Goal: Information Seeking & Learning: Compare options

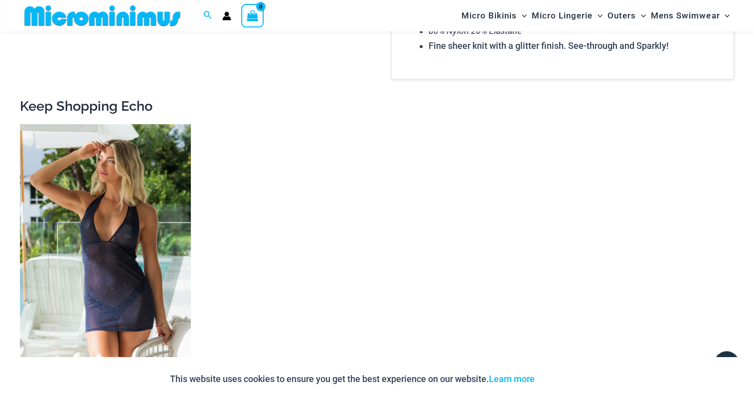
scroll to position [1496, 0]
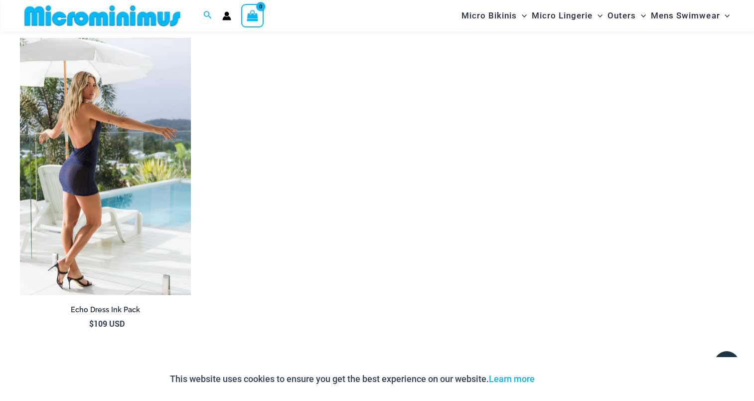
click at [140, 162] on img at bounding box center [105, 166] width 171 height 257
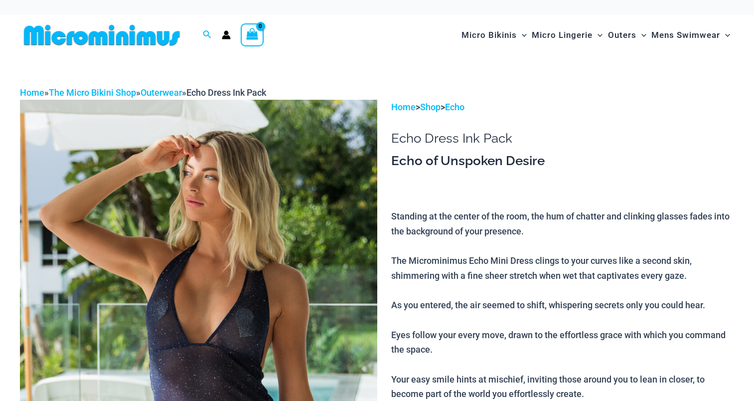
drag, startPoint x: 0, startPoint y: 0, endPoint x: 277, endPoint y: 169, distance: 324.8
click at [277, 169] on img at bounding box center [198, 368] width 357 height 536
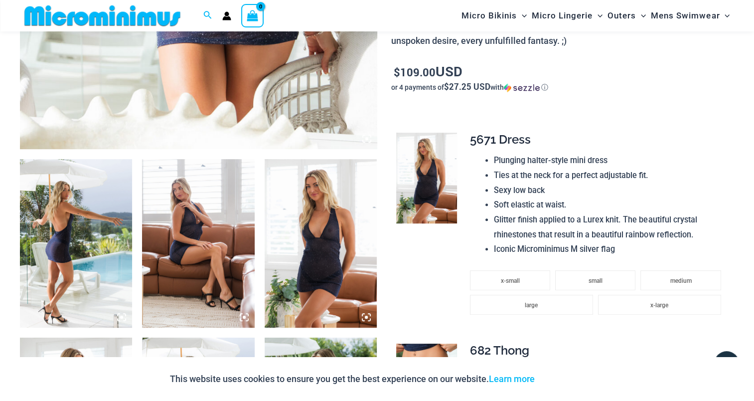
scroll to position [489, 0]
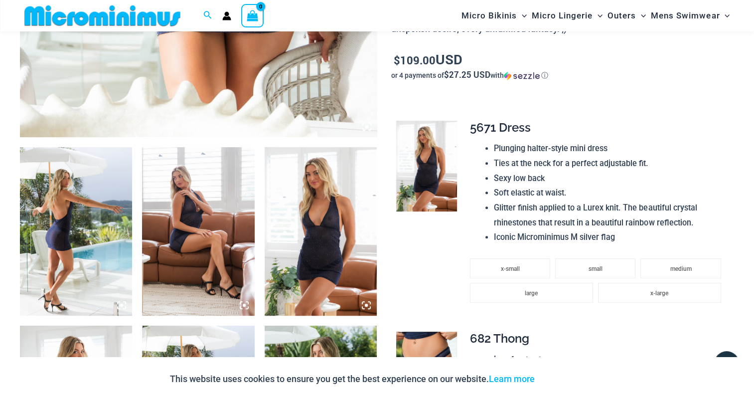
click at [48, 218] on img at bounding box center [76, 231] width 112 height 168
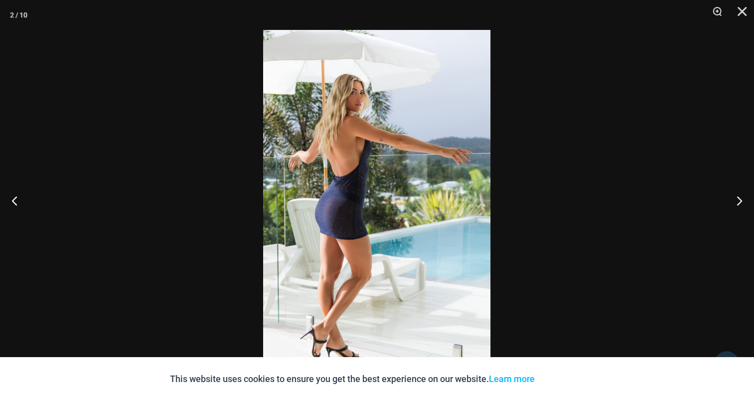
click at [341, 170] on img at bounding box center [376, 200] width 227 height 341
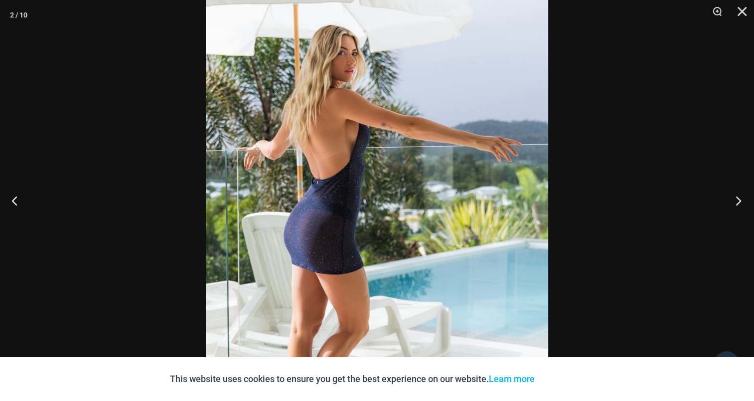
click at [736, 200] on button "Next" at bounding box center [735, 200] width 37 height 50
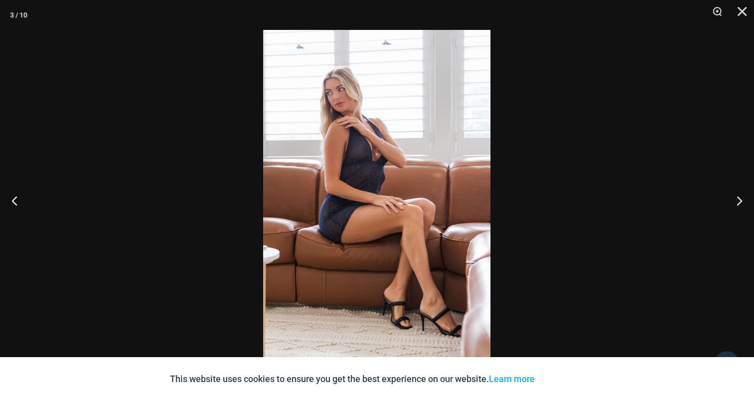
click at [354, 151] on img at bounding box center [376, 200] width 227 height 341
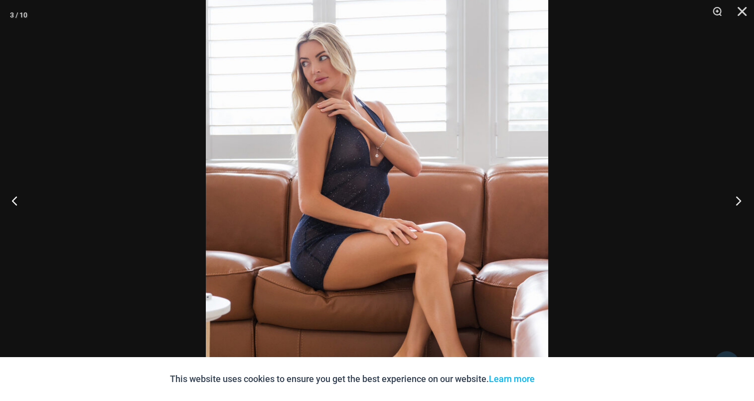
click at [734, 203] on button "Next" at bounding box center [735, 200] width 37 height 50
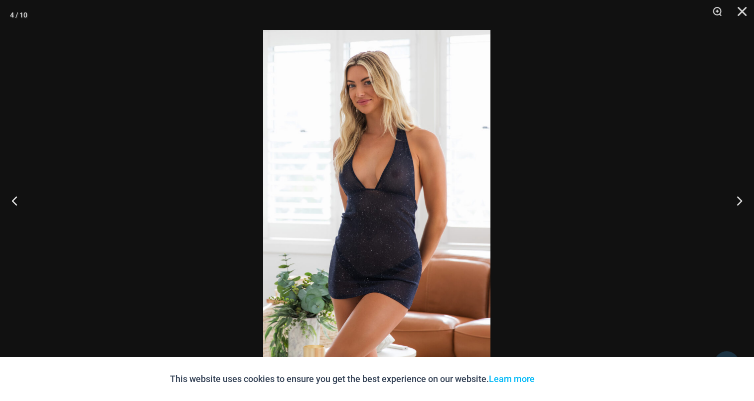
click at [374, 148] on img at bounding box center [376, 200] width 227 height 341
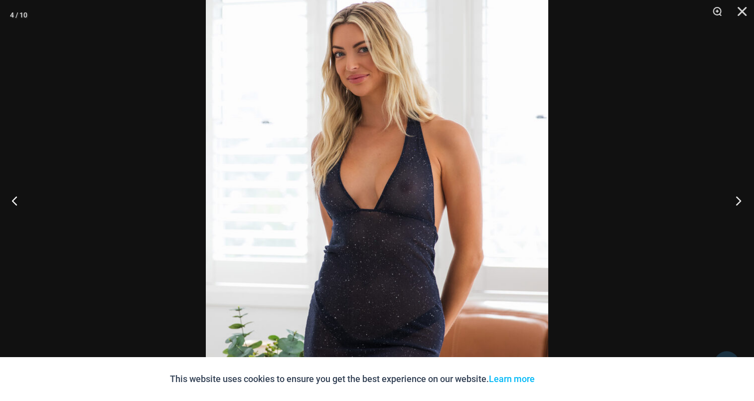
click at [741, 212] on button "Next" at bounding box center [735, 200] width 37 height 50
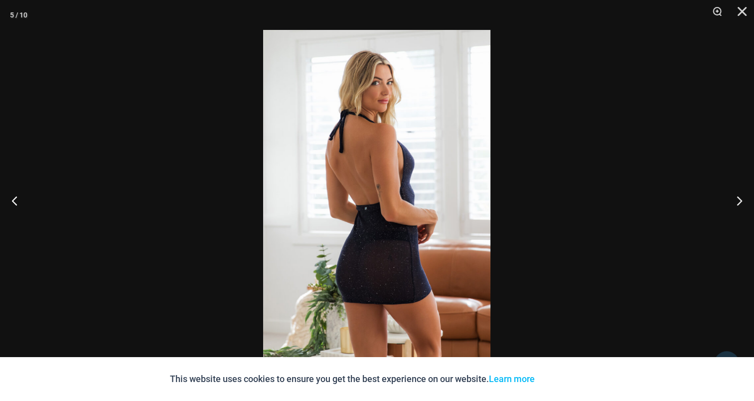
click at [398, 137] on img at bounding box center [376, 200] width 227 height 341
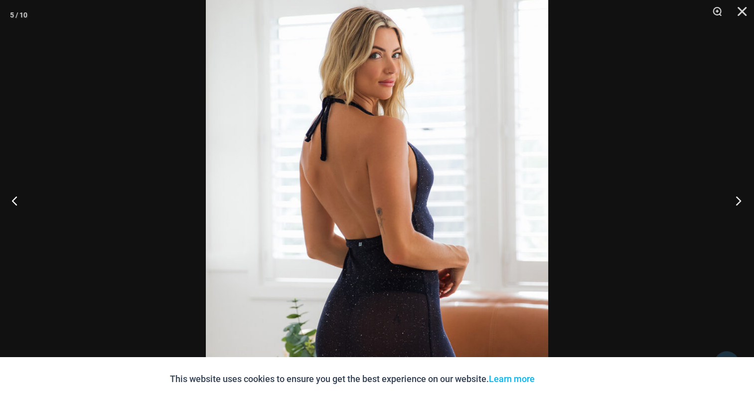
click at [736, 201] on button "Next" at bounding box center [735, 200] width 37 height 50
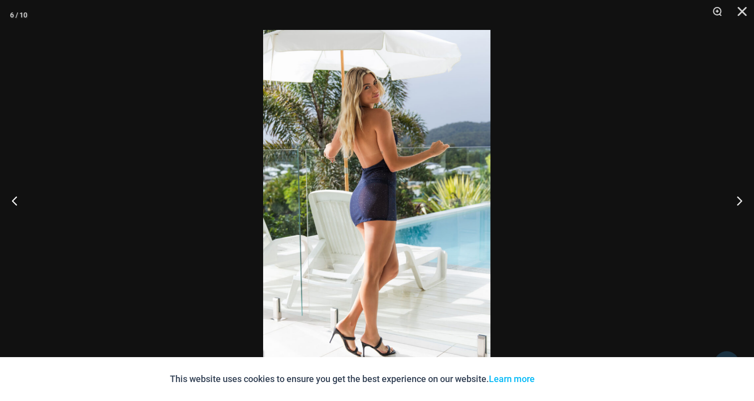
click at [393, 121] on img at bounding box center [376, 200] width 227 height 341
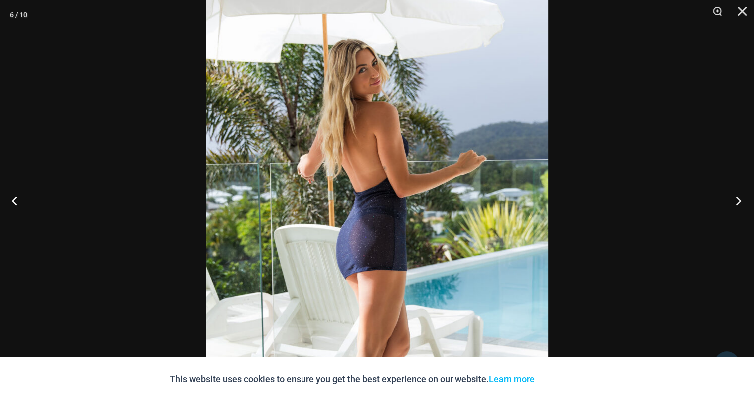
click at [736, 197] on button "Next" at bounding box center [735, 200] width 37 height 50
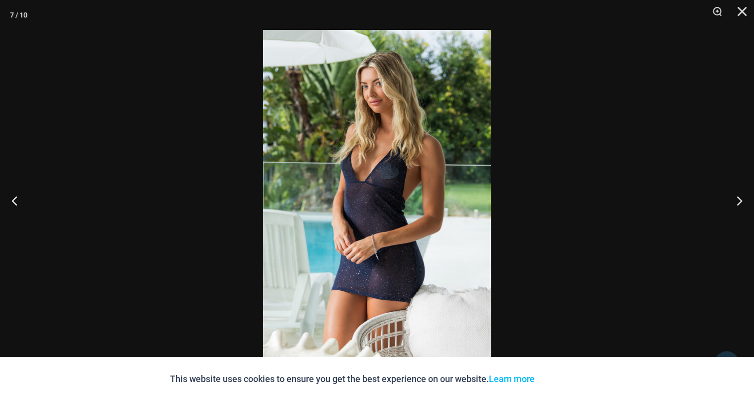
click at [403, 141] on img at bounding box center [377, 200] width 228 height 341
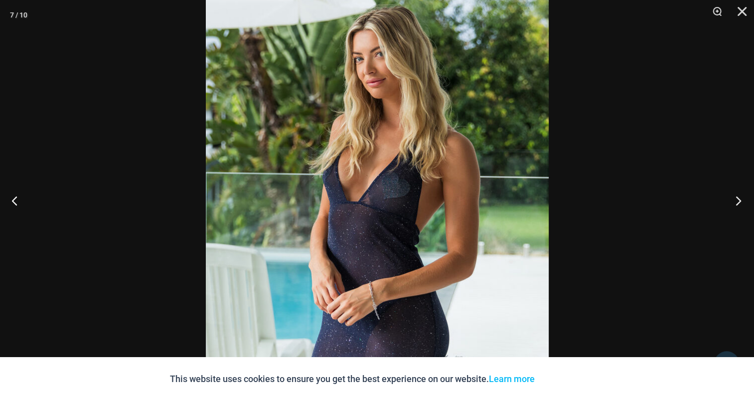
click at [738, 199] on button "Next" at bounding box center [735, 200] width 37 height 50
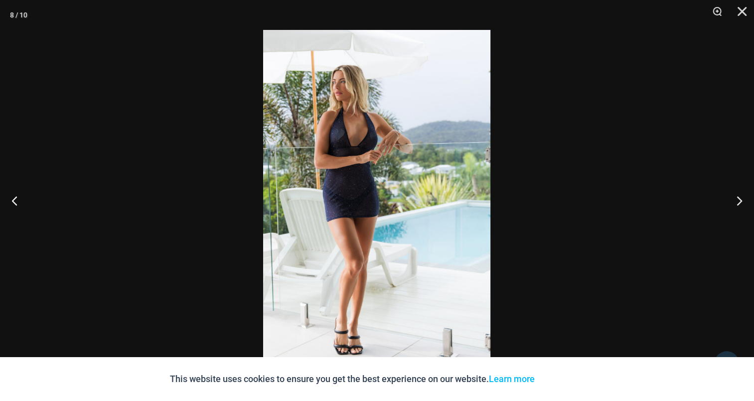
click at [362, 142] on img at bounding box center [376, 200] width 227 height 341
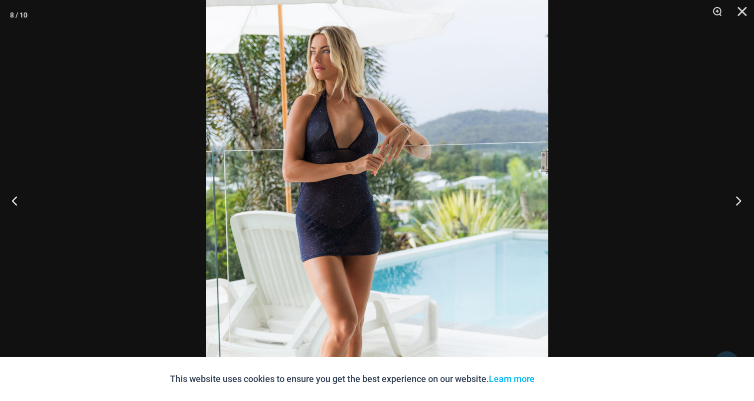
click at [740, 201] on button "Next" at bounding box center [735, 200] width 37 height 50
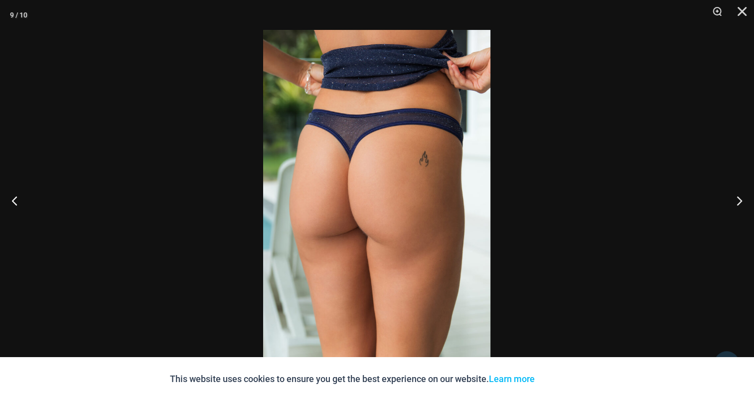
click at [361, 140] on img at bounding box center [376, 200] width 227 height 341
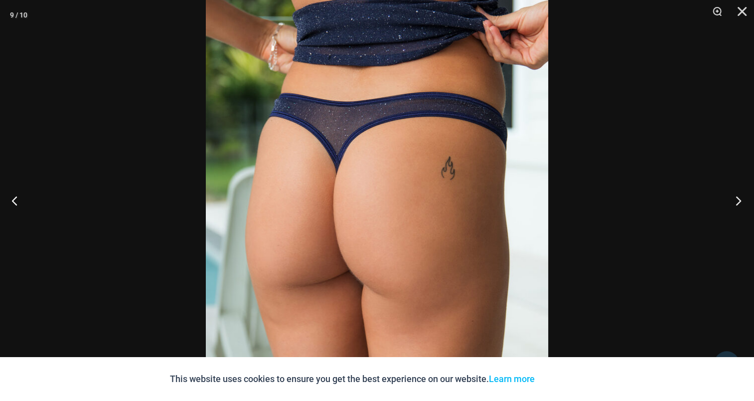
click at [742, 201] on button "Next" at bounding box center [735, 200] width 37 height 50
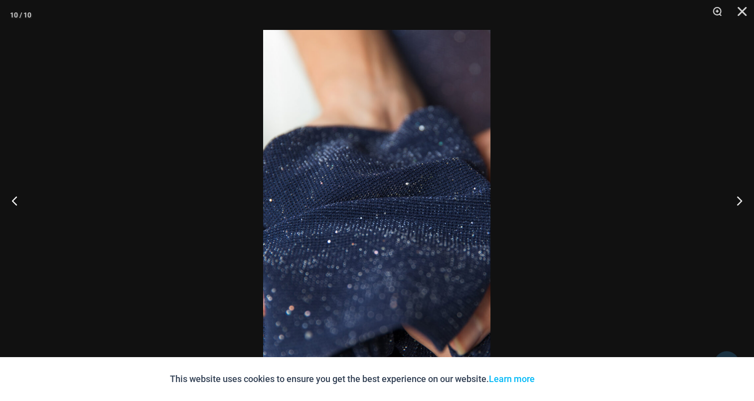
click at [427, 160] on img at bounding box center [376, 200] width 227 height 341
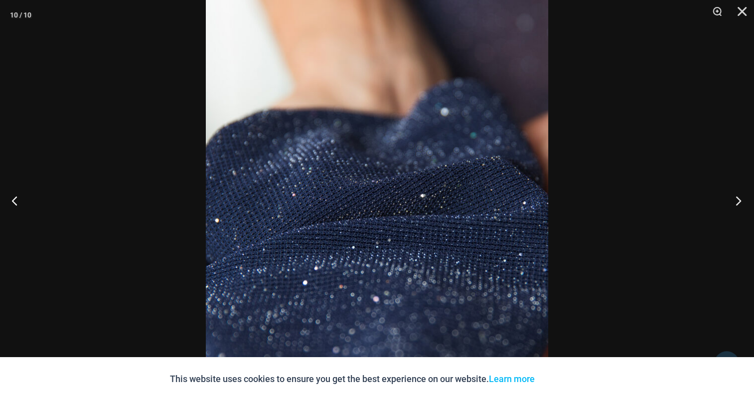
click at [742, 199] on button "Next" at bounding box center [735, 200] width 37 height 50
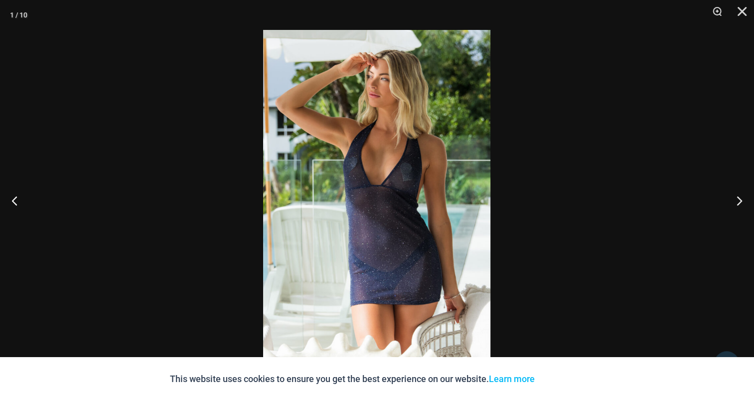
click at [410, 160] on img at bounding box center [376, 200] width 227 height 341
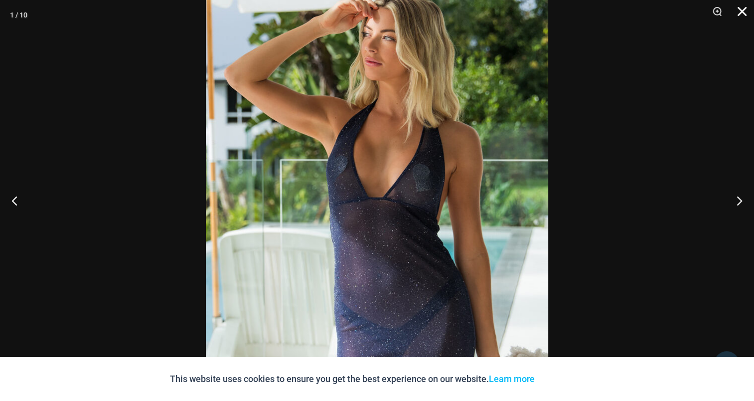
click at [747, 8] on button "Close" at bounding box center [738, 15] width 25 height 30
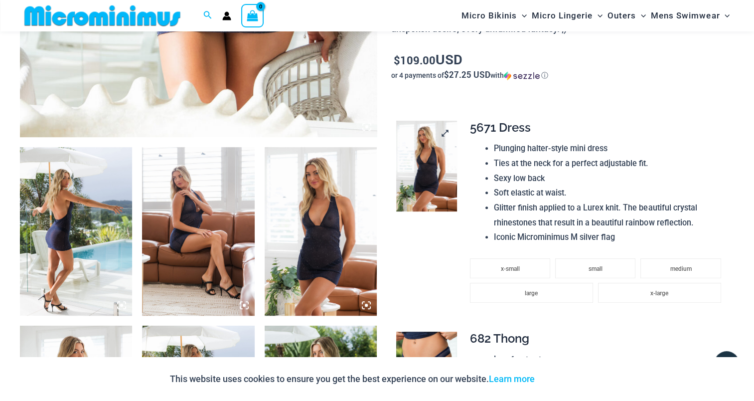
scroll to position [539, 0]
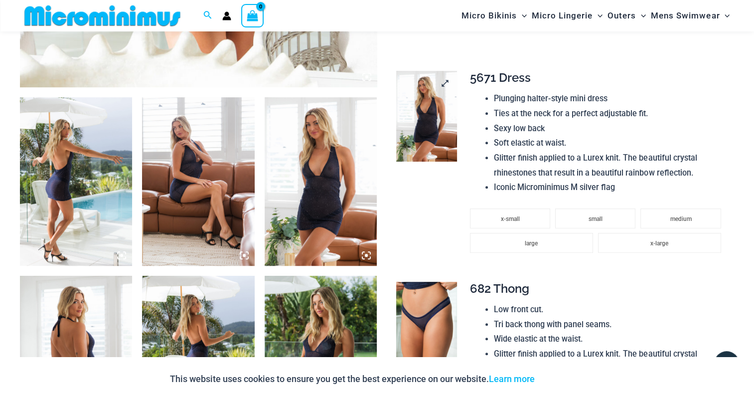
click at [432, 114] on img at bounding box center [426, 116] width 60 height 91
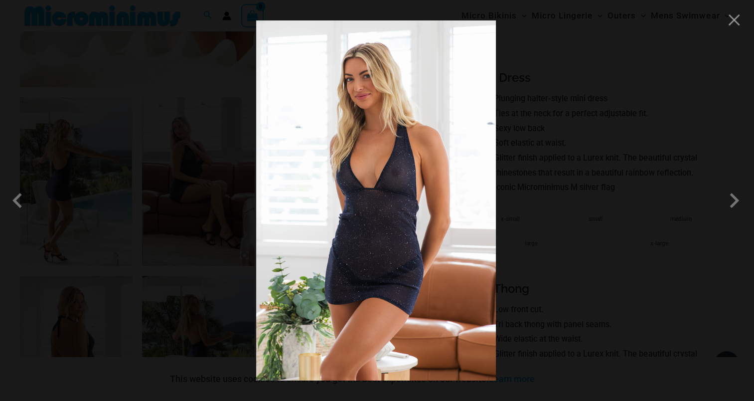
click at [349, 184] on img at bounding box center [376, 200] width 240 height 360
click at [733, 199] on span at bounding box center [734, 200] width 30 height 30
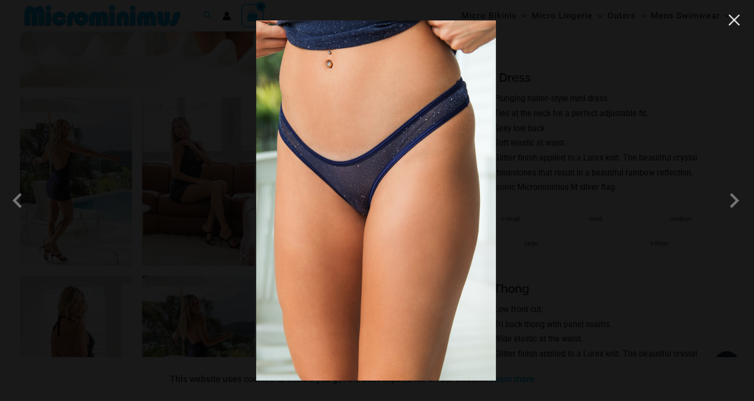
click at [734, 21] on button "Close" at bounding box center [734, 19] width 15 height 15
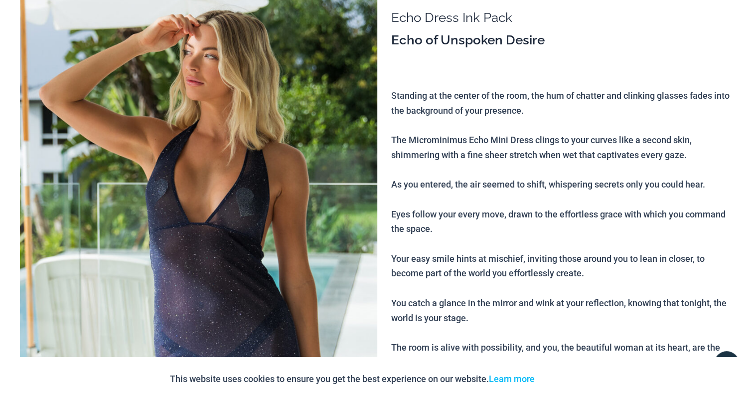
scroll to position [0, 0]
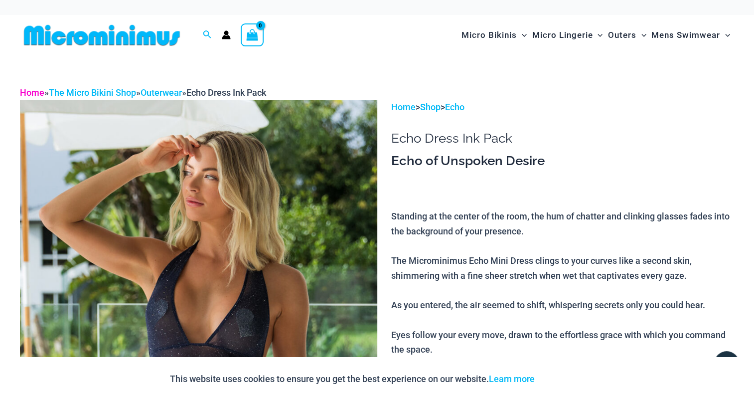
click at [35, 92] on link "Home" at bounding box center [32, 92] width 24 height 10
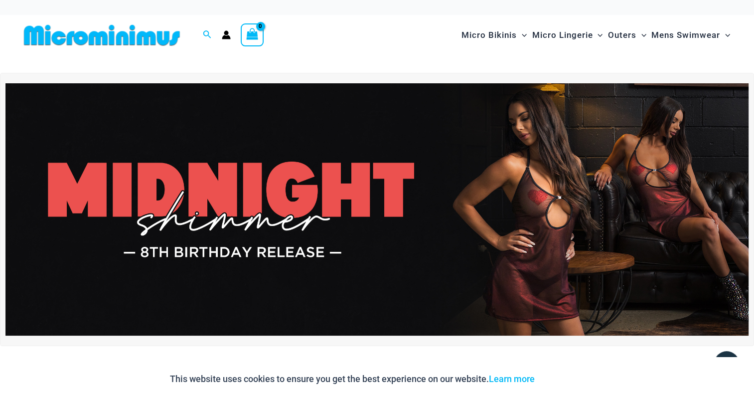
click at [417, 167] on img at bounding box center [376, 209] width 743 height 253
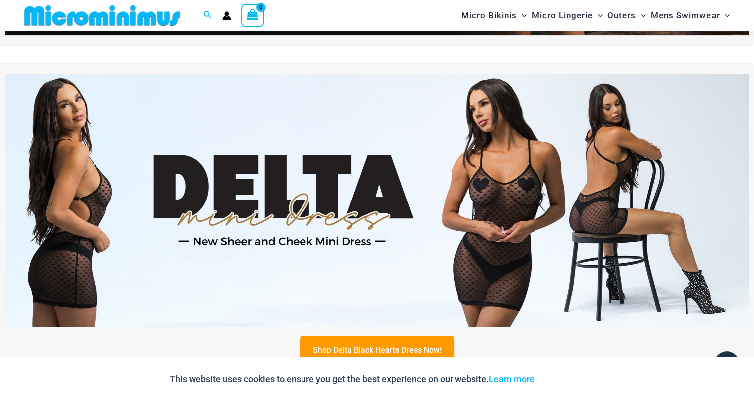
scroll to position [290, 0]
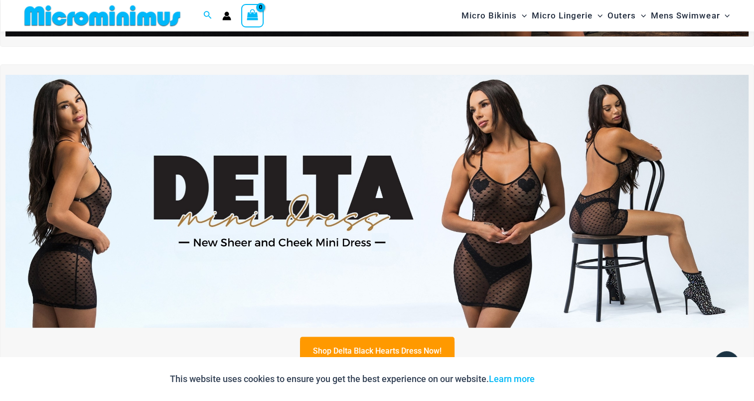
click at [491, 165] on img at bounding box center [376, 201] width 743 height 253
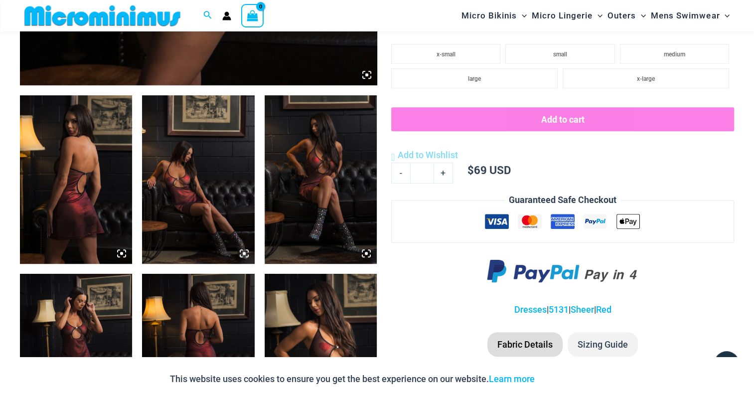
scroll to position [545, 0]
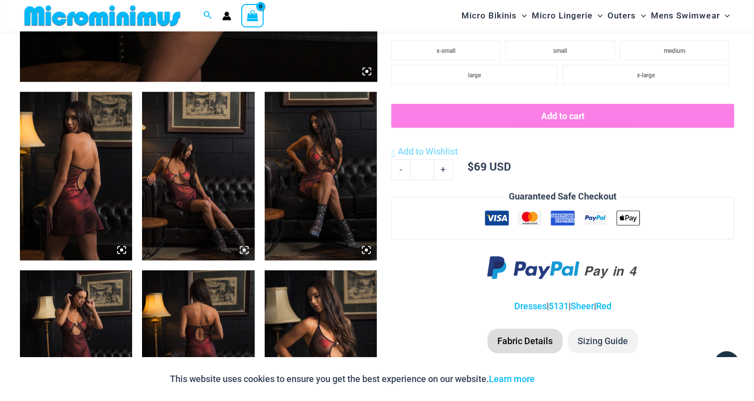
click at [84, 177] on img at bounding box center [76, 176] width 112 height 168
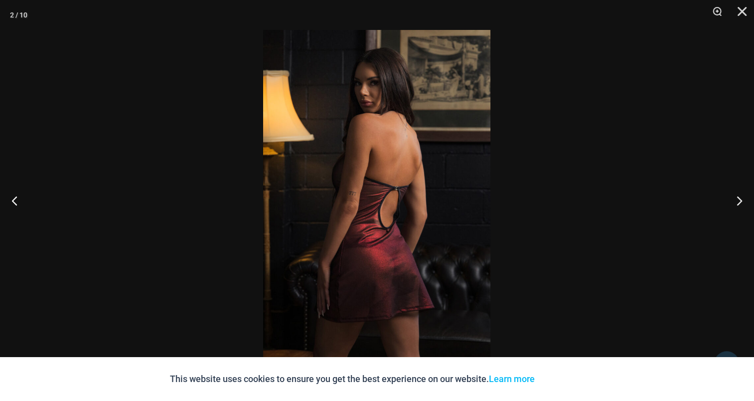
click at [354, 152] on img at bounding box center [376, 200] width 227 height 341
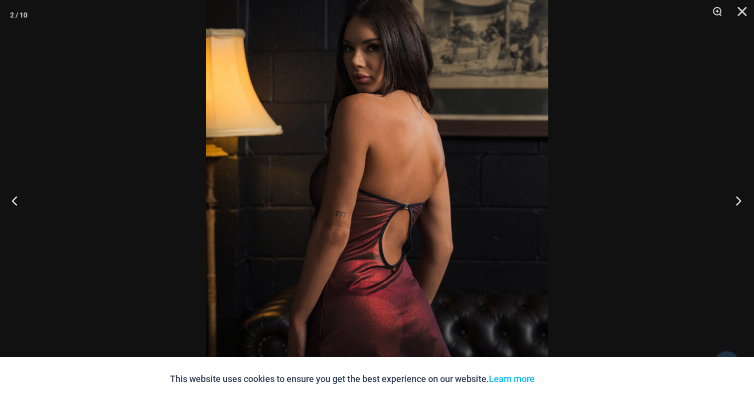
click at [738, 199] on button "Next" at bounding box center [735, 200] width 37 height 50
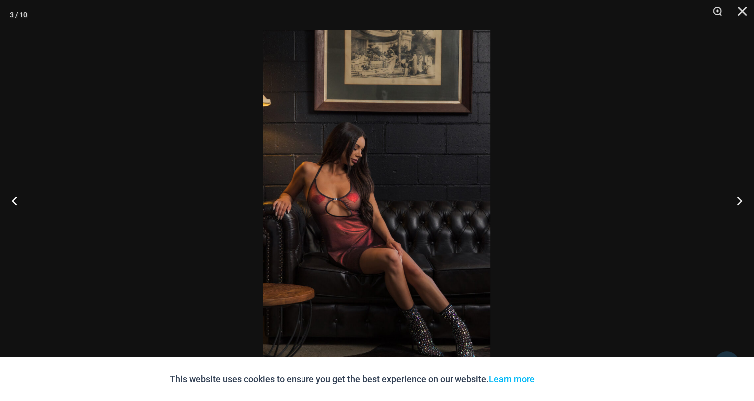
click at [392, 141] on img at bounding box center [376, 200] width 227 height 341
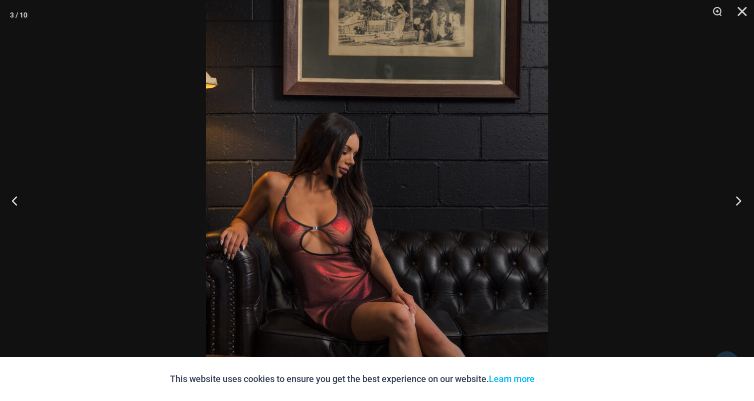
click at [732, 202] on button "Next" at bounding box center [735, 200] width 37 height 50
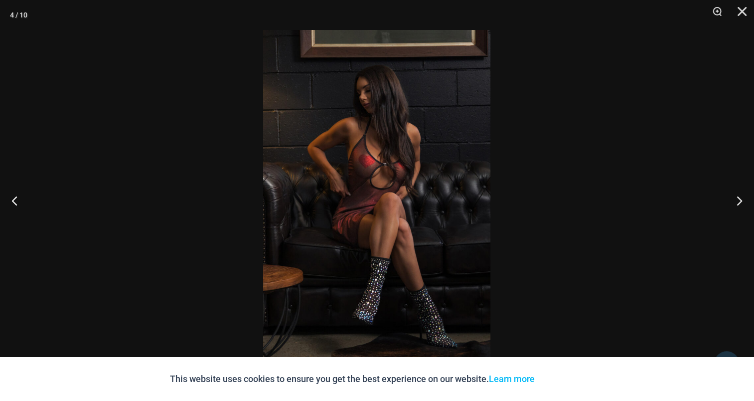
click at [416, 165] on img at bounding box center [376, 200] width 227 height 341
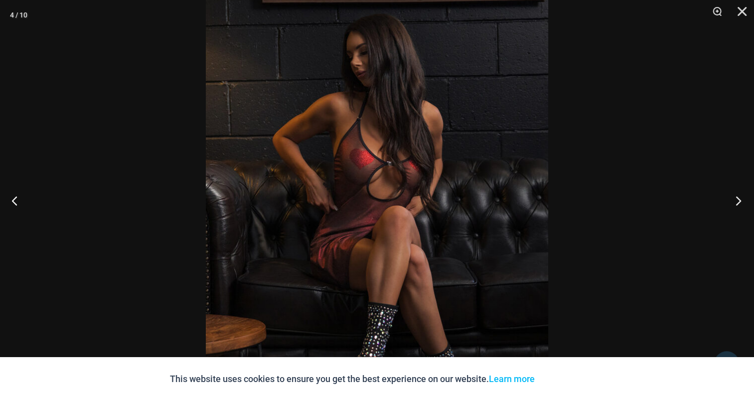
click at [741, 197] on button "Next" at bounding box center [735, 200] width 37 height 50
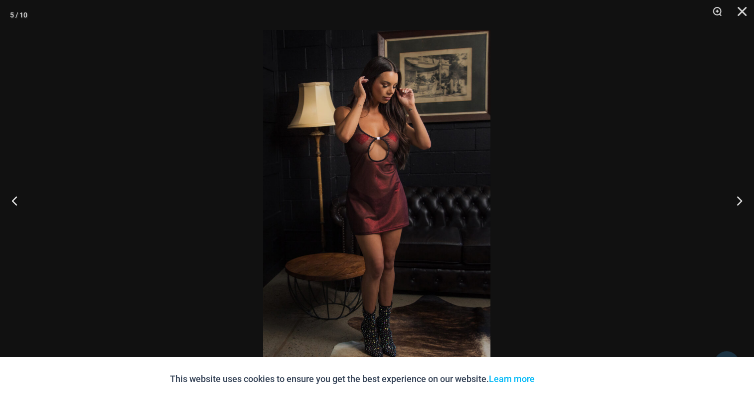
click at [396, 162] on img at bounding box center [376, 200] width 227 height 341
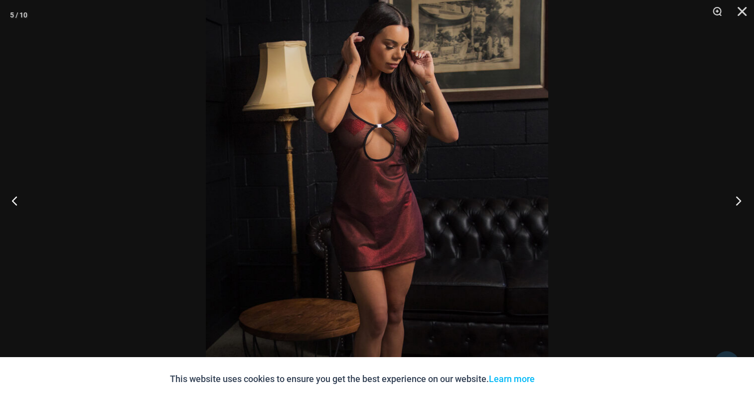
click at [735, 199] on button "Next" at bounding box center [735, 200] width 37 height 50
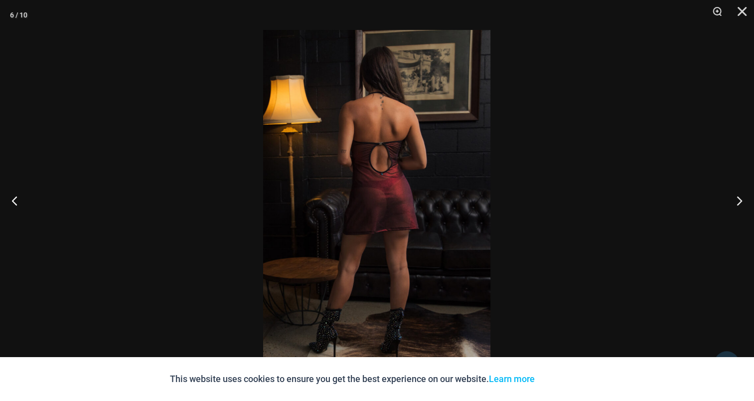
click at [400, 154] on img at bounding box center [376, 200] width 227 height 341
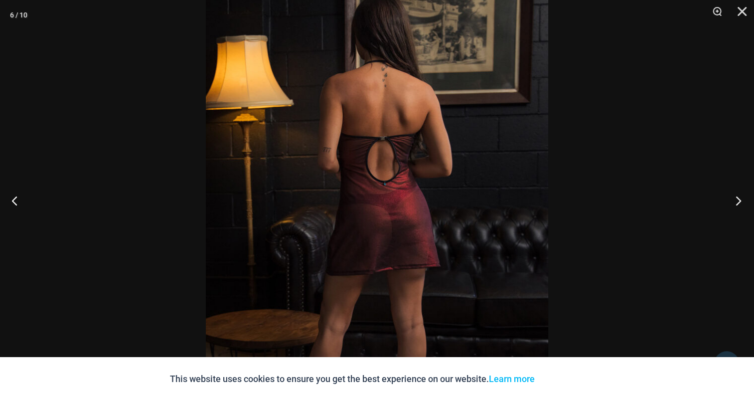
click at [741, 199] on button "Next" at bounding box center [735, 200] width 37 height 50
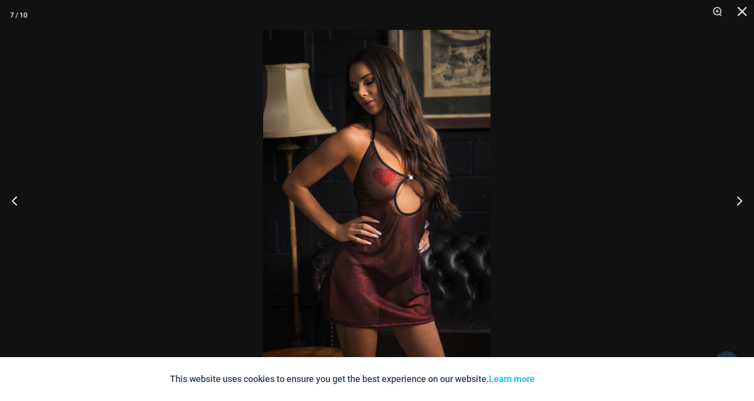
click at [412, 173] on img at bounding box center [376, 200] width 227 height 341
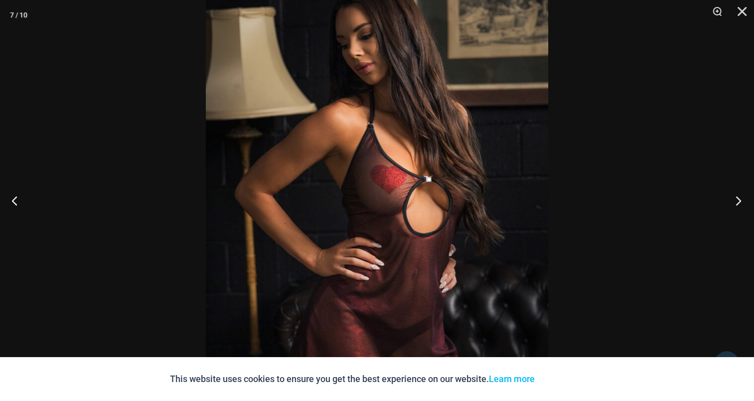
click at [735, 202] on button "Next" at bounding box center [735, 200] width 37 height 50
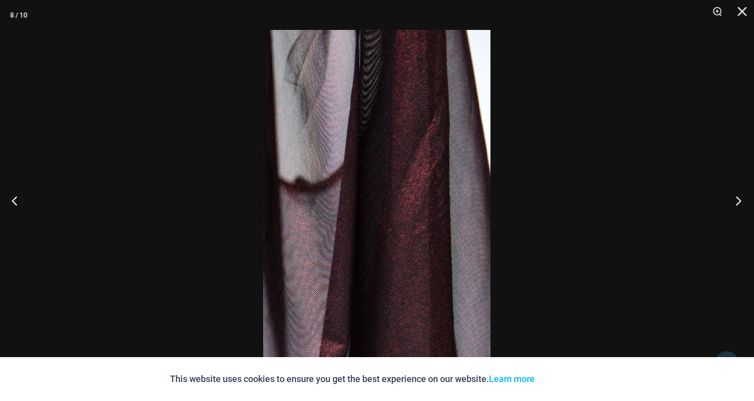
click at [735, 202] on button "Next" at bounding box center [735, 200] width 37 height 50
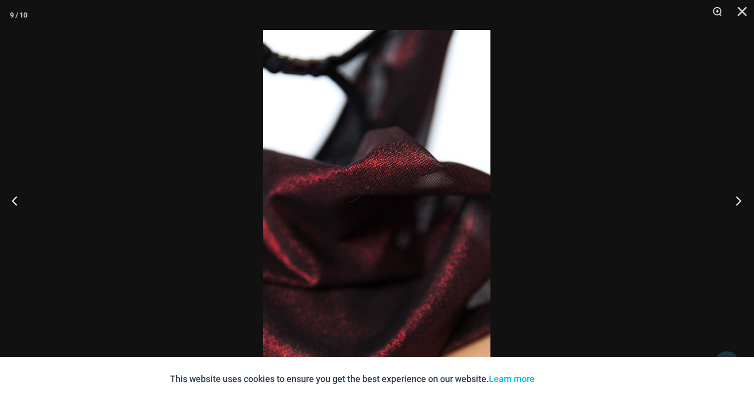
click at [735, 202] on button "Next" at bounding box center [735, 200] width 37 height 50
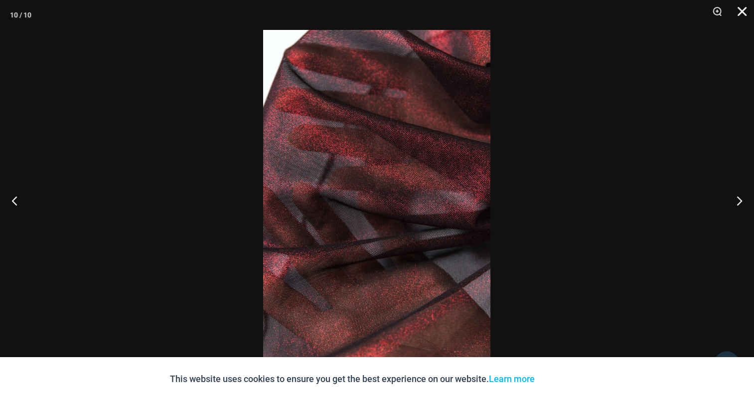
click at [746, 7] on button "Close" at bounding box center [738, 15] width 25 height 30
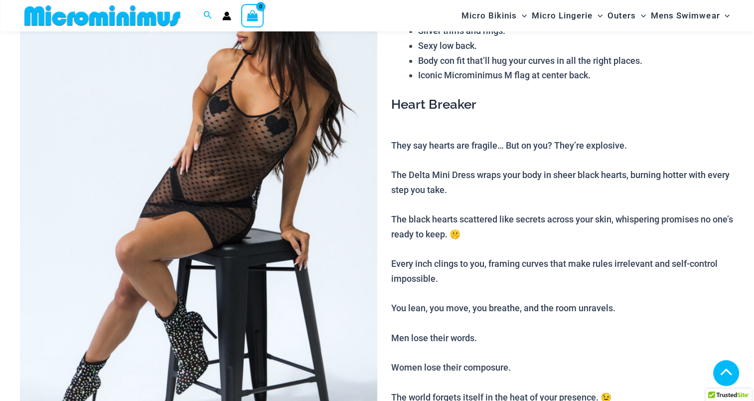
scroll to position [548, 0]
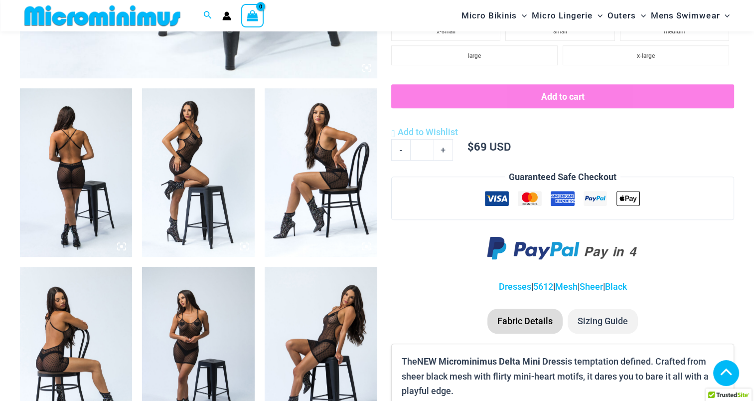
click at [91, 177] on img at bounding box center [76, 172] width 112 height 168
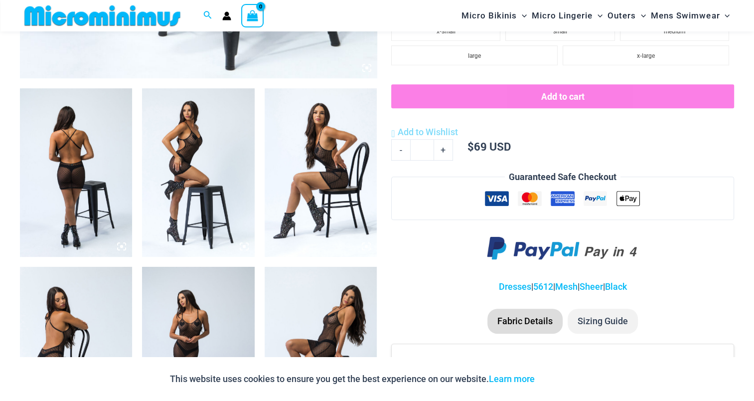
click at [77, 165] on img at bounding box center [76, 172] width 112 height 168
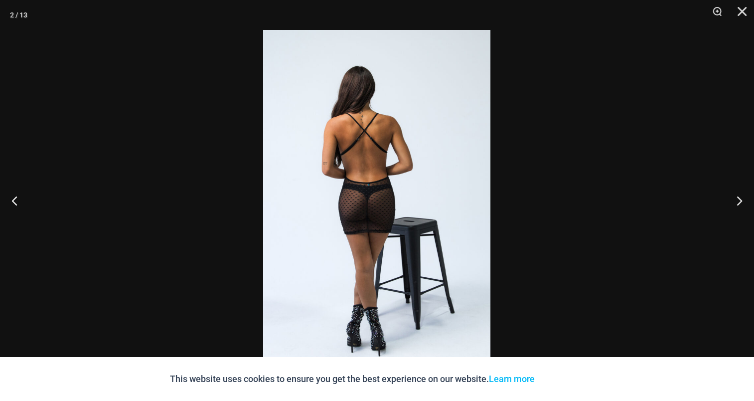
click at [417, 156] on img at bounding box center [376, 200] width 227 height 341
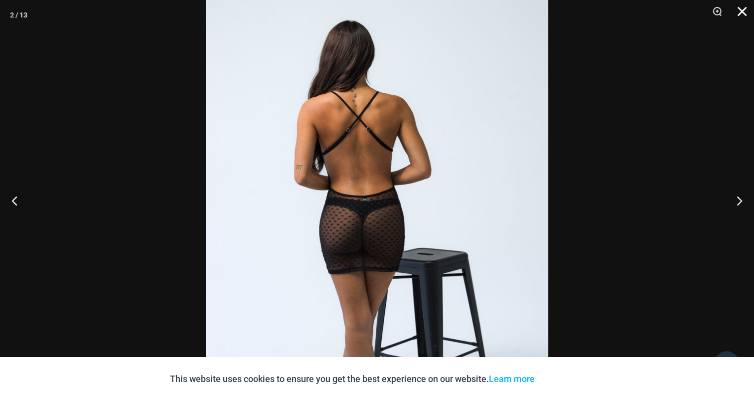
click at [741, 9] on button "Close" at bounding box center [738, 15] width 25 height 30
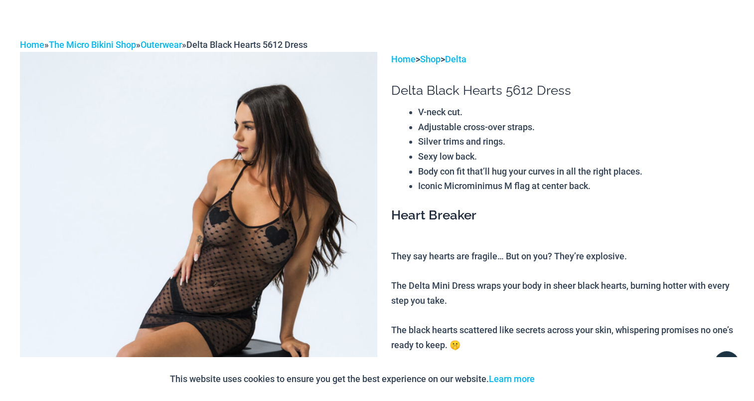
scroll to position [0, 0]
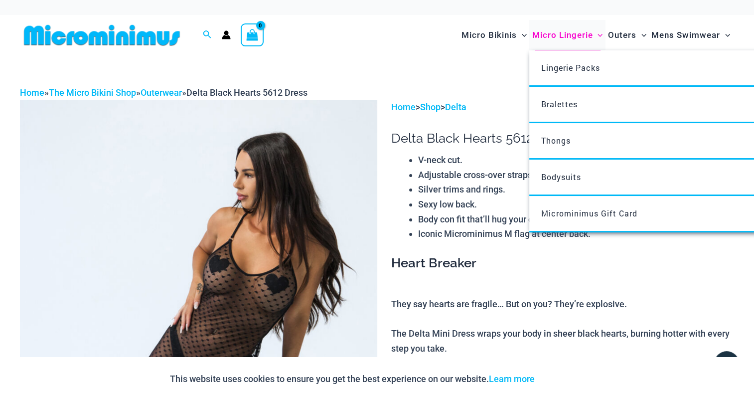
click at [548, 33] on span "Micro Lingerie" at bounding box center [562, 34] width 61 height 25
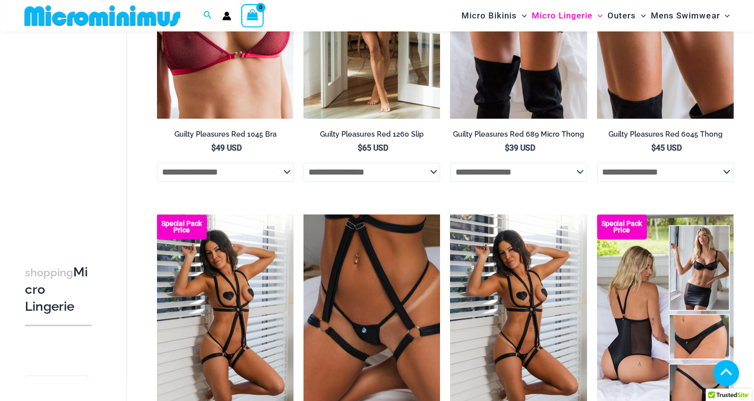
scroll to position [349, 0]
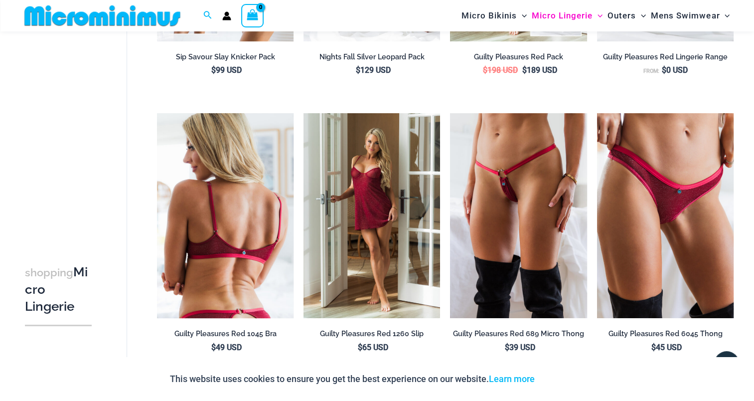
click at [224, 195] on img at bounding box center [225, 215] width 137 height 205
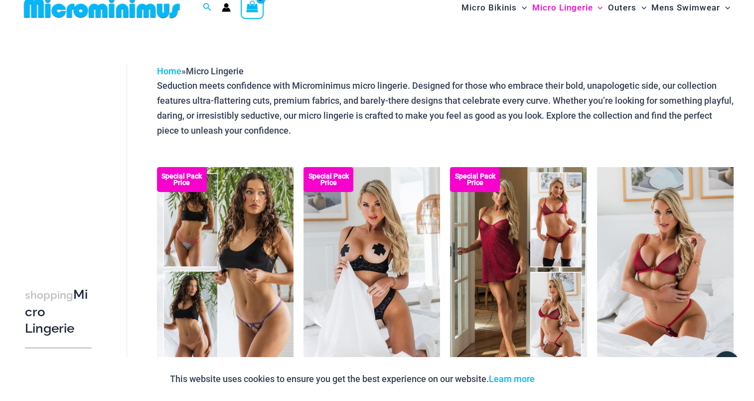
scroll to position [0, 0]
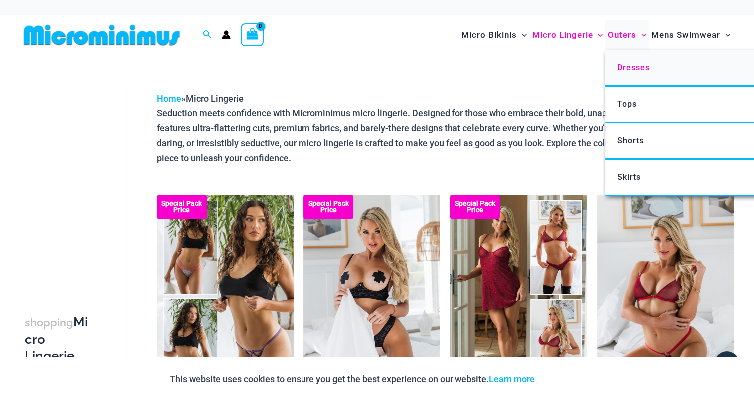
click at [625, 67] on span "Dresses" at bounding box center [633, 67] width 32 height 9
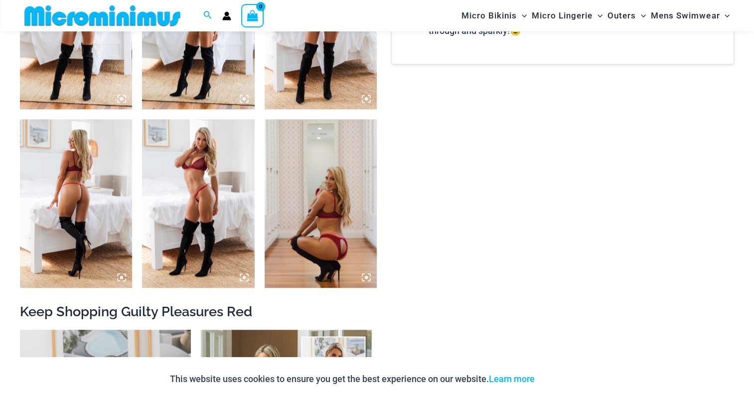
scroll to position [838, 0]
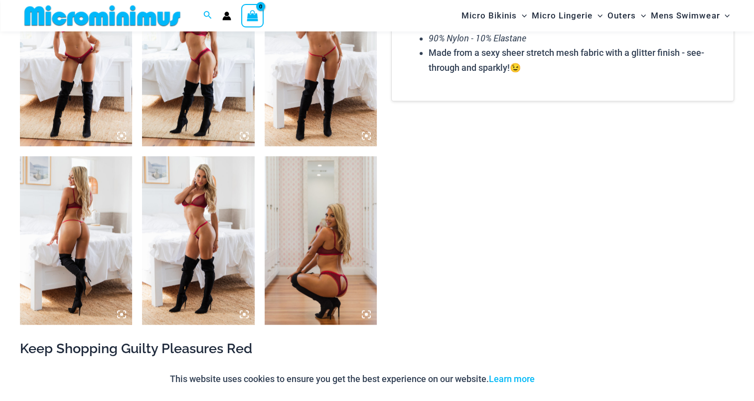
click at [218, 199] on img at bounding box center [198, 240] width 112 height 168
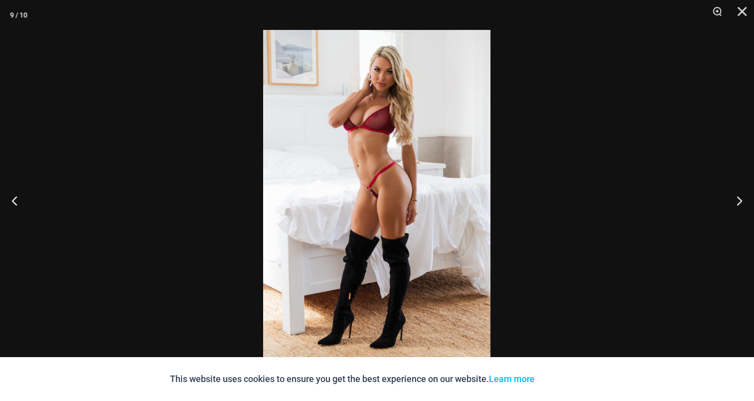
click at [367, 171] on img at bounding box center [376, 200] width 227 height 341
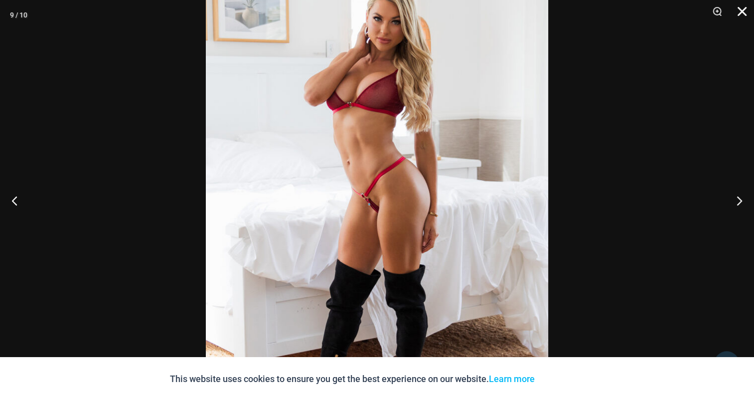
click at [746, 11] on button "Close" at bounding box center [738, 15] width 25 height 30
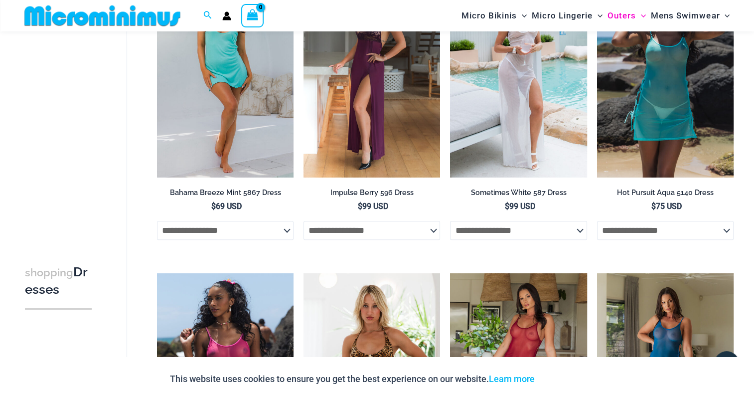
scroll to position [440, 0]
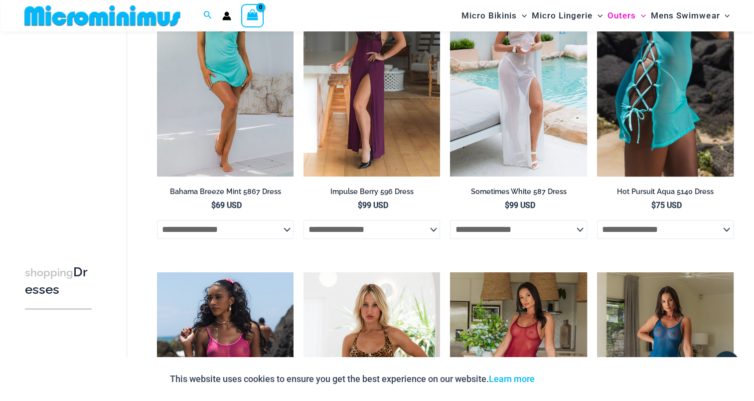
click at [649, 104] on img at bounding box center [665, 74] width 137 height 205
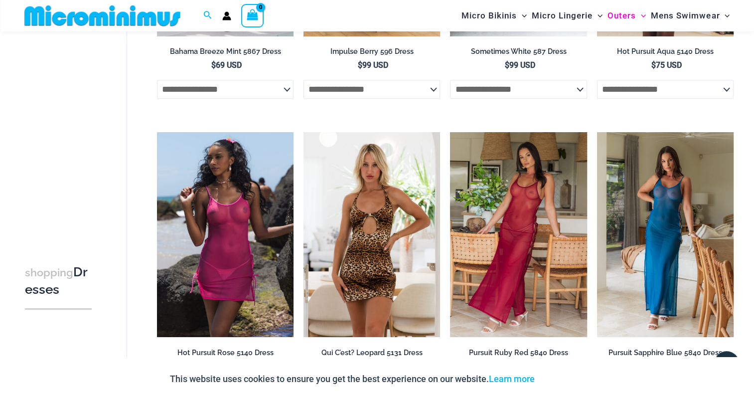
scroll to position [639, 0]
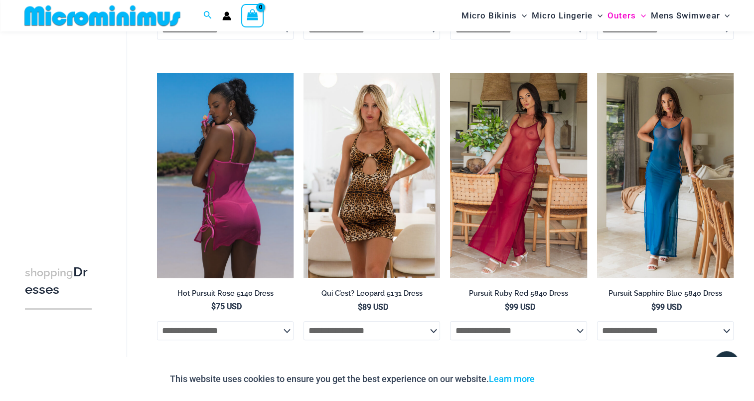
click at [208, 141] on img at bounding box center [225, 175] width 137 height 205
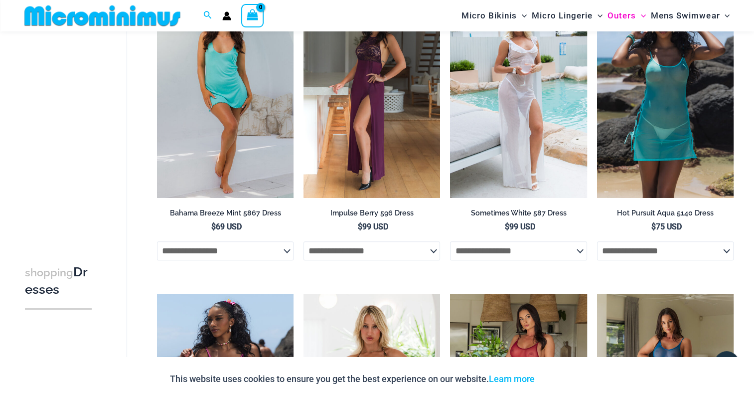
scroll to position [390, 0]
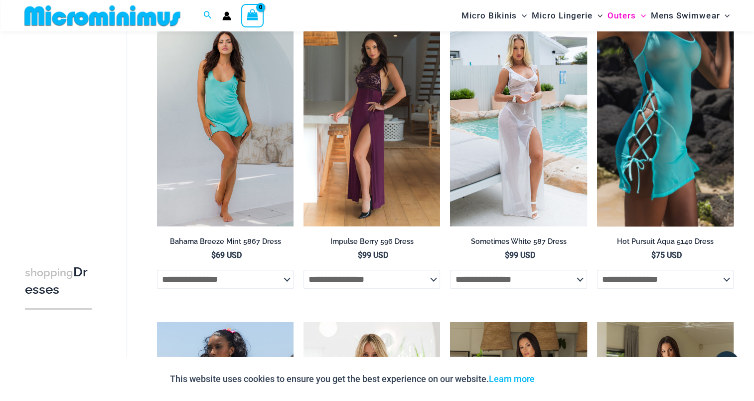
click at [648, 95] on img at bounding box center [665, 123] width 137 height 205
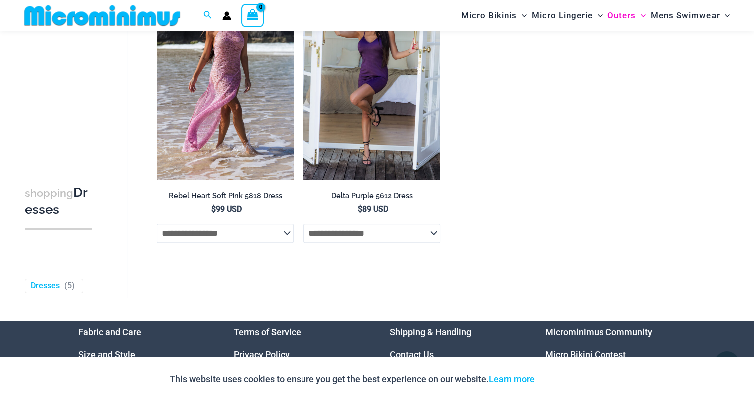
scroll to position [1038, 0]
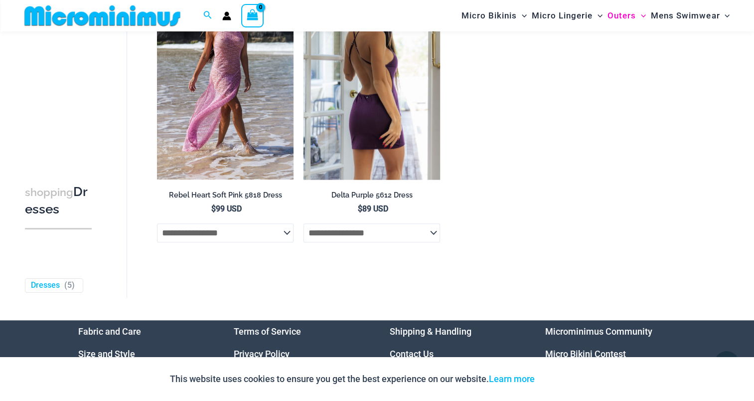
click at [383, 100] on img at bounding box center [372, 77] width 137 height 205
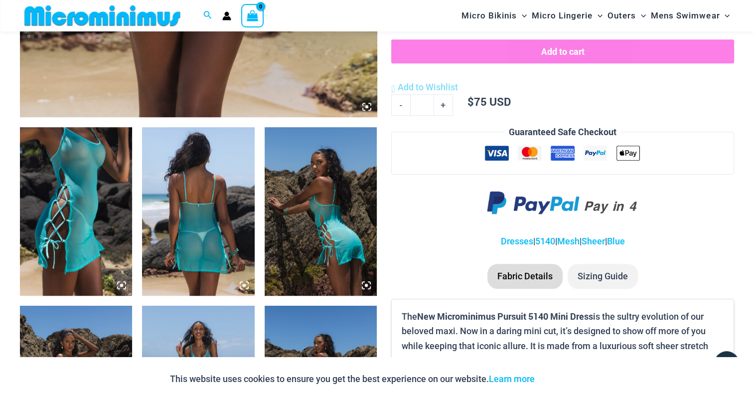
scroll to position [498, 0]
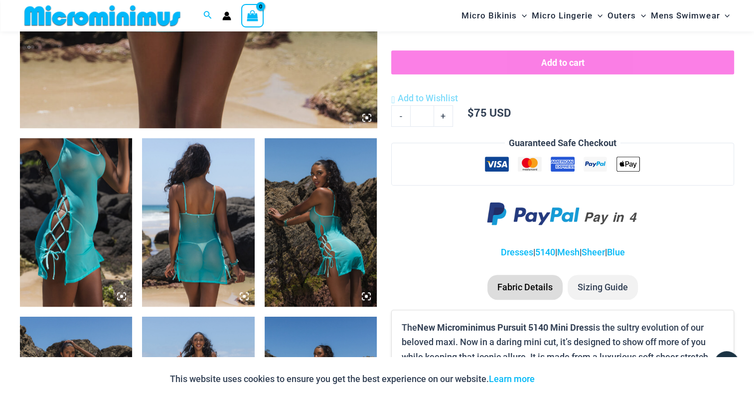
click at [77, 176] on img at bounding box center [76, 222] width 112 height 168
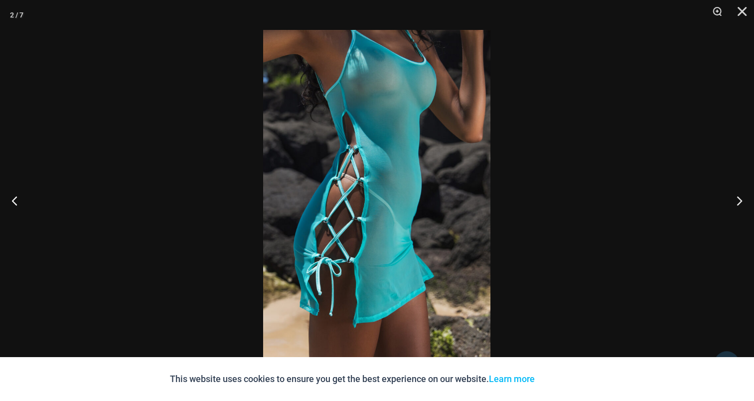
click at [391, 152] on img at bounding box center [376, 200] width 227 height 341
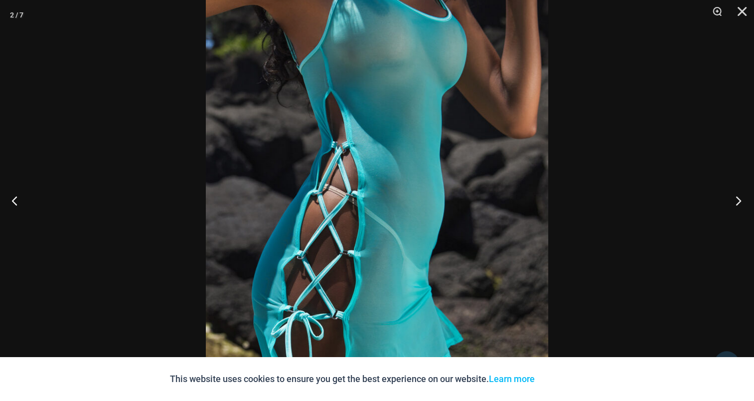
click at [739, 203] on button "Next" at bounding box center [735, 200] width 37 height 50
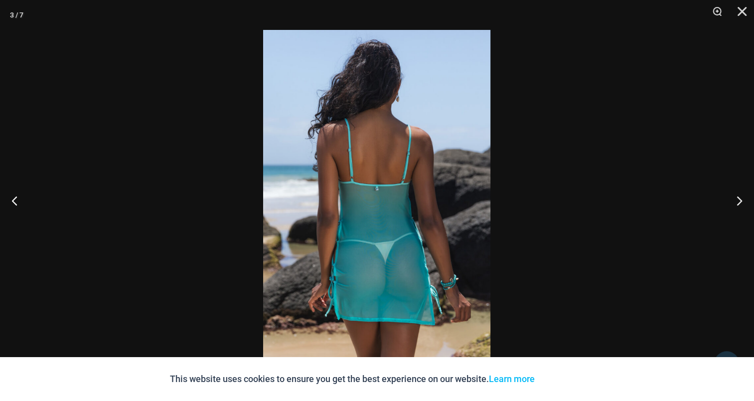
click at [371, 145] on img at bounding box center [376, 200] width 227 height 341
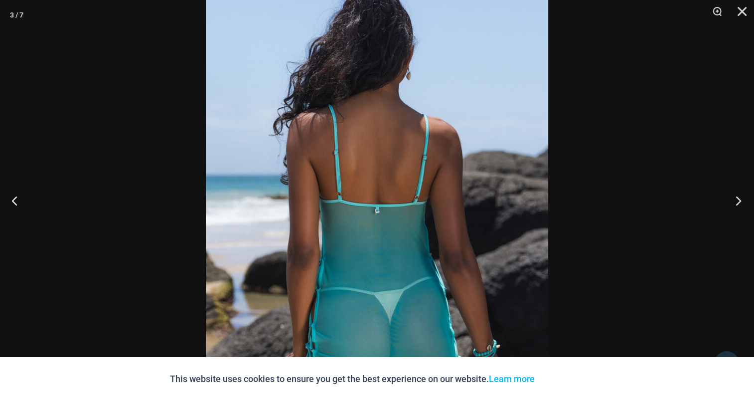
click at [742, 203] on button "Next" at bounding box center [735, 200] width 37 height 50
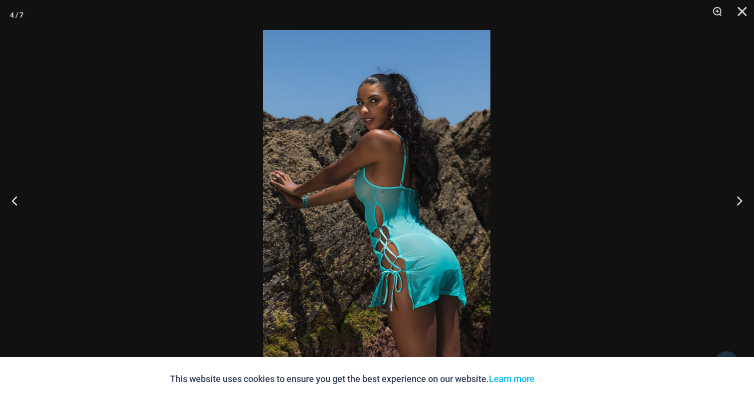
click at [397, 154] on img at bounding box center [376, 200] width 227 height 341
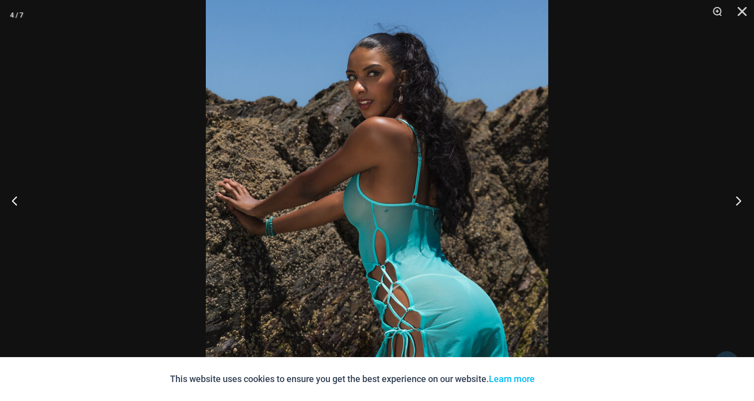
click at [738, 203] on button "Next" at bounding box center [735, 200] width 37 height 50
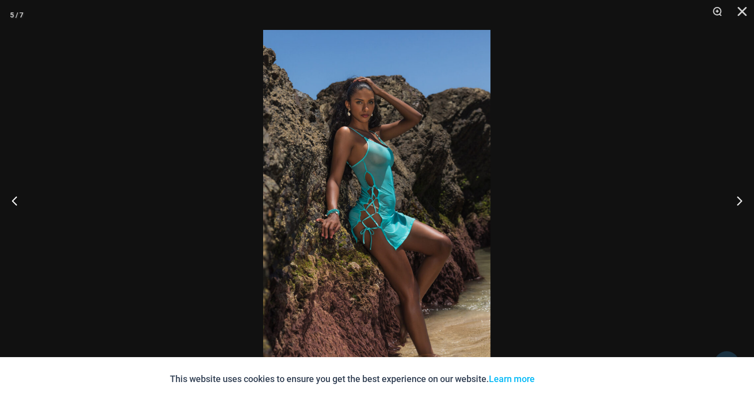
click at [410, 187] on img at bounding box center [376, 200] width 227 height 341
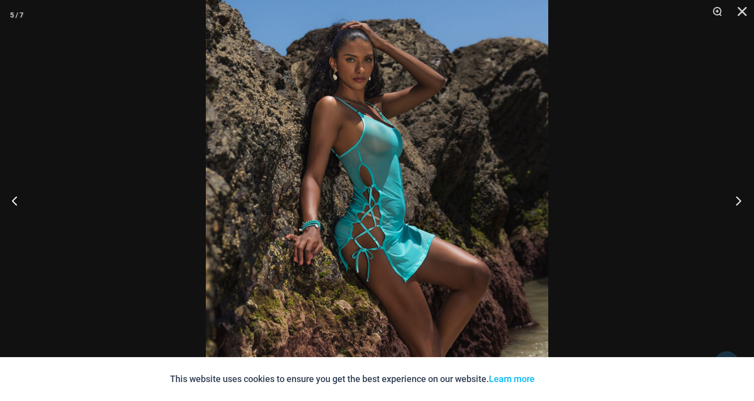
click at [726, 195] on button "Next" at bounding box center [735, 200] width 37 height 50
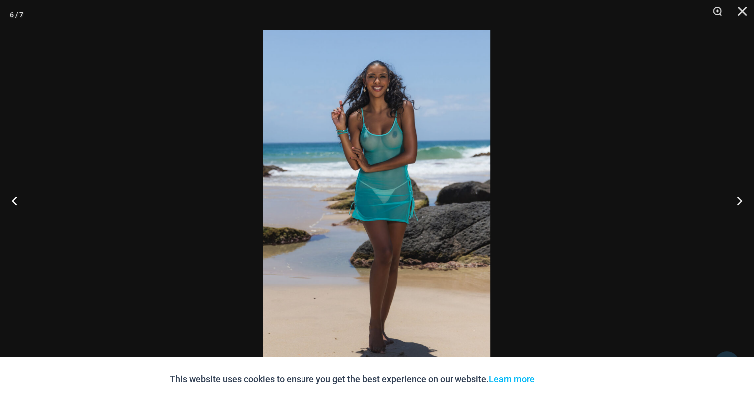
click at [355, 162] on img at bounding box center [376, 200] width 227 height 341
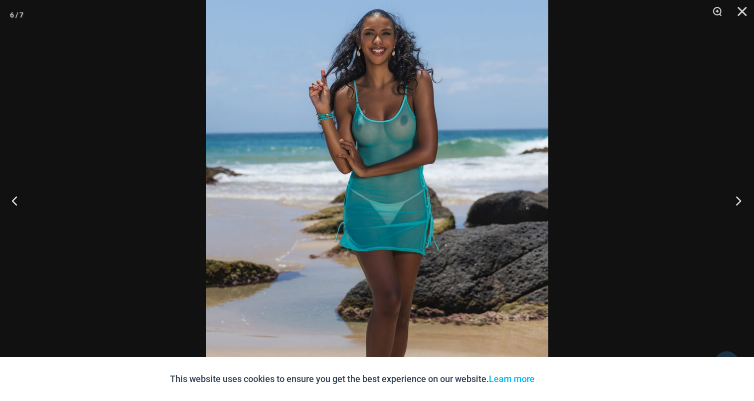
click at [742, 197] on button "Next" at bounding box center [735, 200] width 37 height 50
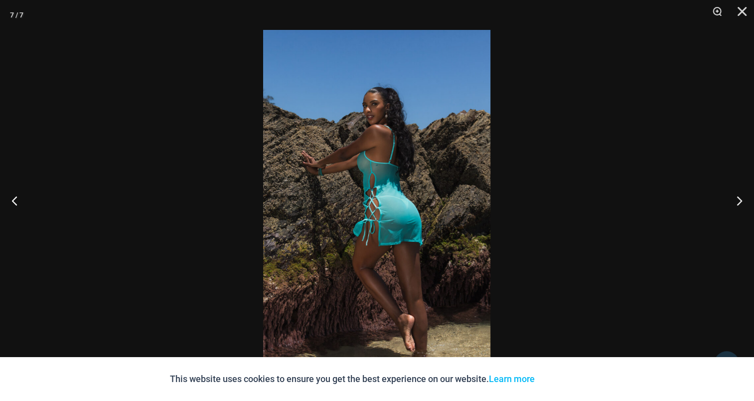
click at [405, 160] on img at bounding box center [376, 200] width 227 height 341
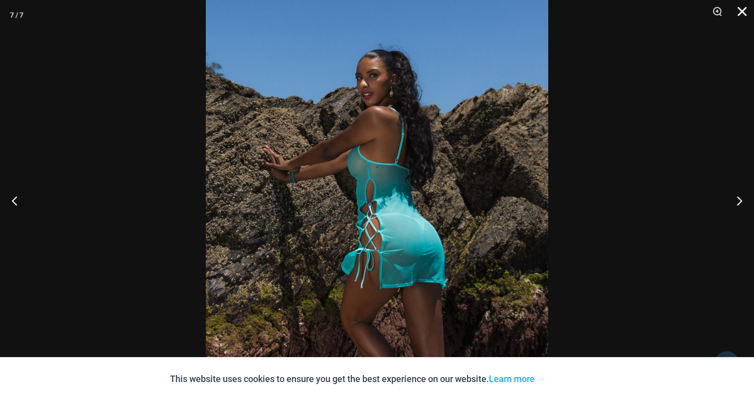
click at [738, 7] on button "Close" at bounding box center [738, 15] width 25 height 30
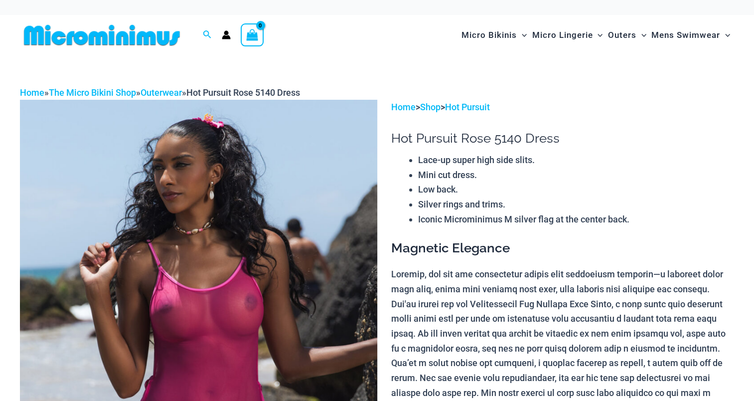
click at [263, 195] on img at bounding box center [198, 368] width 357 height 536
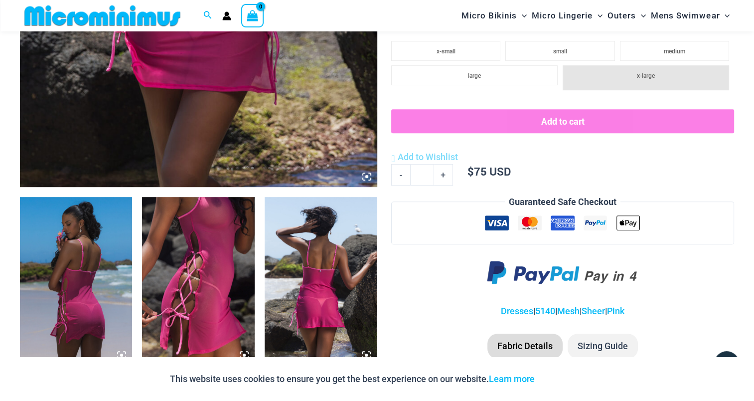
scroll to position [589, 0]
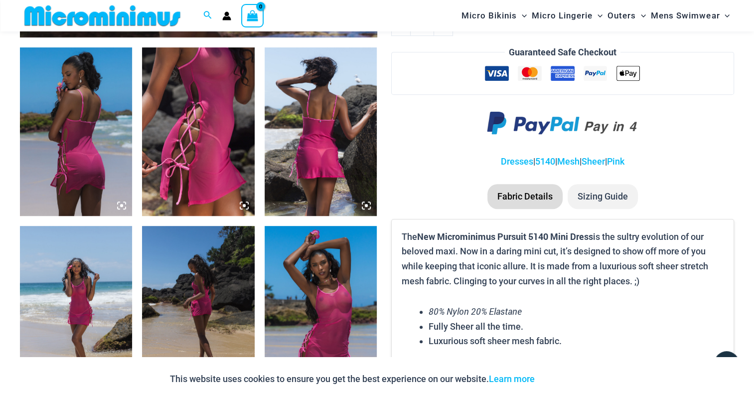
click at [79, 148] on img at bounding box center [76, 131] width 112 height 168
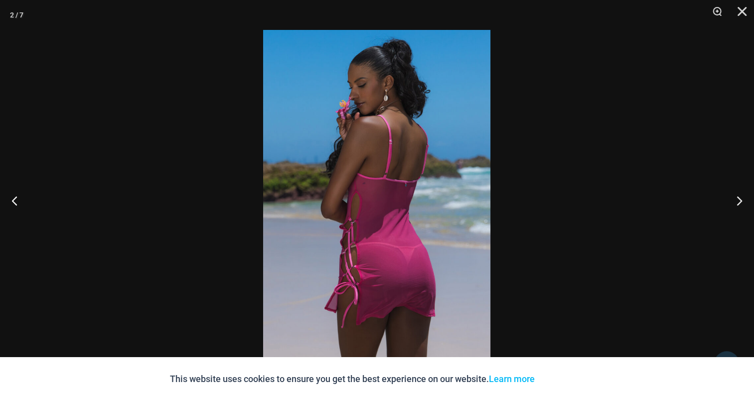
click at [371, 172] on img at bounding box center [376, 200] width 227 height 341
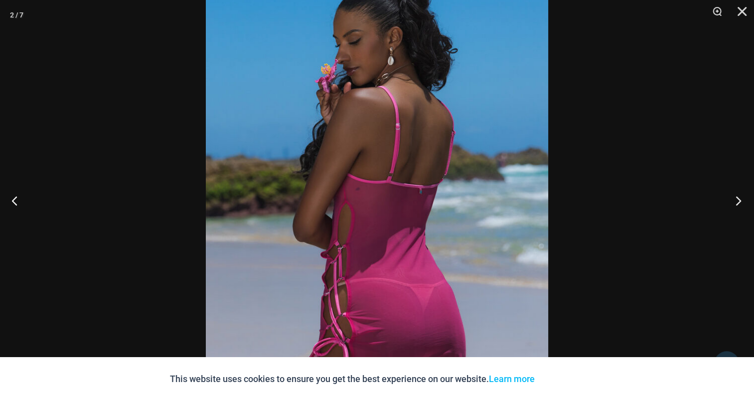
click at [735, 197] on button "Next" at bounding box center [735, 200] width 37 height 50
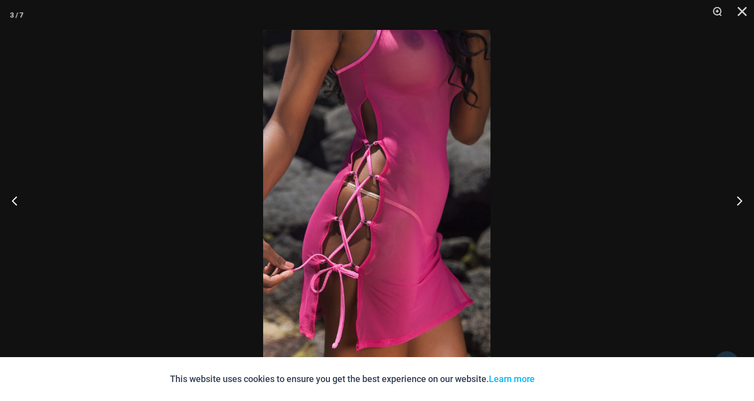
click at [362, 186] on img at bounding box center [376, 200] width 227 height 341
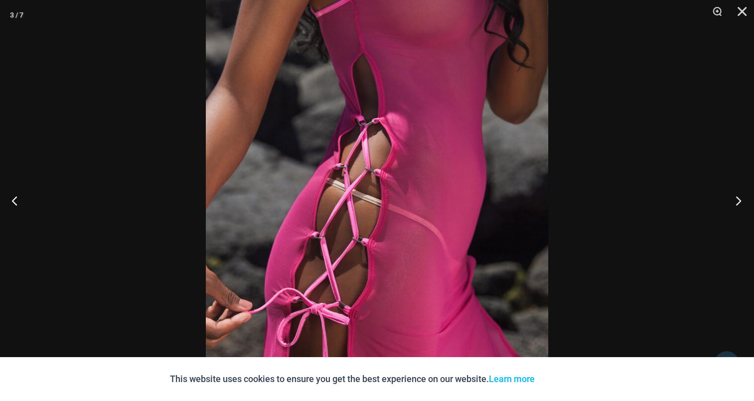
click at [737, 198] on button "Next" at bounding box center [735, 200] width 37 height 50
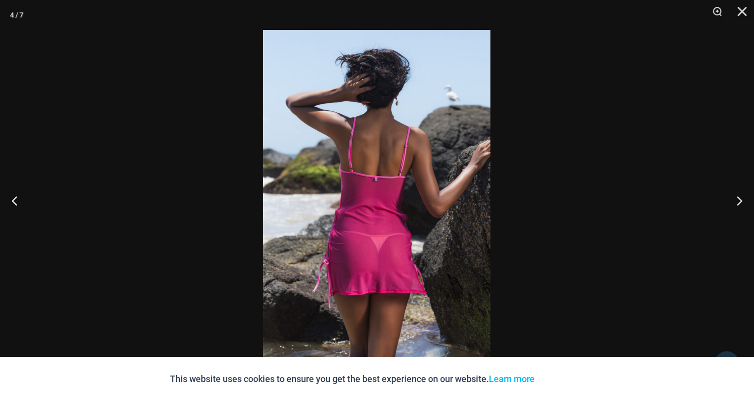
click at [400, 162] on img at bounding box center [376, 200] width 227 height 341
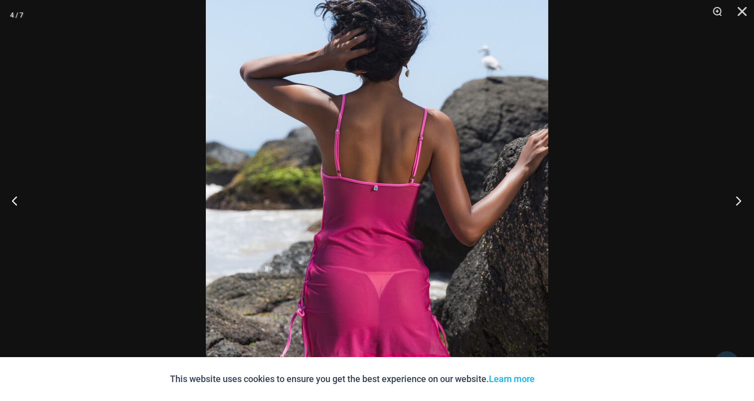
click at [731, 201] on button "Next" at bounding box center [735, 200] width 37 height 50
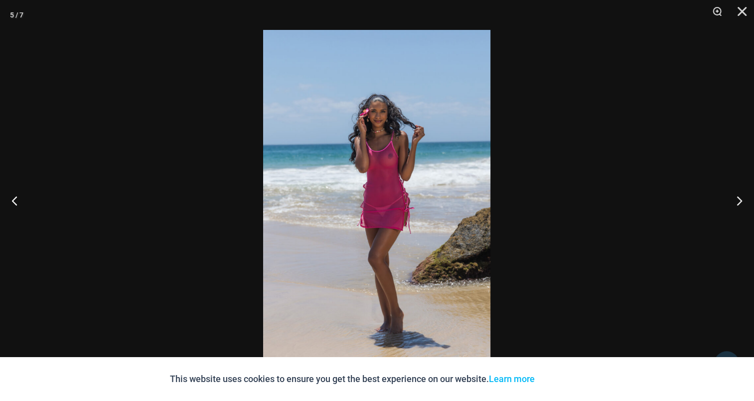
click at [323, 174] on img at bounding box center [376, 200] width 227 height 341
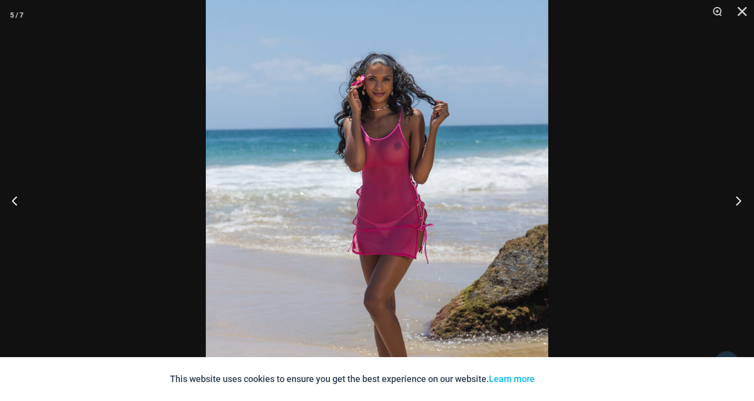
click at [744, 196] on button "Next" at bounding box center [735, 200] width 37 height 50
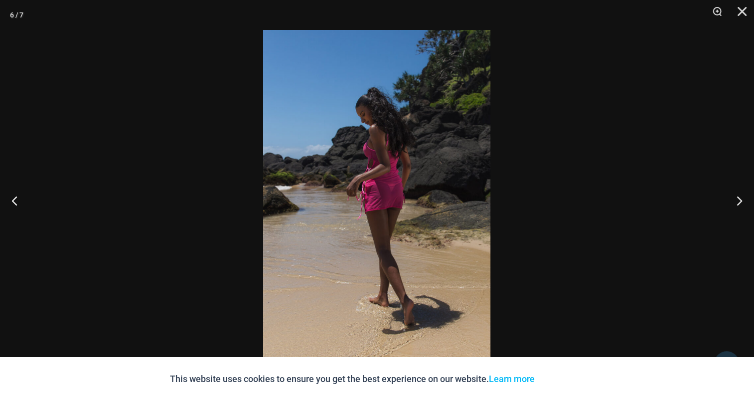
click at [398, 163] on img at bounding box center [376, 200] width 227 height 341
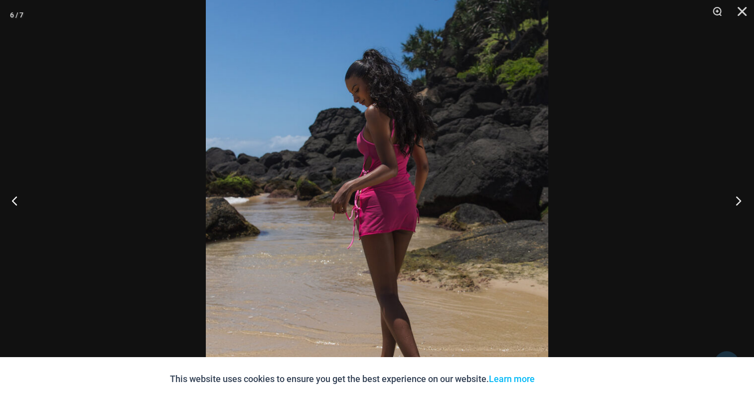
click at [732, 201] on button "Next" at bounding box center [735, 200] width 37 height 50
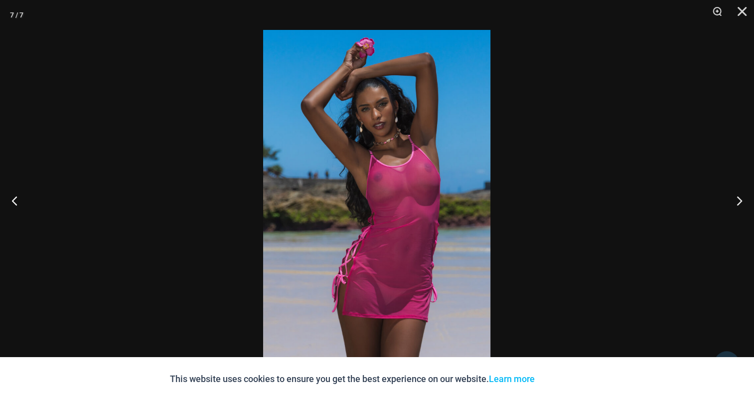
click at [373, 195] on img at bounding box center [376, 200] width 227 height 341
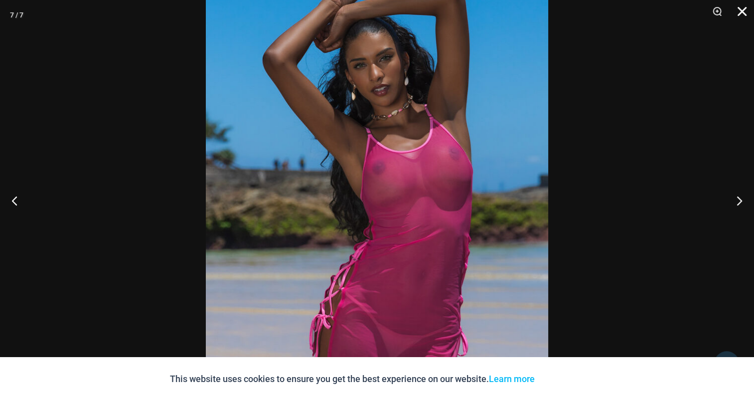
click at [746, 10] on button "Close" at bounding box center [738, 15] width 25 height 30
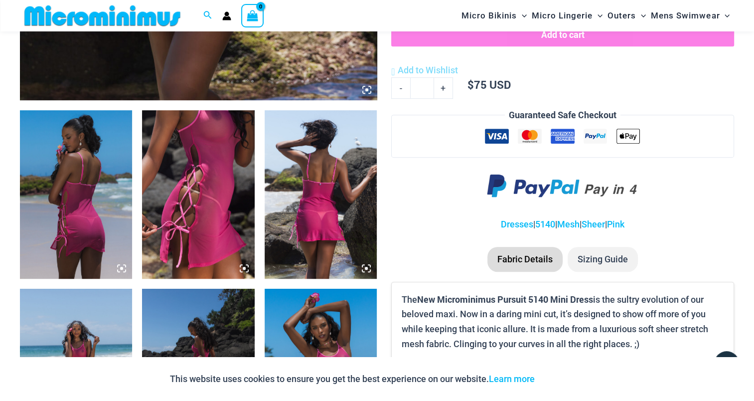
scroll to position [440, 0]
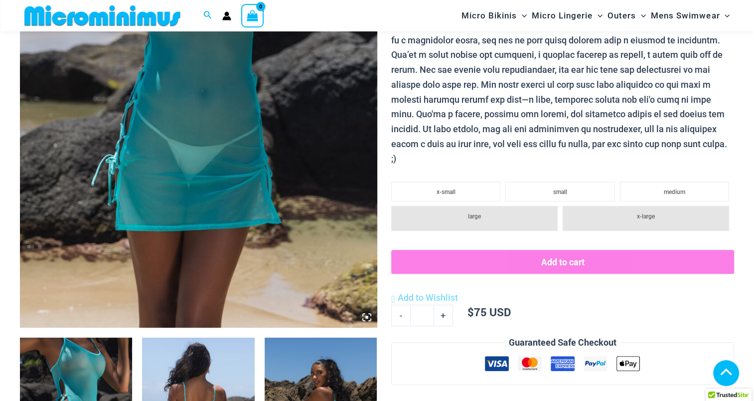
scroll to position [589, 0]
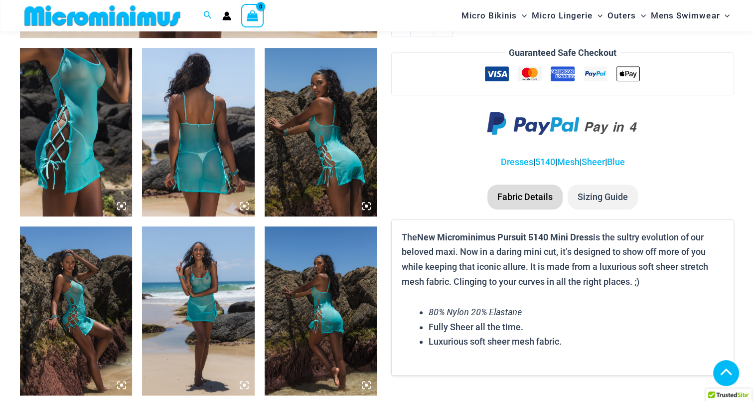
click at [195, 271] on img at bounding box center [198, 310] width 112 height 168
click at [225, 269] on img at bounding box center [198, 310] width 112 height 168
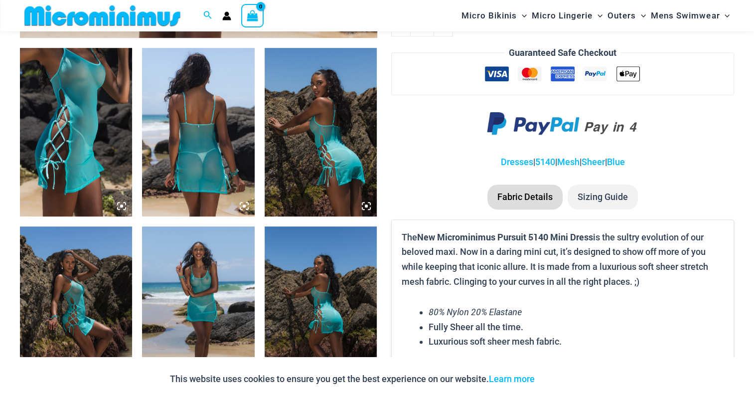
click at [215, 273] on img at bounding box center [198, 310] width 112 height 168
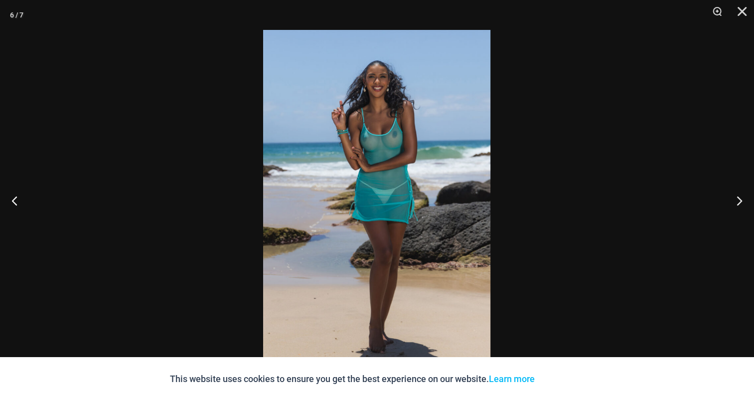
click at [356, 208] on img at bounding box center [376, 200] width 227 height 341
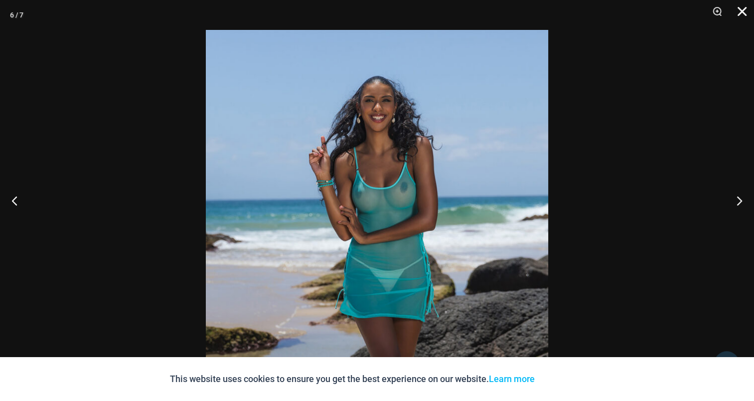
click at [744, 13] on button "Close" at bounding box center [738, 15] width 25 height 30
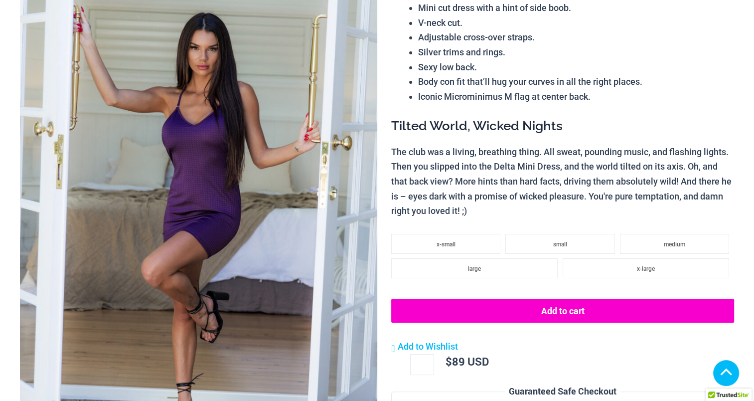
scroll to position [405, 0]
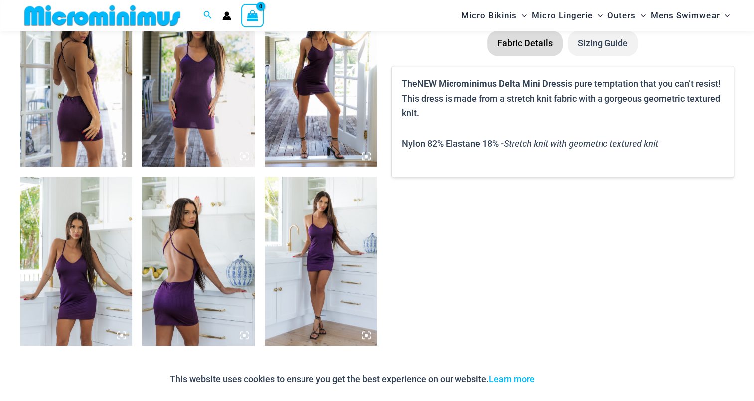
click at [219, 253] on img at bounding box center [198, 260] width 112 height 168
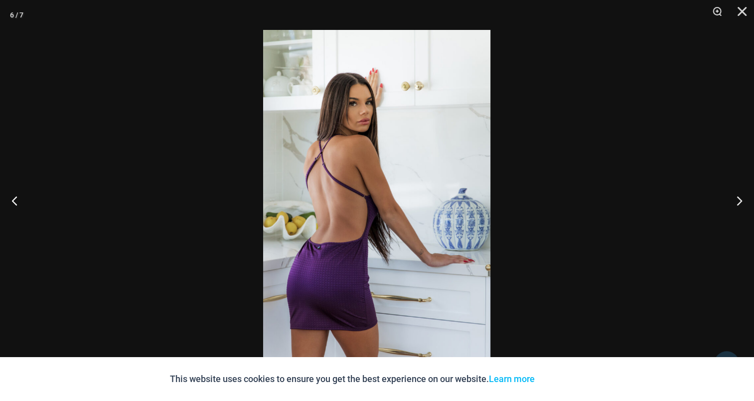
click at [334, 165] on img at bounding box center [376, 200] width 227 height 341
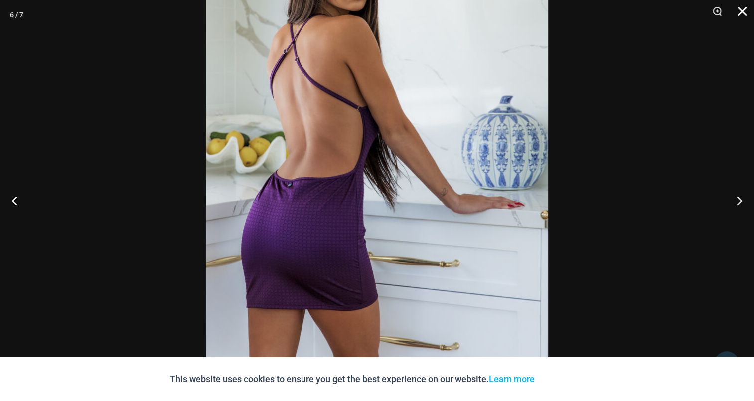
click at [743, 13] on button "Close" at bounding box center [738, 15] width 25 height 30
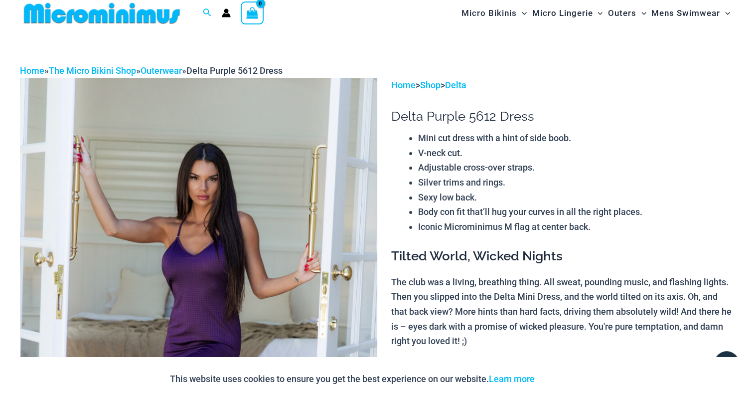
scroll to position [0, 0]
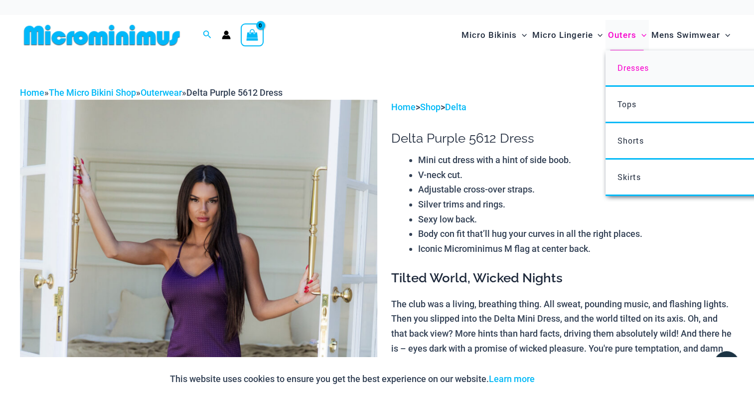
click at [621, 71] on span "Dresses" at bounding box center [632, 67] width 31 height 10
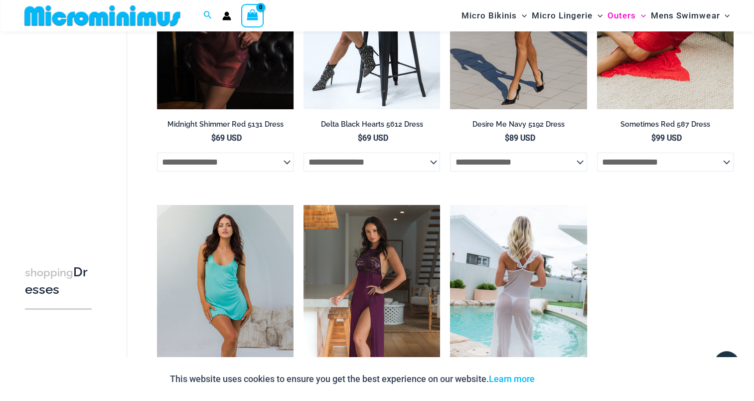
scroll to position [189, 0]
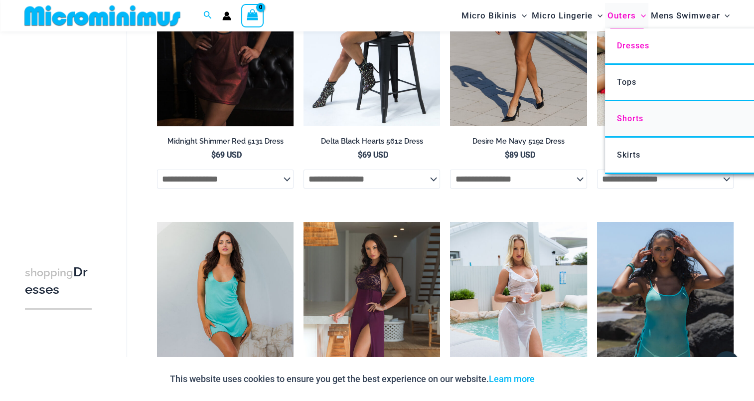
click at [625, 115] on span "Shorts" at bounding box center [630, 118] width 26 height 9
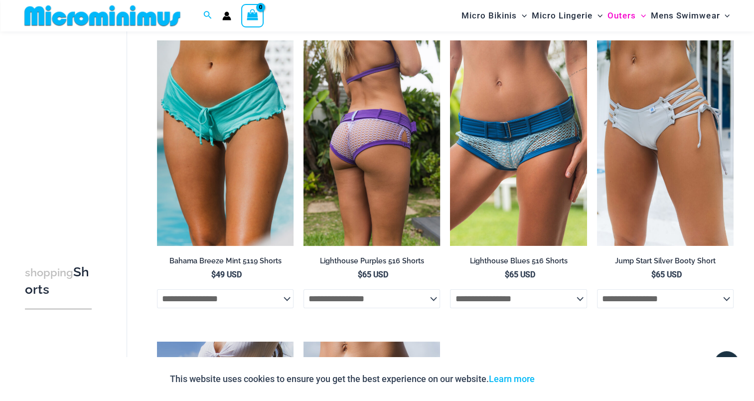
scroll to position [69, 0]
click at [367, 135] on img at bounding box center [372, 143] width 137 height 205
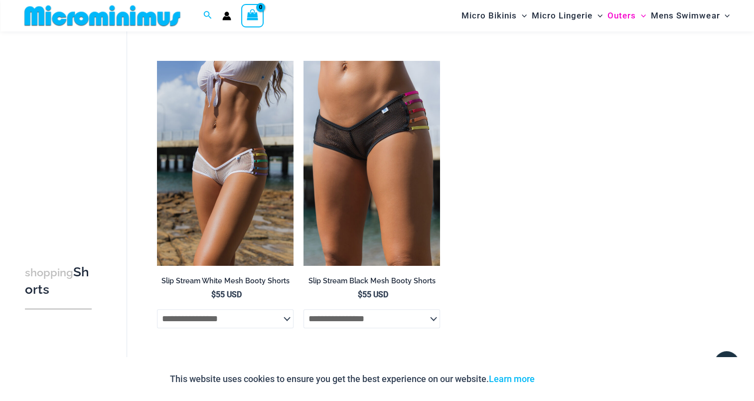
scroll to position [368, 0]
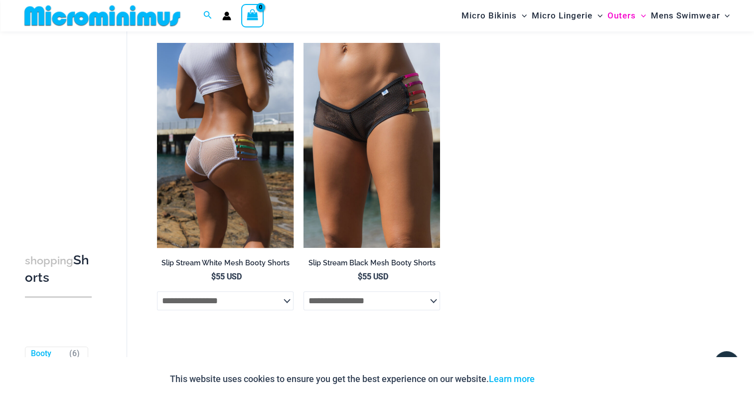
click at [229, 137] on img at bounding box center [225, 145] width 137 height 205
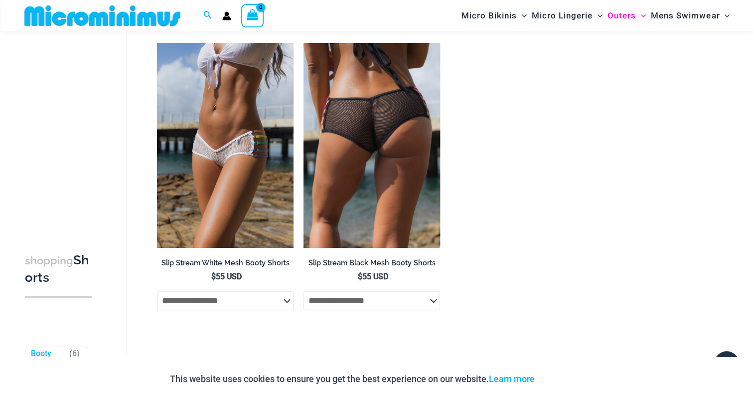
click at [370, 126] on img at bounding box center [372, 145] width 137 height 205
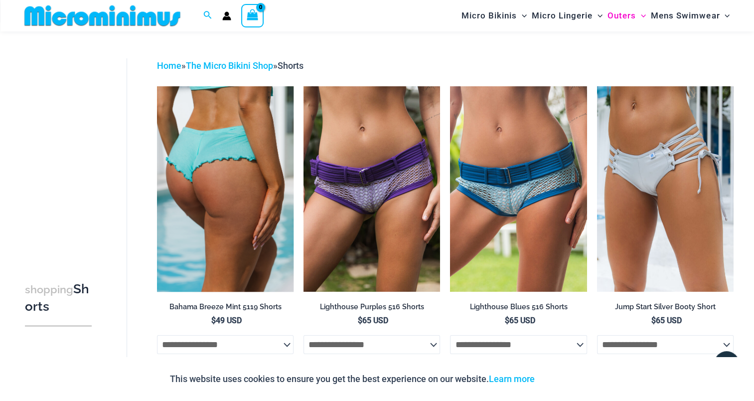
scroll to position [19, 0]
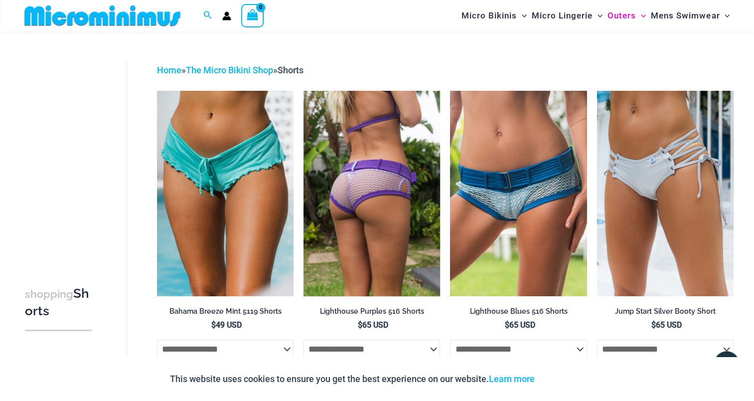
click at [377, 138] on img at bounding box center [372, 193] width 137 height 205
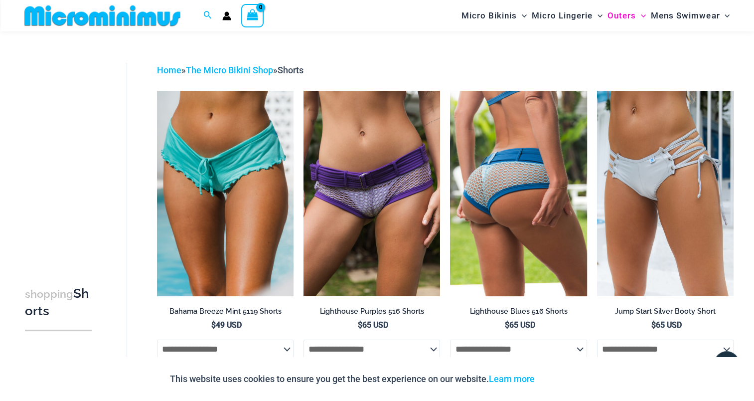
click at [518, 194] on img at bounding box center [518, 193] width 137 height 205
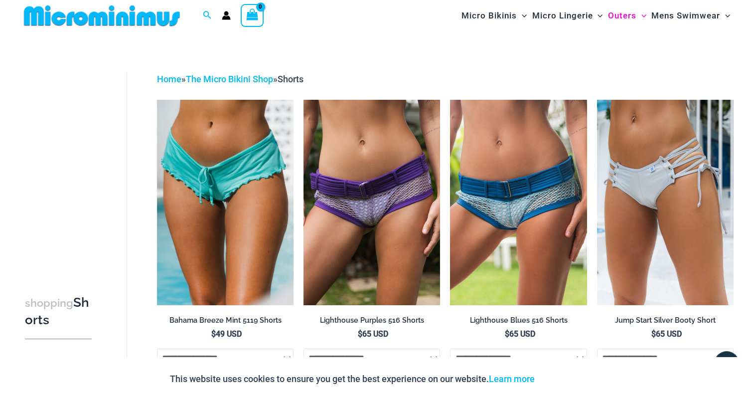
scroll to position [0, 0]
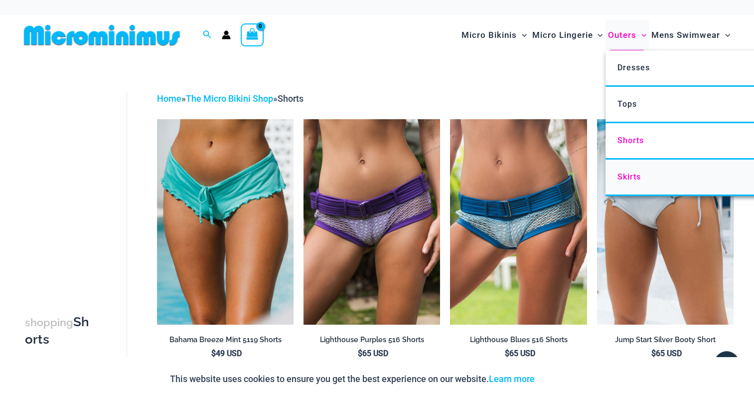
click at [629, 177] on span "Skirts" at bounding box center [628, 176] width 23 height 9
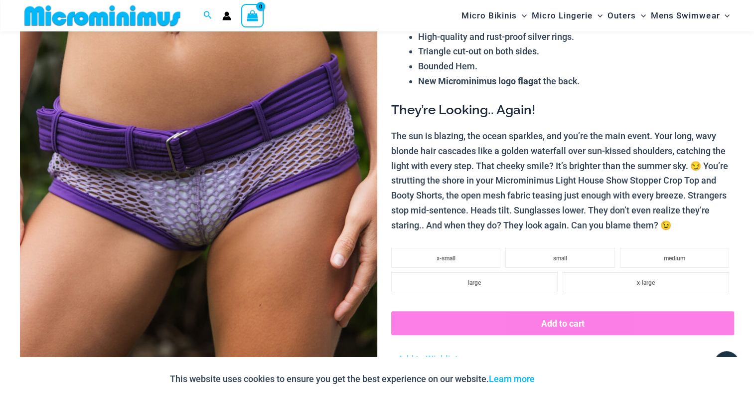
scroll to position [40, 0]
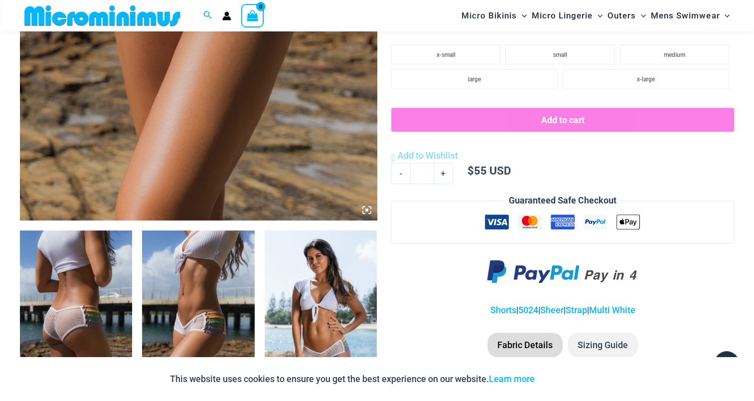
scroll to position [494, 0]
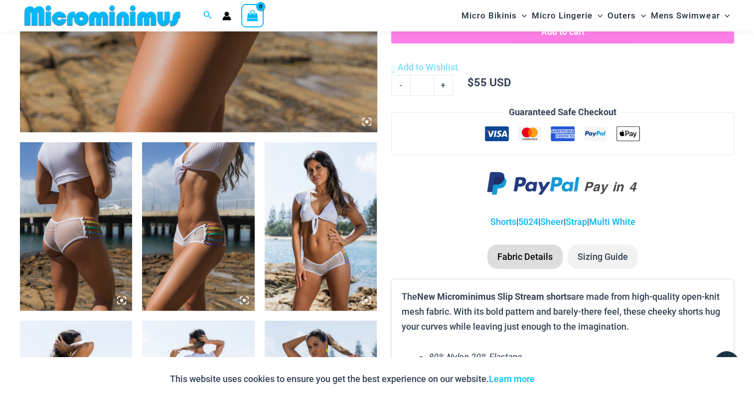
click at [77, 203] on img at bounding box center [76, 226] width 112 height 168
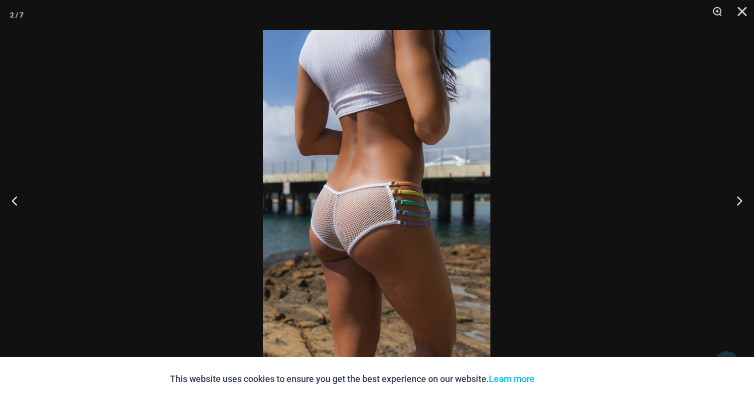
click at [409, 169] on img at bounding box center [376, 200] width 227 height 341
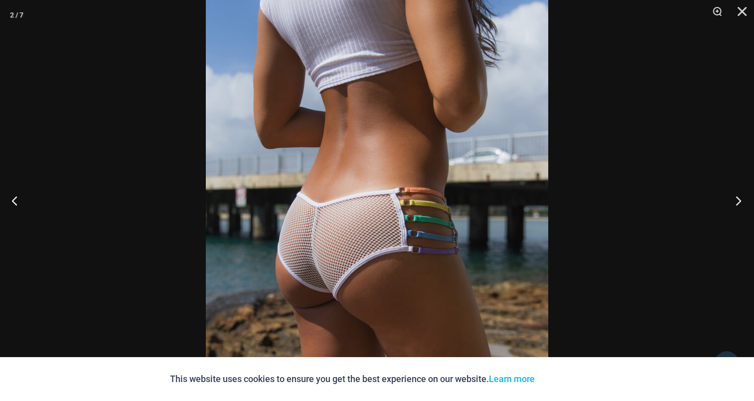
click at [748, 201] on button "Next" at bounding box center [735, 200] width 37 height 50
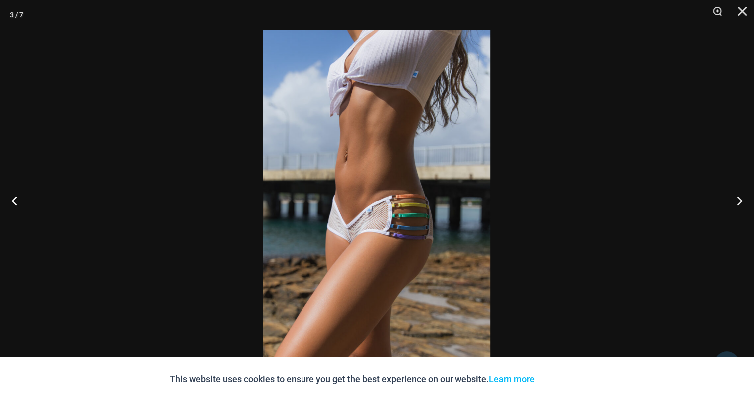
click at [357, 160] on img at bounding box center [376, 200] width 227 height 341
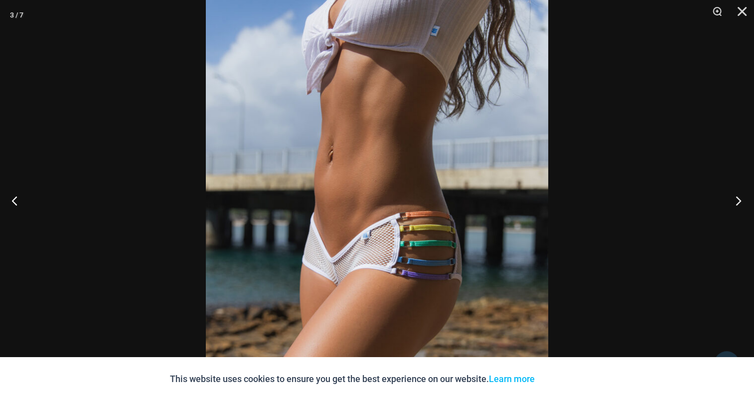
click at [741, 197] on button "Next" at bounding box center [735, 200] width 37 height 50
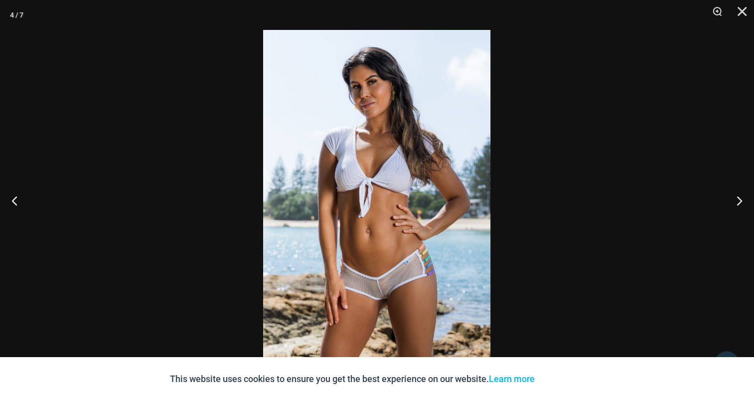
click at [308, 146] on img at bounding box center [376, 200] width 227 height 341
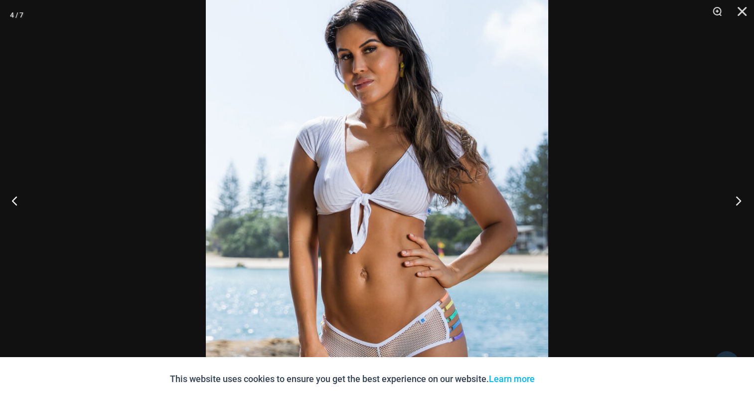
click at [733, 203] on button "Next" at bounding box center [735, 200] width 37 height 50
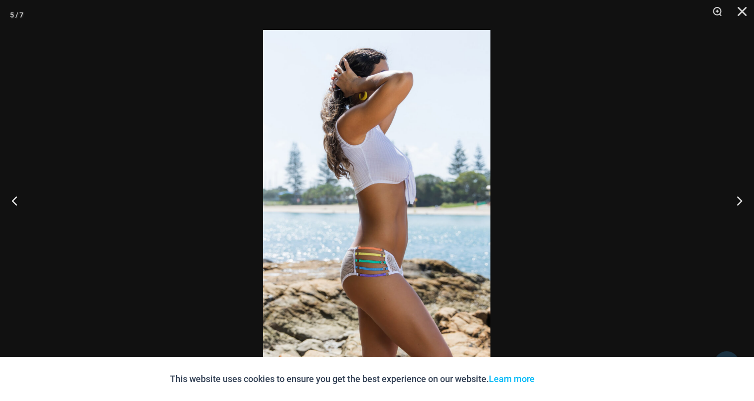
click at [412, 167] on img at bounding box center [376, 200] width 227 height 341
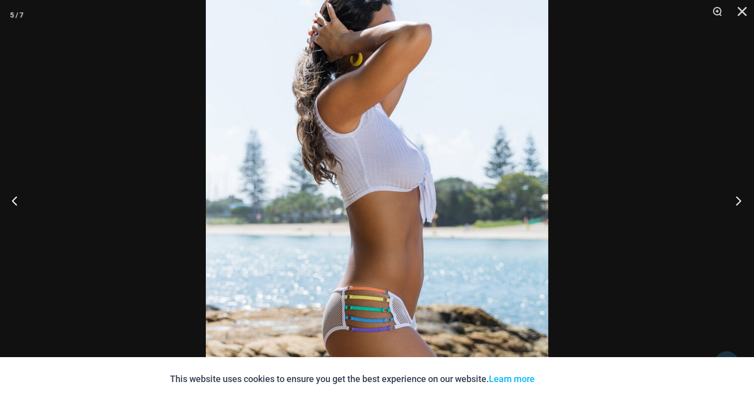
click at [736, 194] on button "Next" at bounding box center [735, 200] width 37 height 50
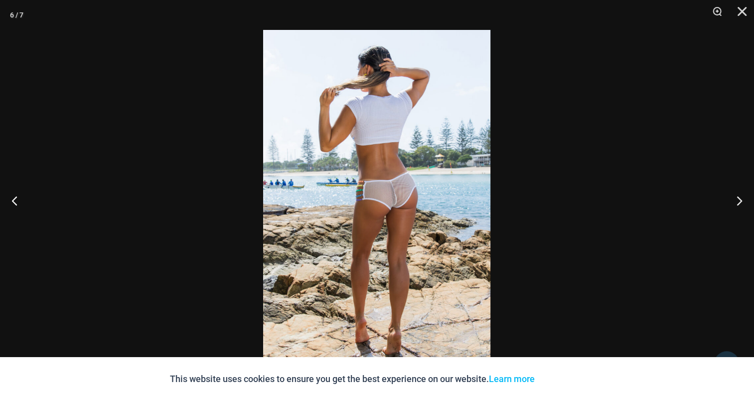
click at [397, 156] on img at bounding box center [376, 200] width 227 height 341
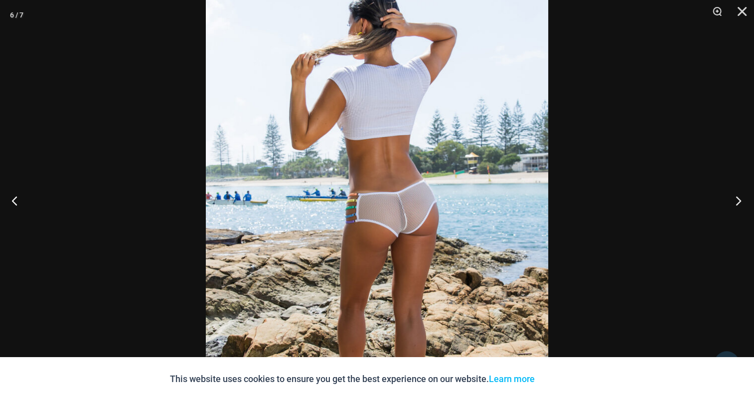
click at [737, 196] on button "Next" at bounding box center [735, 200] width 37 height 50
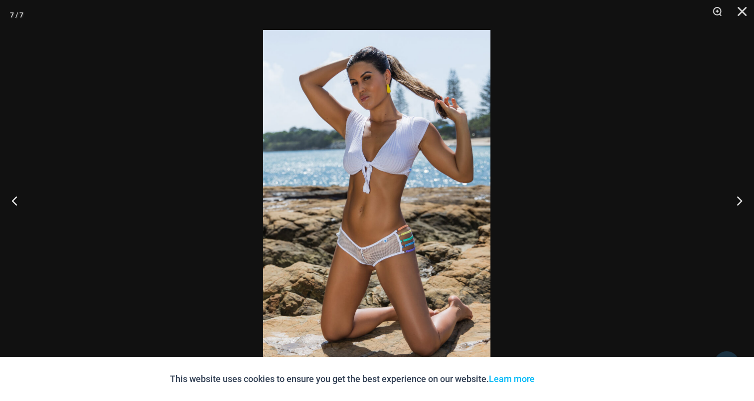
click at [397, 163] on img at bounding box center [376, 200] width 227 height 341
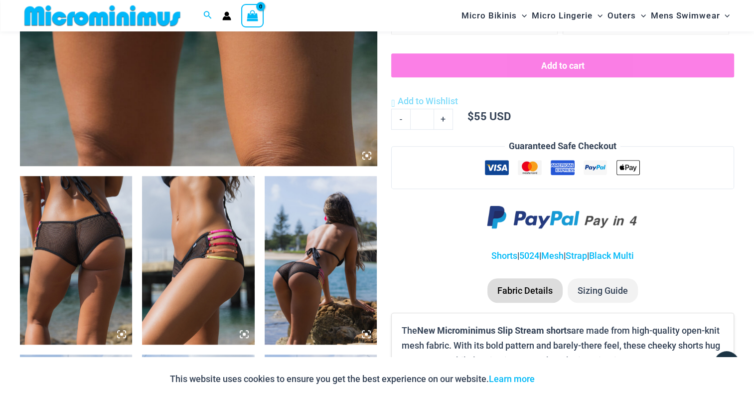
scroll to position [589, 0]
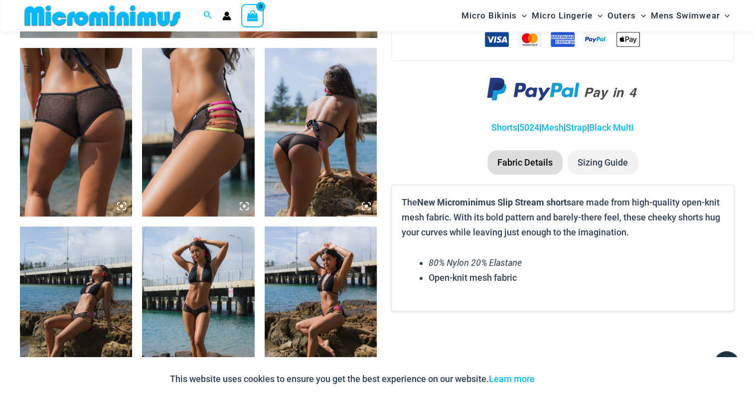
click at [83, 111] on img at bounding box center [76, 132] width 112 height 168
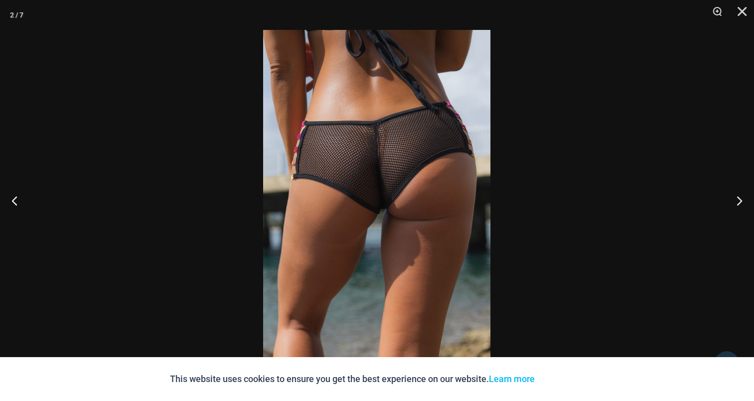
click at [397, 142] on img at bounding box center [376, 200] width 227 height 341
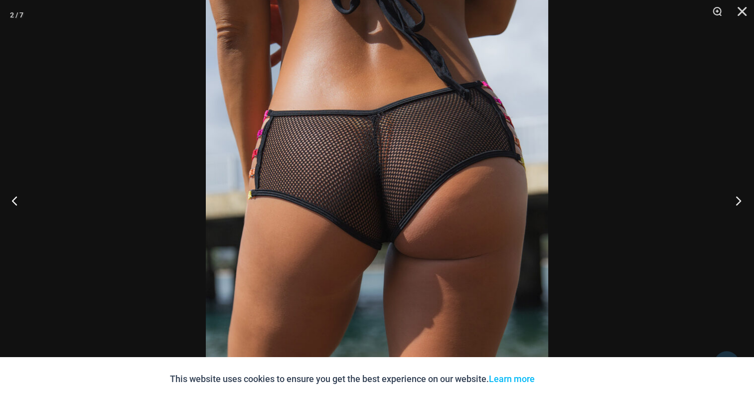
click at [739, 197] on button "Next" at bounding box center [735, 200] width 37 height 50
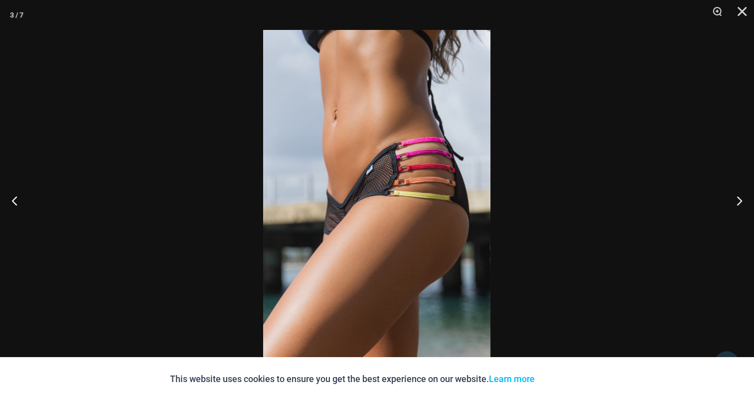
click at [324, 146] on img at bounding box center [376, 200] width 227 height 341
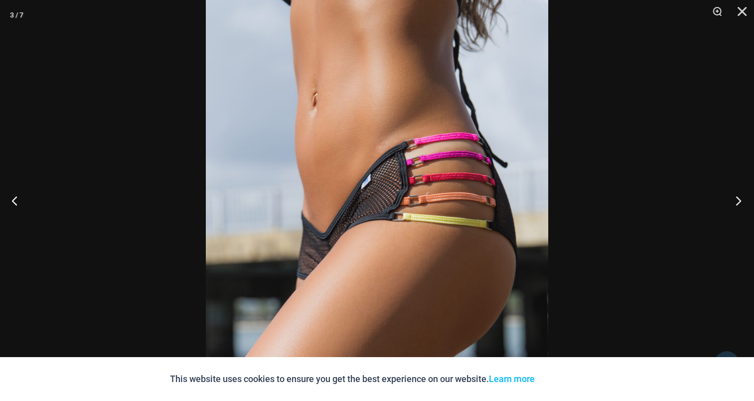
click at [735, 197] on button "Next" at bounding box center [735, 200] width 37 height 50
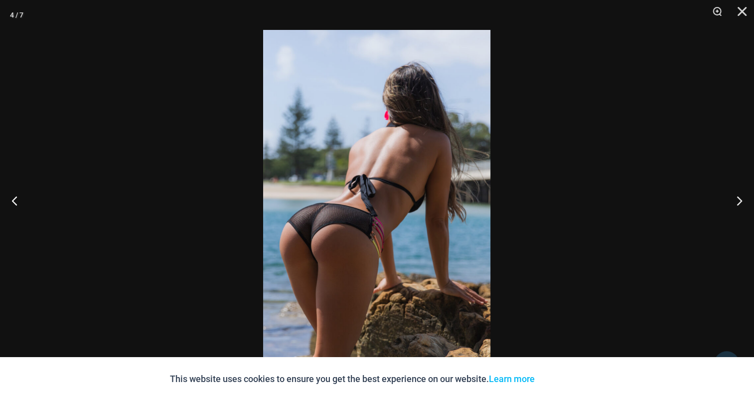
click at [398, 163] on img at bounding box center [376, 200] width 227 height 341
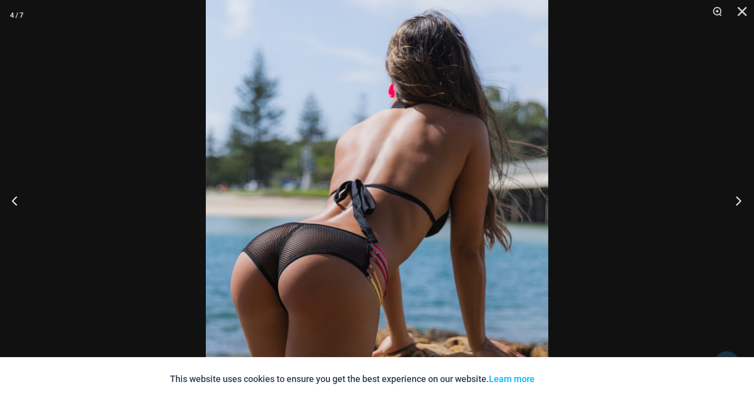
click at [735, 192] on button "Next" at bounding box center [735, 200] width 37 height 50
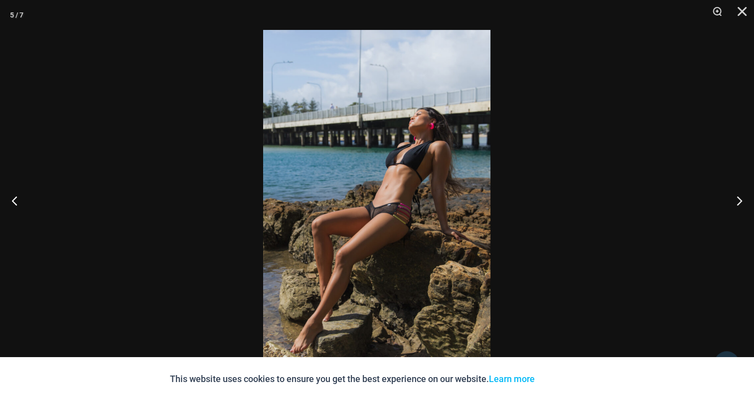
click at [363, 153] on img at bounding box center [376, 200] width 227 height 341
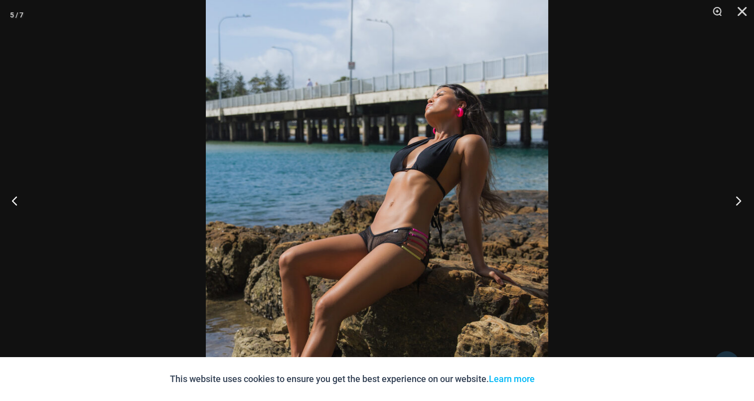
click at [741, 196] on button "Next" at bounding box center [735, 200] width 37 height 50
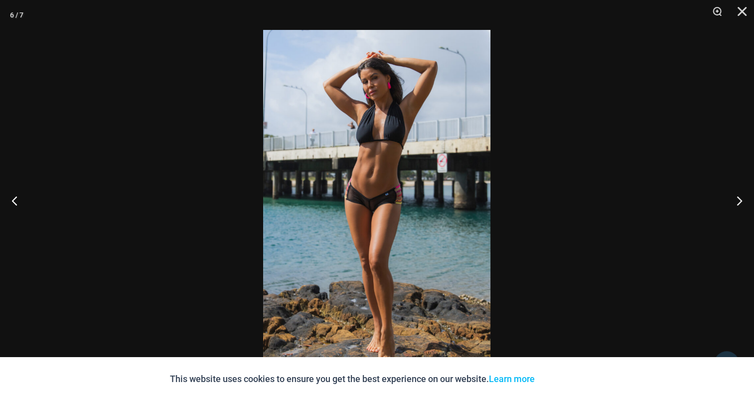
click at [356, 165] on img at bounding box center [376, 200] width 227 height 341
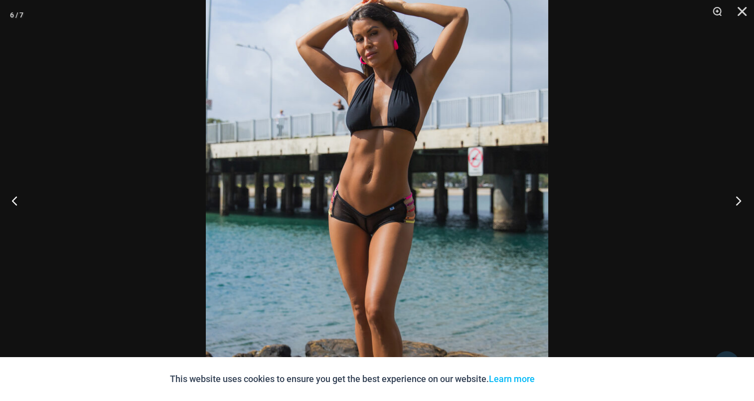
click at [739, 199] on button "Next" at bounding box center [735, 200] width 37 height 50
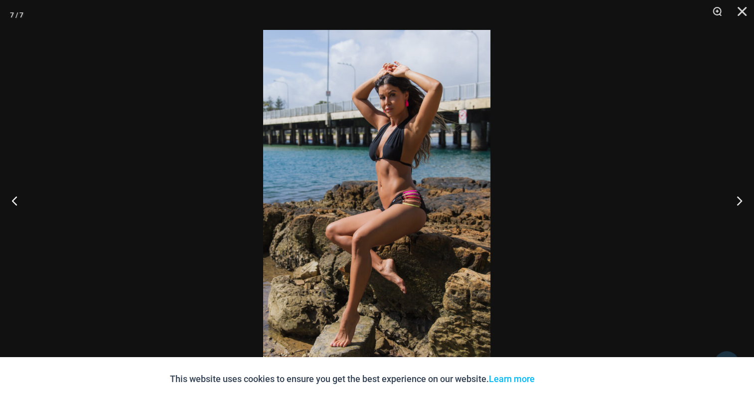
click at [338, 144] on img at bounding box center [376, 200] width 227 height 341
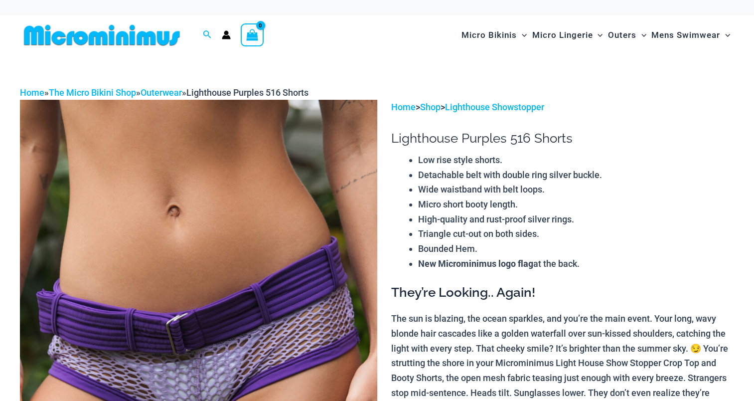
drag, startPoint x: 0, startPoint y: 0, endPoint x: 301, endPoint y: 193, distance: 357.4
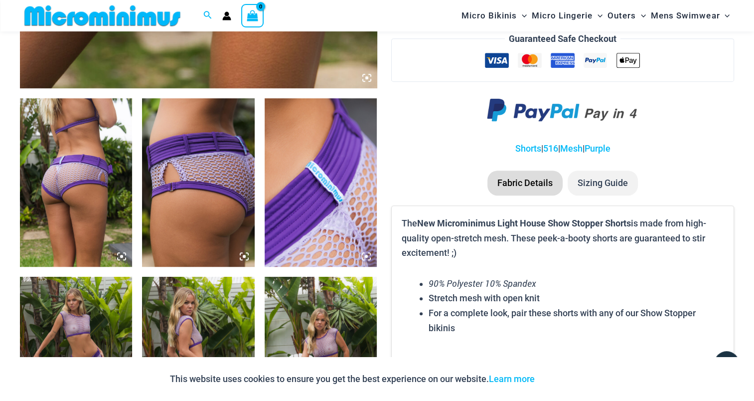
scroll to position [539, 0]
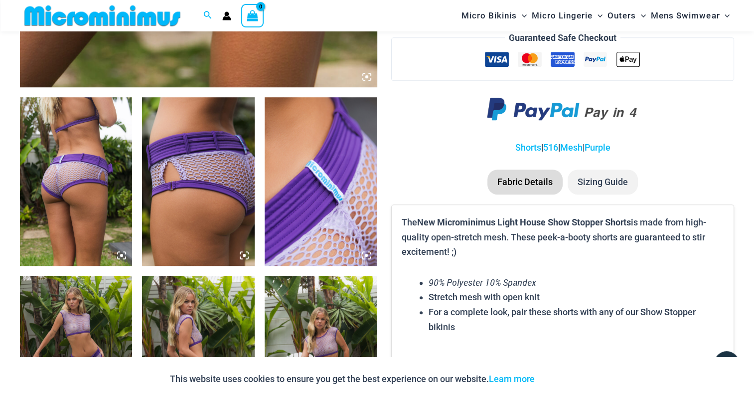
click at [86, 158] on img at bounding box center [76, 181] width 112 height 168
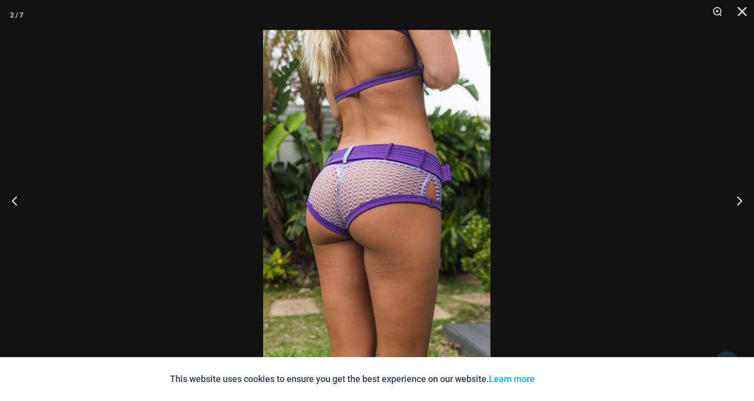
click at [386, 161] on img at bounding box center [376, 200] width 227 height 341
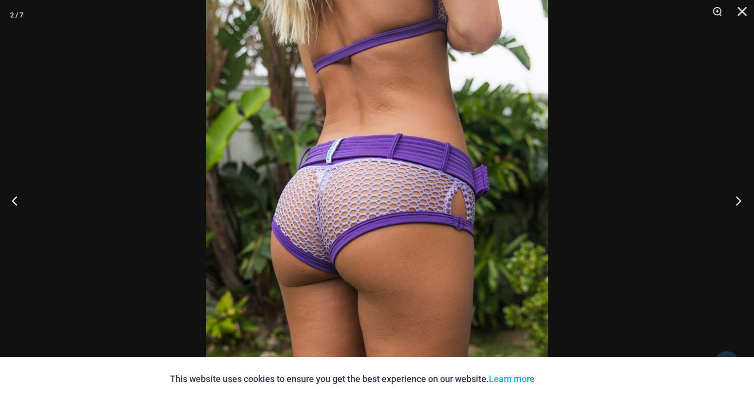
click at [738, 197] on button "Next" at bounding box center [735, 200] width 37 height 50
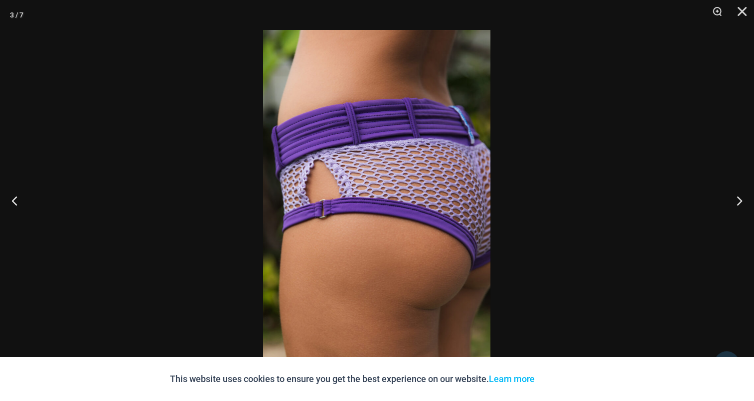
click at [400, 138] on img at bounding box center [376, 200] width 227 height 341
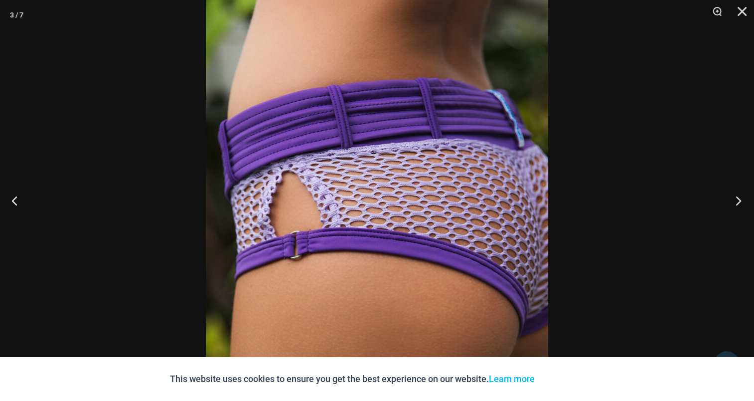
click at [747, 197] on button "Next" at bounding box center [735, 200] width 37 height 50
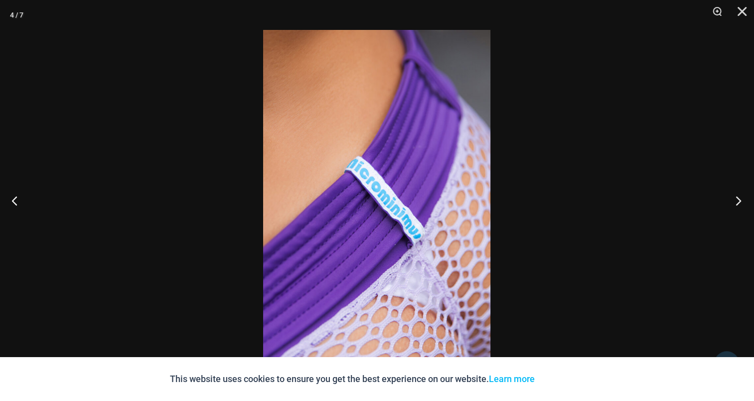
click at [741, 200] on button "Next" at bounding box center [735, 200] width 37 height 50
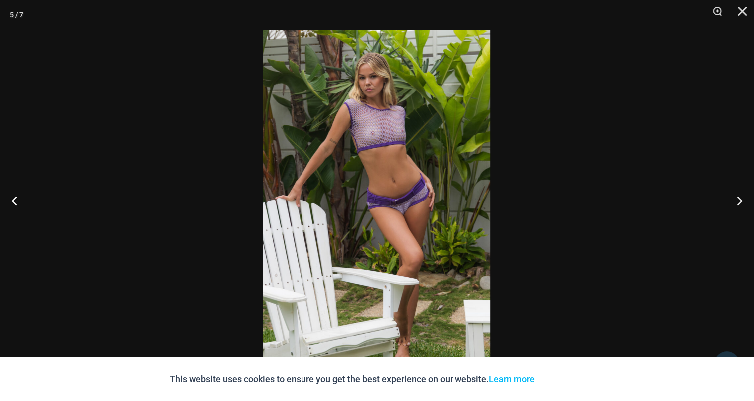
click at [361, 141] on img at bounding box center [376, 200] width 227 height 341
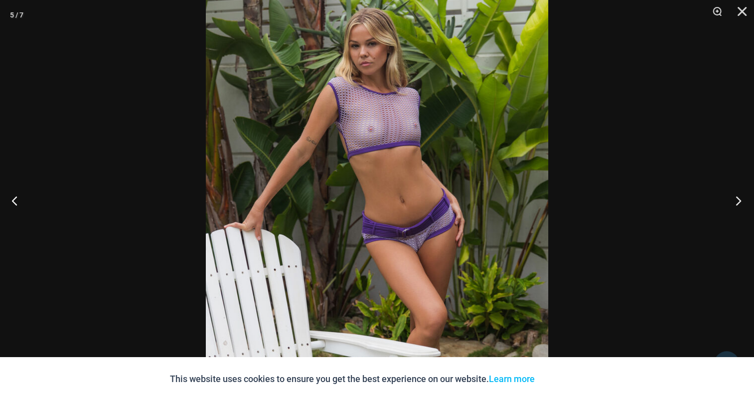
click at [734, 205] on button "Next" at bounding box center [735, 200] width 37 height 50
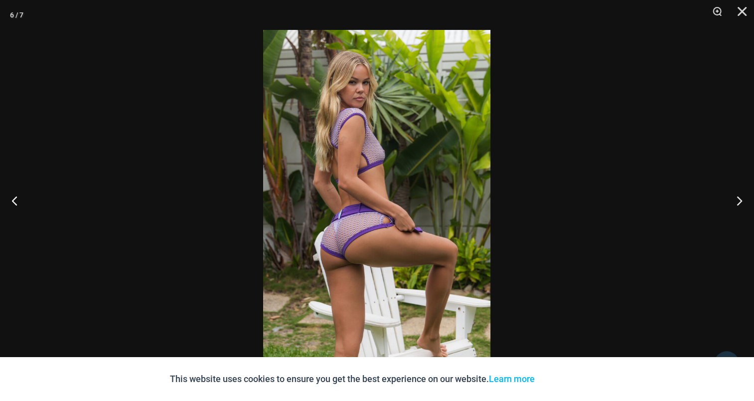
click at [375, 166] on img at bounding box center [376, 200] width 227 height 341
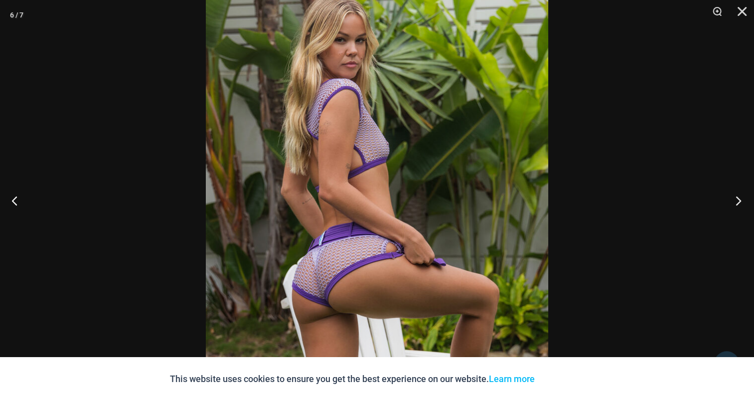
click at [731, 196] on button "Next" at bounding box center [735, 200] width 37 height 50
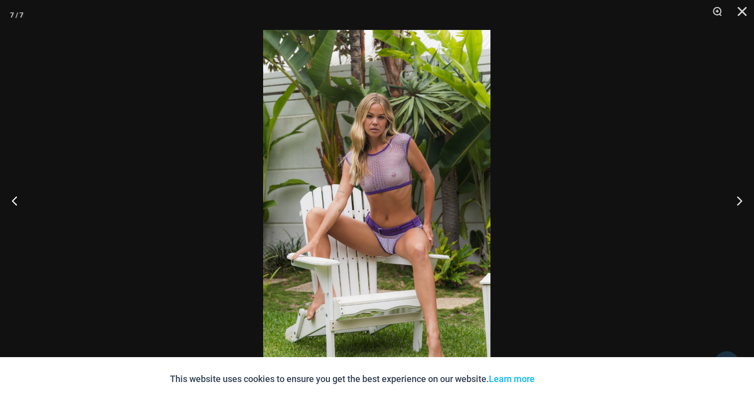
click at [306, 150] on img at bounding box center [376, 200] width 227 height 341
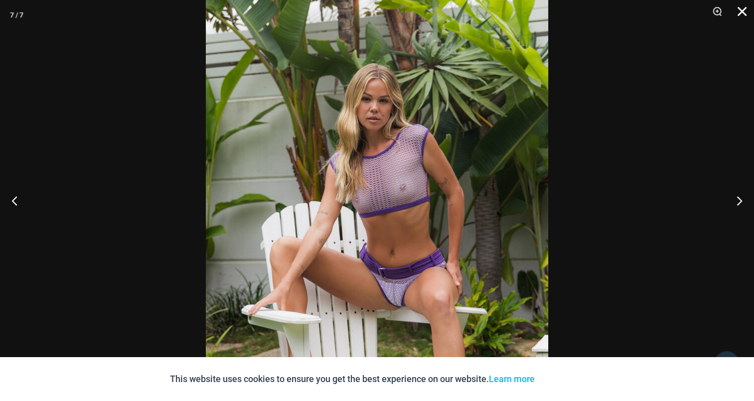
click at [749, 12] on button "Close" at bounding box center [738, 15] width 25 height 30
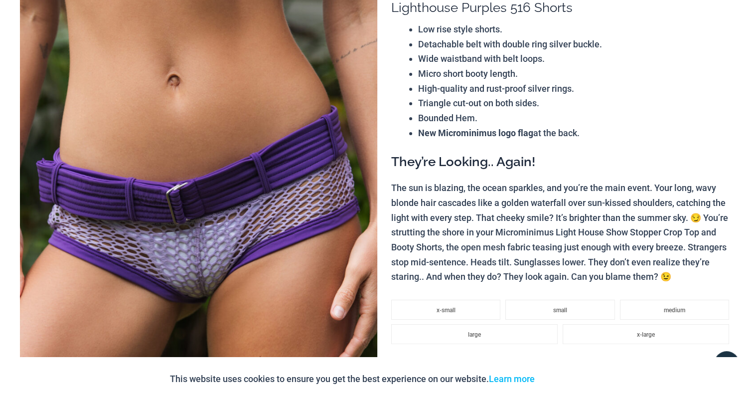
scroll to position [0, 0]
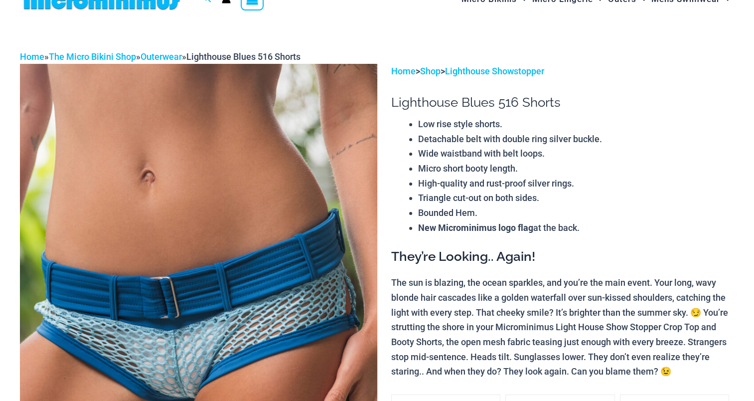
scroll to position [50, 0]
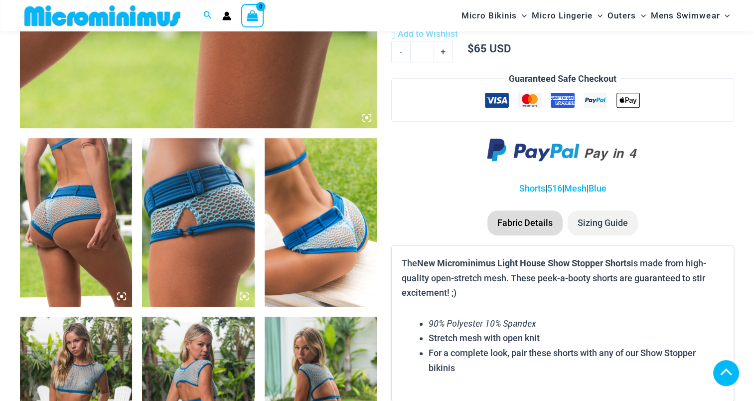
click at [84, 201] on img at bounding box center [76, 222] width 112 height 168
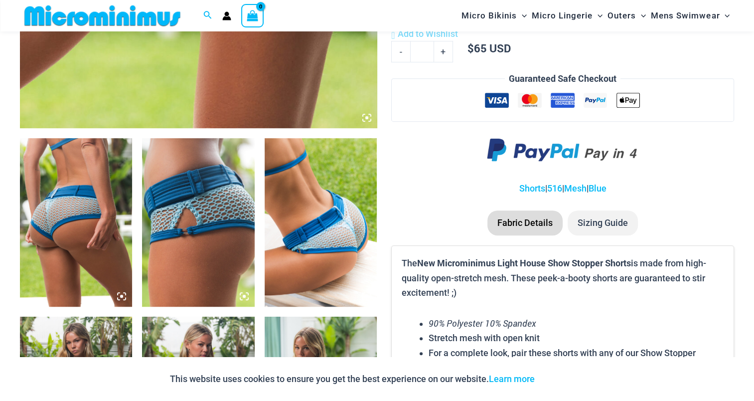
click at [84, 201] on img at bounding box center [76, 222] width 112 height 168
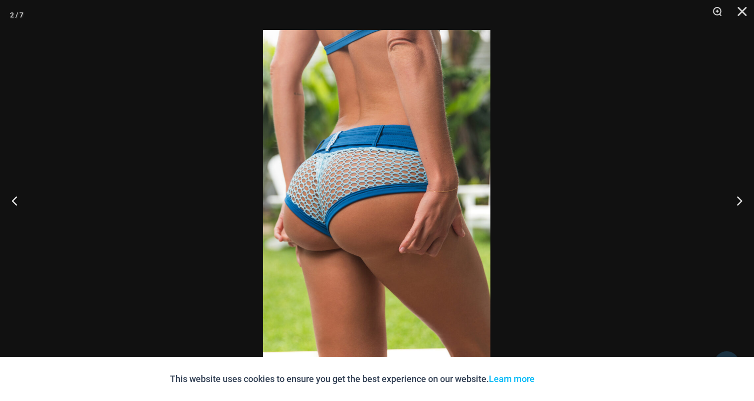
click at [375, 159] on img at bounding box center [376, 200] width 227 height 341
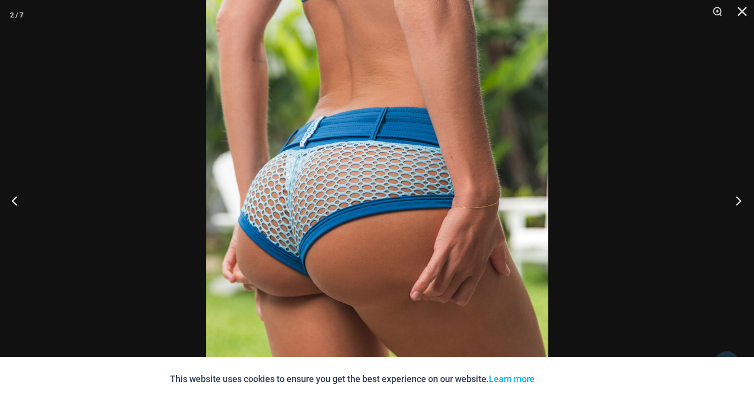
click at [744, 195] on button "Next" at bounding box center [735, 200] width 37 height 50
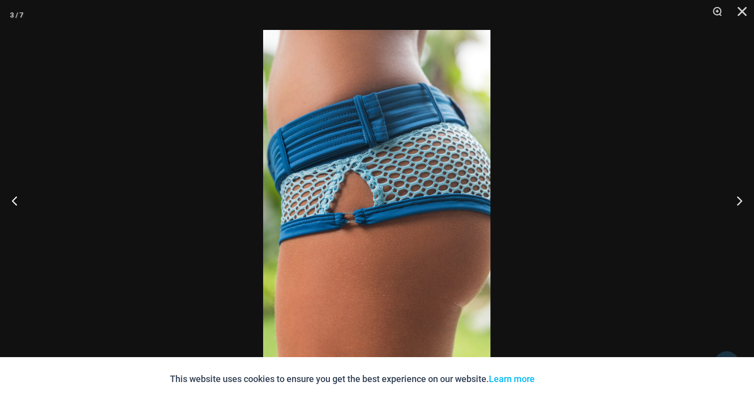
click at [349, 180] on img at bounding box center [376, 200] width 227 height 341
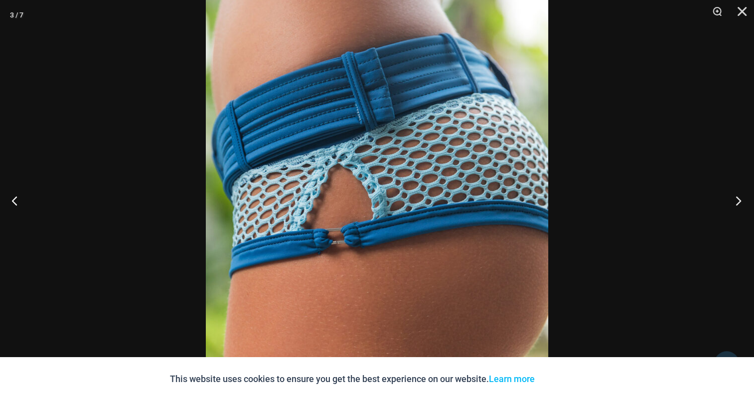
click at [739, 199] on button "Next" at bounding box center [735, 200] width 37 height 50
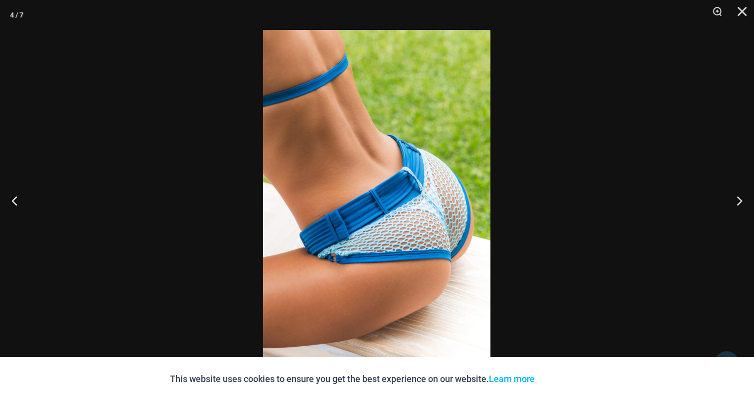
click at [359, 166] on img at bounding box center [376, 200] width 227 height 341
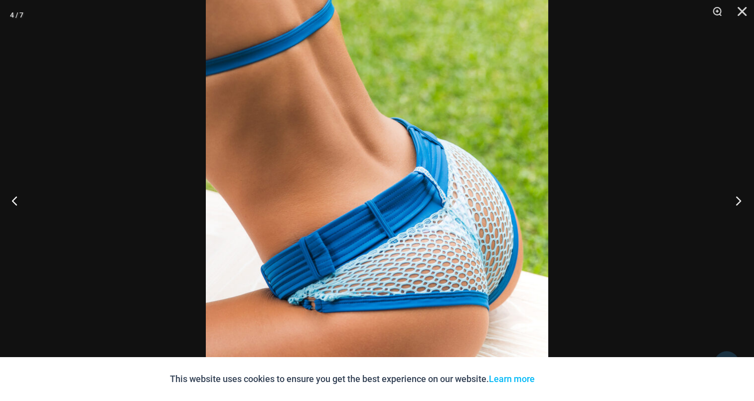
click at [736, 201] on button "Next" at bounding box center [735, 200] width 37 height 50
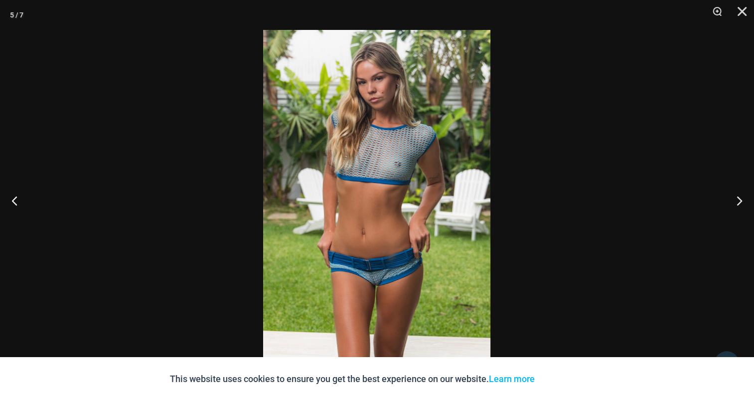
click at [386, 166] on img at bounding box center [376, 200] width 227 height 341
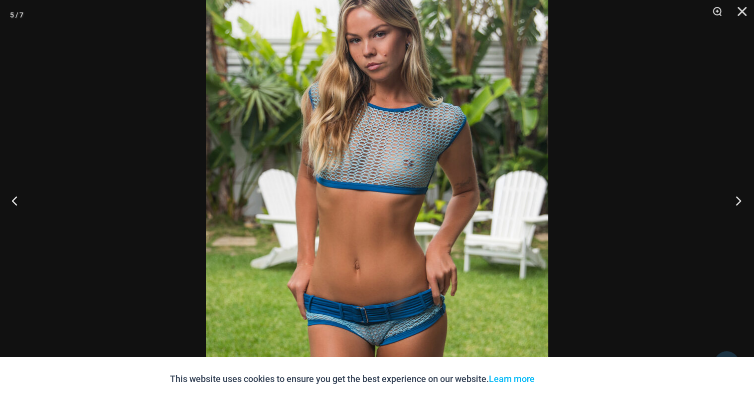
click at [730, 195] on button "Next" at bounding box center [735, 200] width 37 height 50
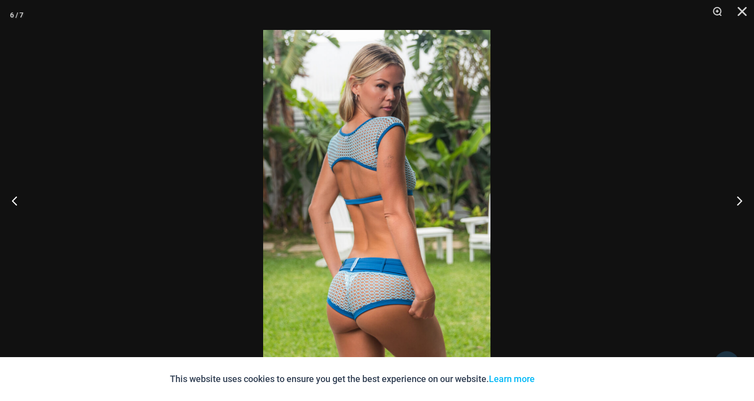
click at [337, 163] on img at bounding box center [376, 200] width 227 height 341
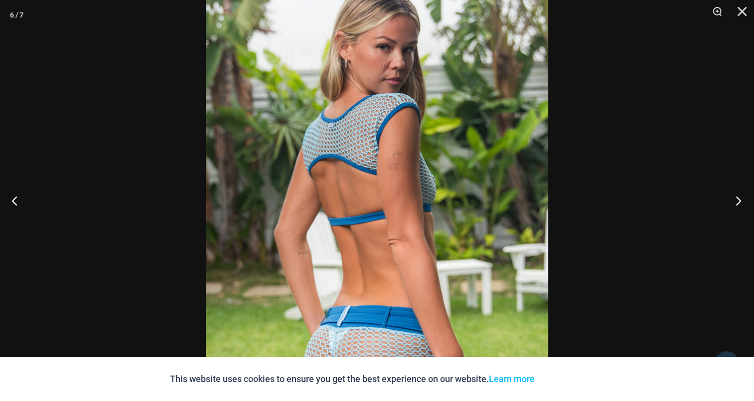
click at [740, 202] on button "Next" at bounding box center [735, 200] width 37 height 50
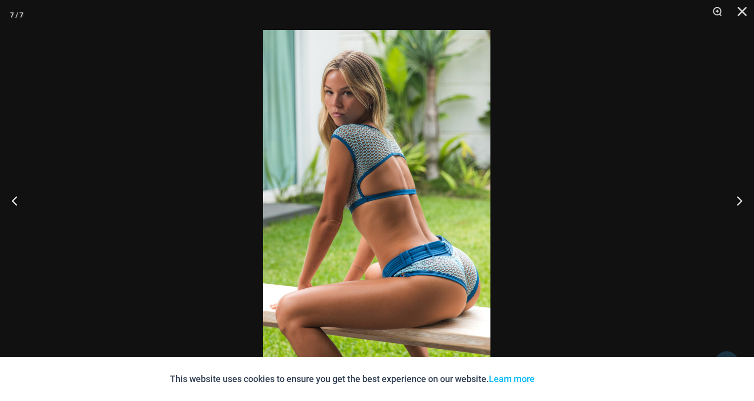
click at [368, 161] on img at bounding box center [376, 200] width 227 height 341
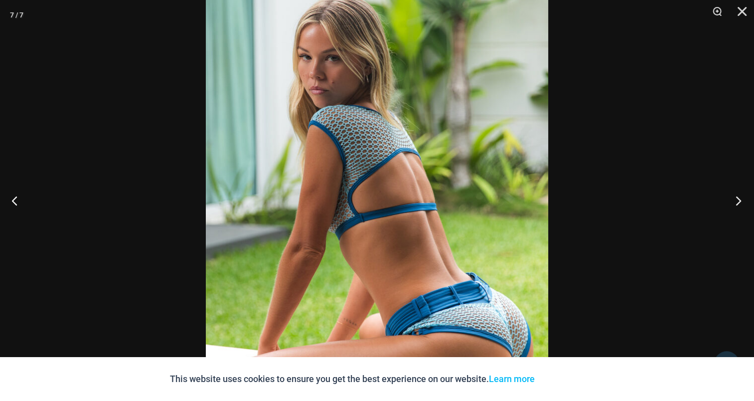
click at [738, 201] on button "Next" at bounding box center [735, 200] width 37 height 50
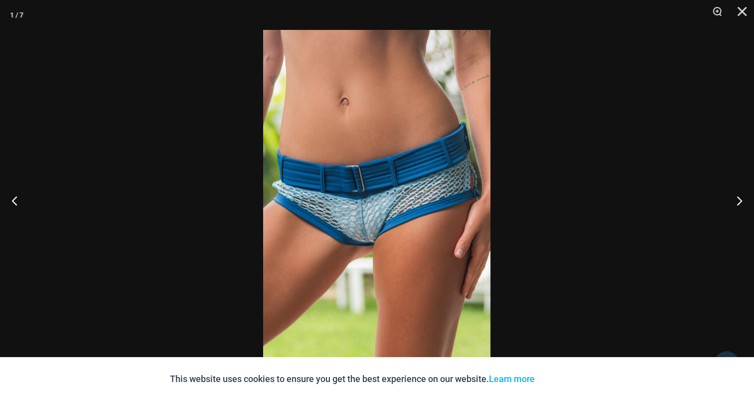
click at [376, 168] on img at bounding box center [376, 200] width 227 height 341
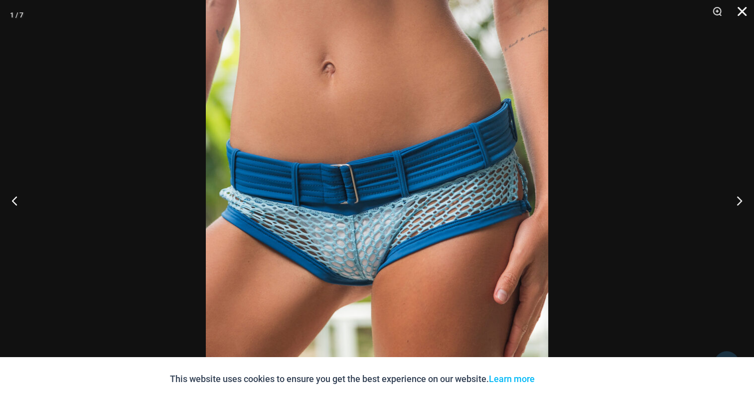
click at [744, 5] on button "Close" at bounding box center [738, 15] width 25 height 30
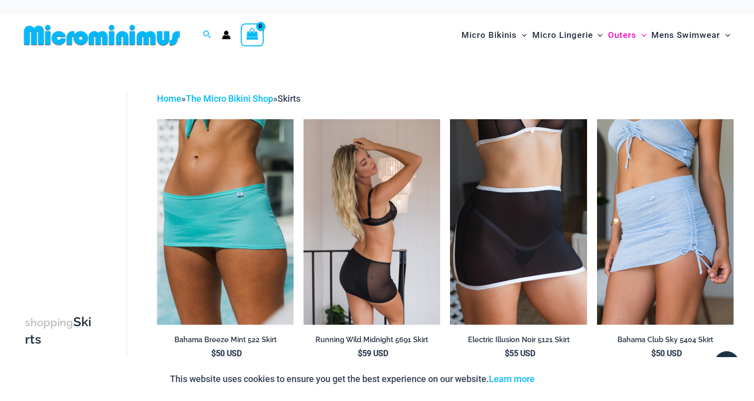
click at [385, 187] on img at bounding box center [372, 221] width 137 height 205
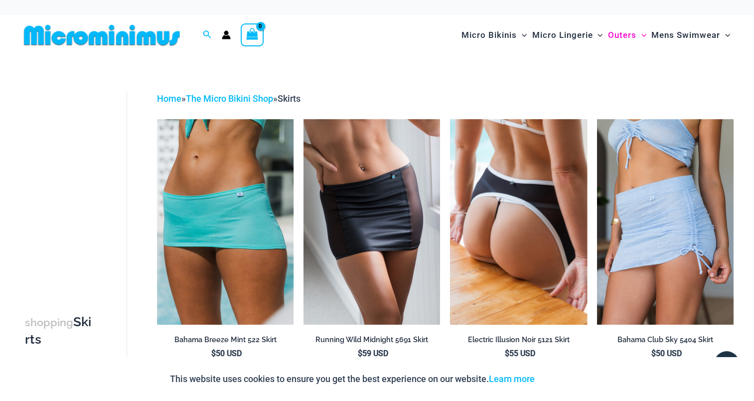
click at [514, 185] on img at bounding box center [518, 221] width 137 height 205
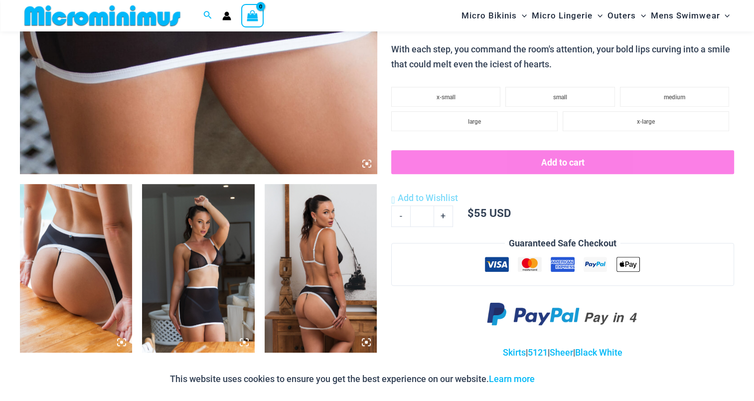
scroll to position [449, 0]
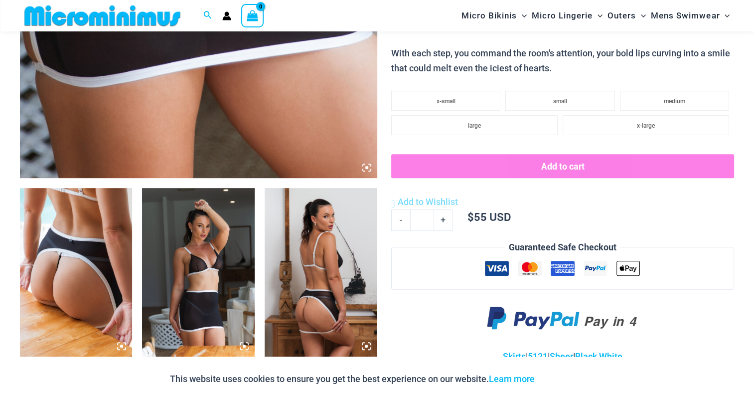
click at [54, 259] on img at bounding box center [76, 272] width 112 height 168
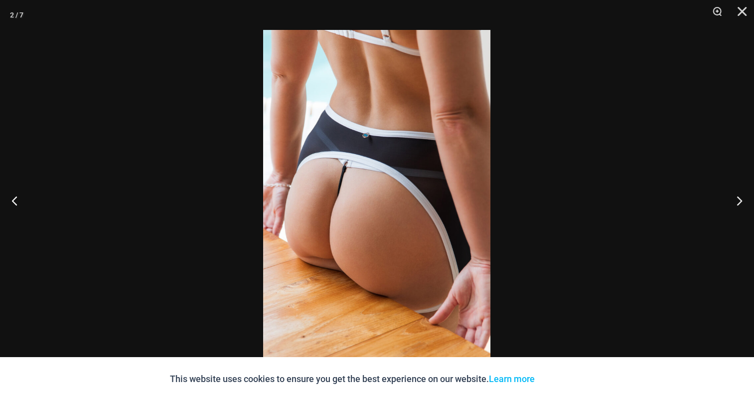
click at [393, 186] on img at bounding box center [376, 200] width 227 height 341
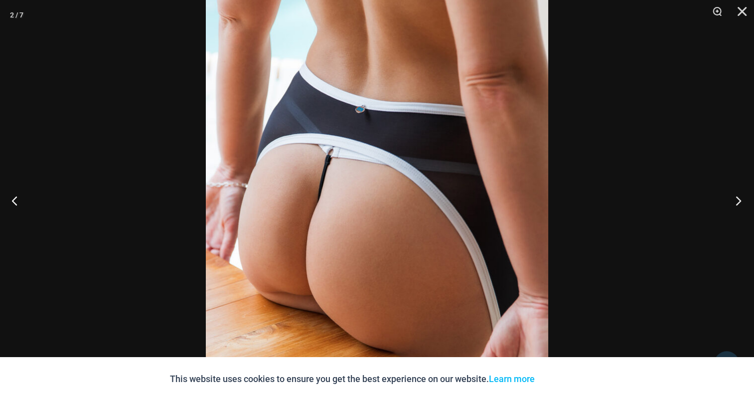
click at [739, 199] on button "Next" at bounding box center [735, 200] width 37 height 50
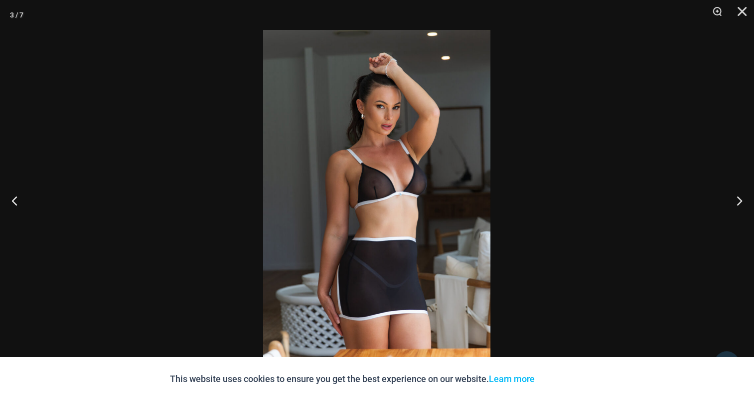
click at [407, 118] on img at bounding box center [376, 200] width 227 height 341
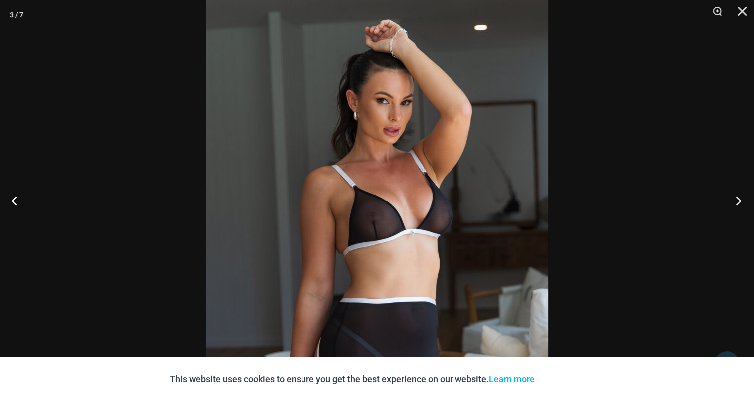
click at [743, 198] on button "Next" at bounding box center [735, 200] width 37 height 50
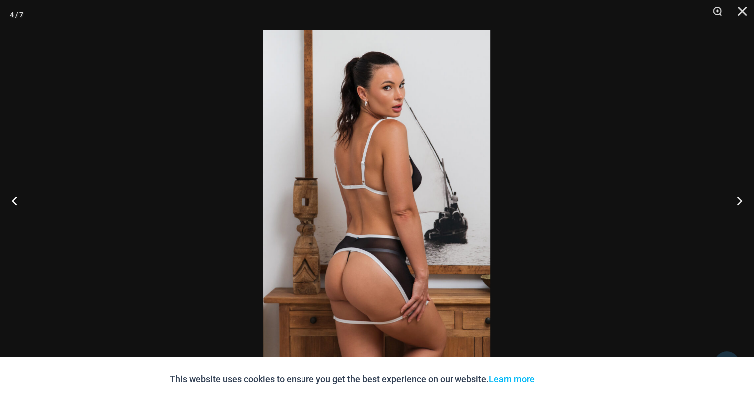
click at [401, 144] on img at bounding box center [376, 200] width 227 height 341
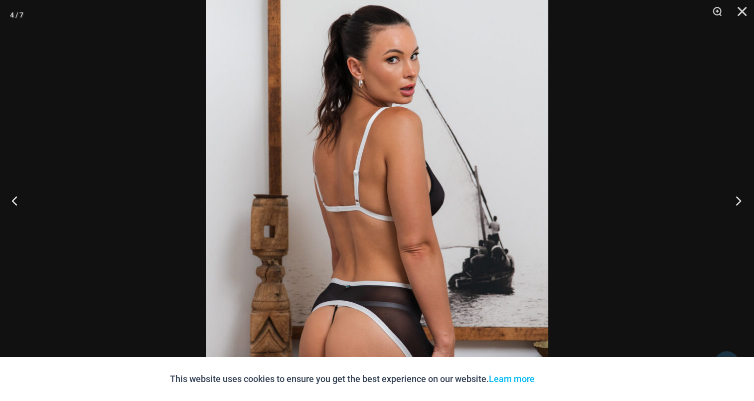
click at [734, 196] on button "Next" at bounding box center [735, 200] width 37 height 50
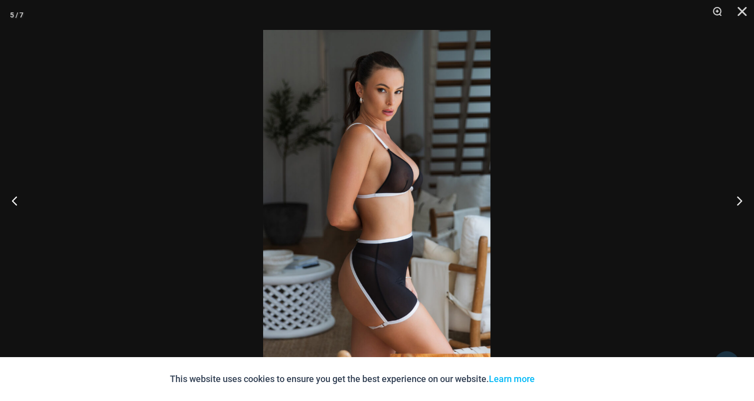
click at [379, 156] on img at bounding box center [376, 200] width 227 height 341
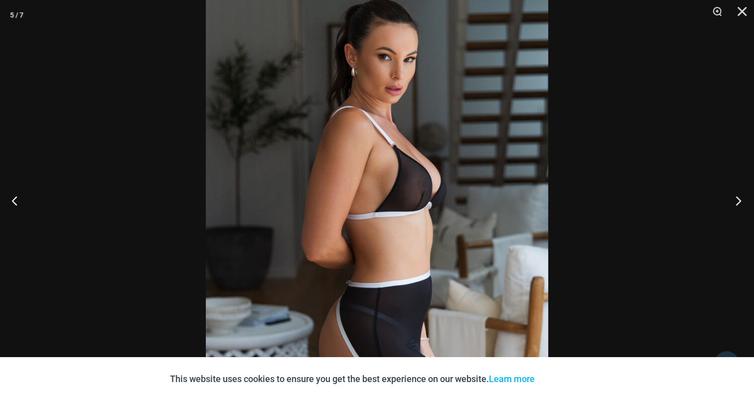
click at [751, 200] on button "Next" at bounding box center [735, 200] width 37 height 50
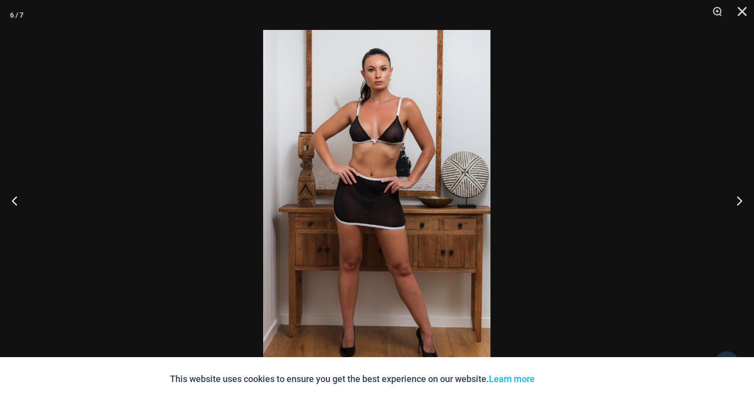
click at [367, 149] on img at bounding box center [376, 200] width 227 height 341
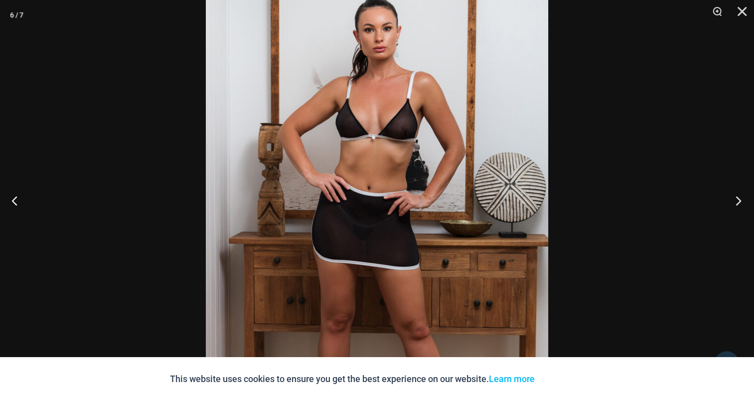
click at [744, 197] on button "Next" at bounding box center [735, 200] width 37 height 50
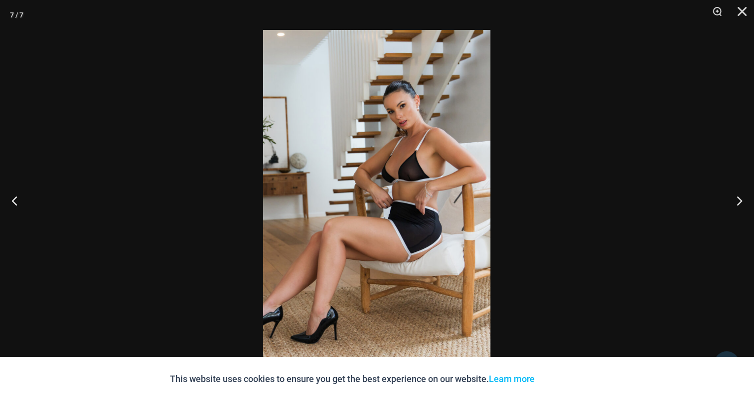
click at [439, 142] on img at bounding box center [376, 200] width 227 height 341
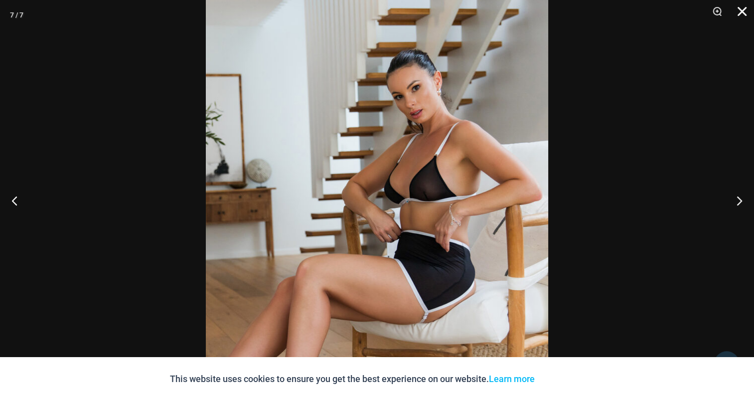
click at [744, 16] on button "Close" at bounding box center [738, 15] width 25 height 30
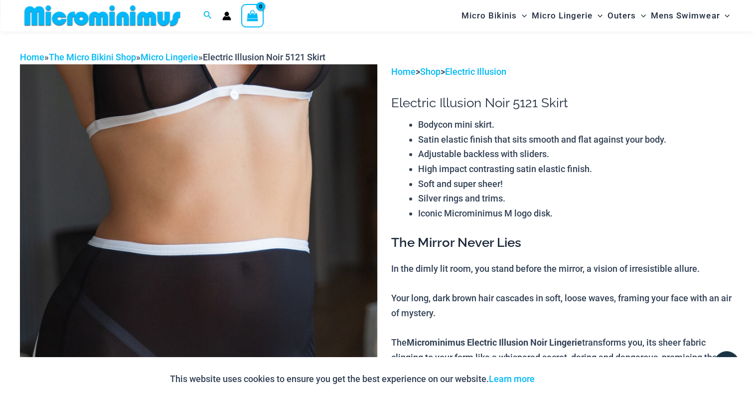
scroll to position [0, 0]
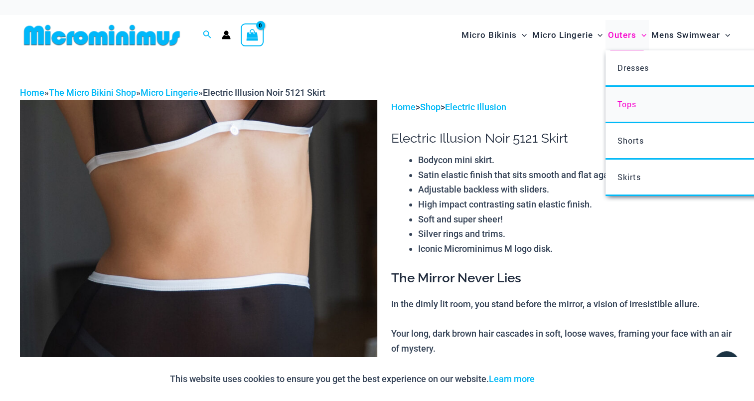
click at [630, 103] on span "Tops" at bounding box center [626, 104] width 19 height 10
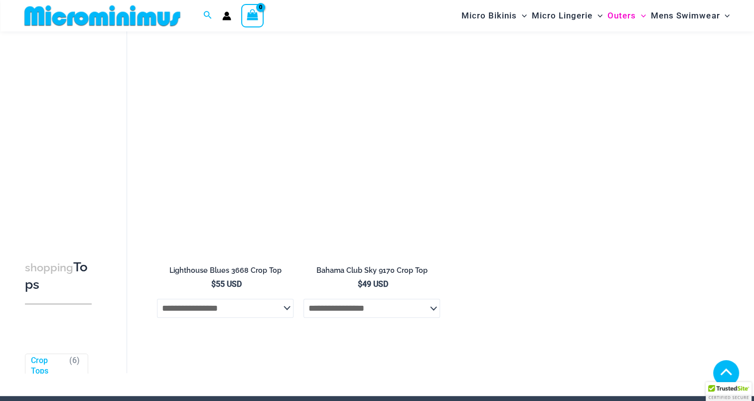
scroll to position [341, 0]
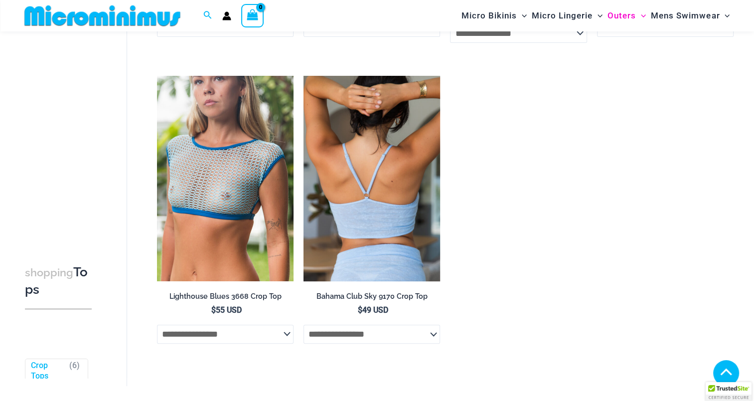
click at [343, 124] on img at bounding box center [372, 178] width 137 height 205
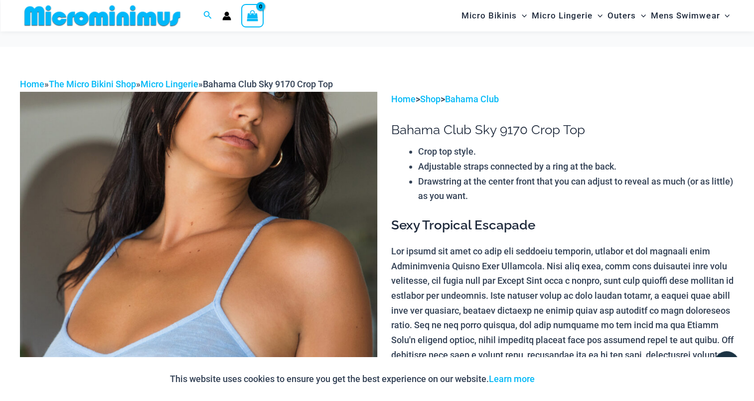
scroll to position [190, 0]
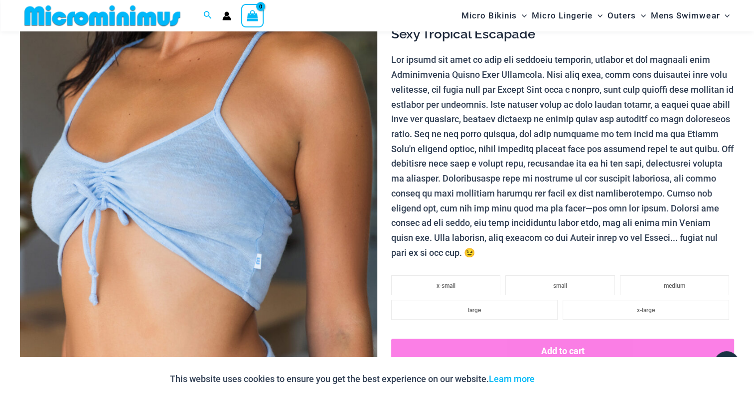
click at [236, 148] on img at bounding box center [198, 168] width 357 height 536
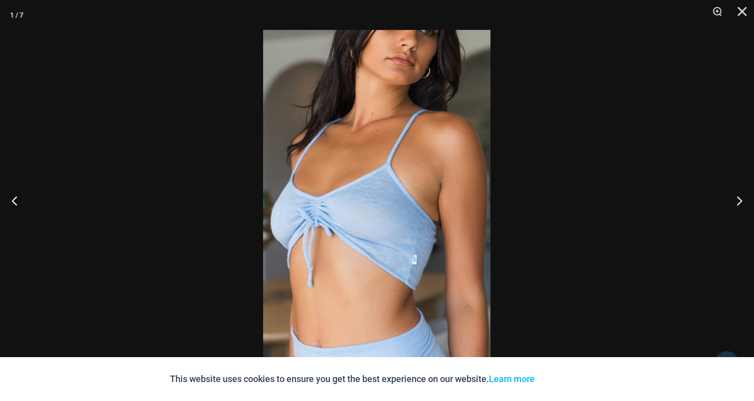
click at [366, 131] on img at bounding box center [376, 200] width 227 height 341
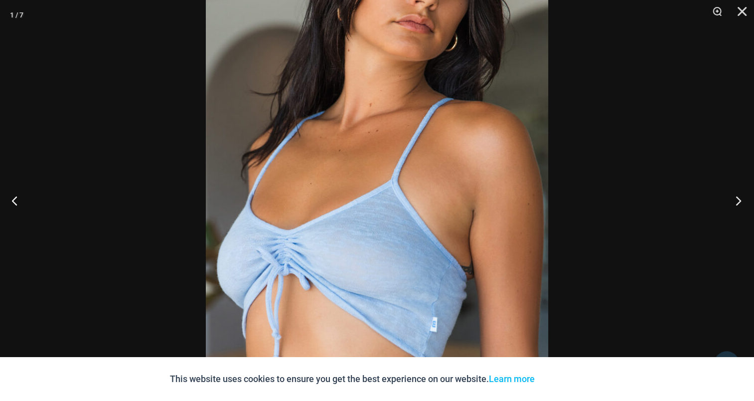
click at [735, 198] on button "Next" at bounding box center [735, 200] width 37 height 50
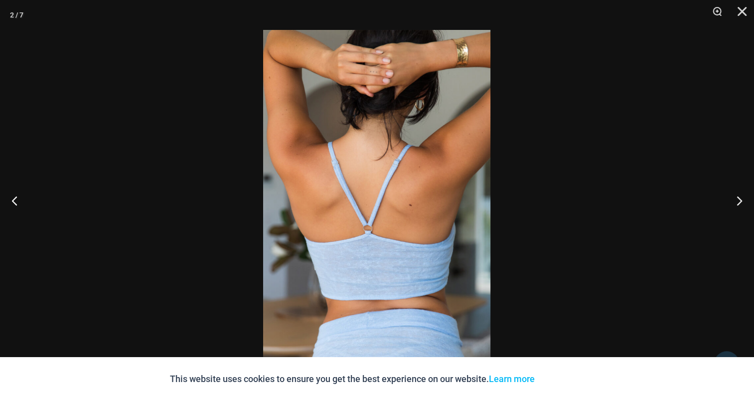
click at [389, 169] on img at bounding box center [376, 200] width 227 height 341
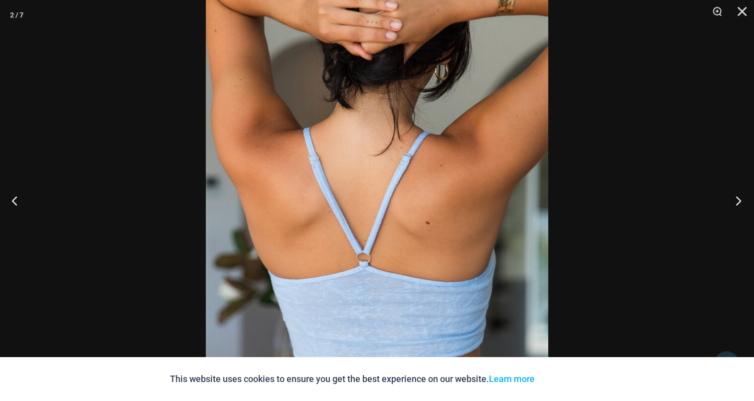
click at [740, 199] on button "Next" at bounding box center [735, 200] width 37 height 50
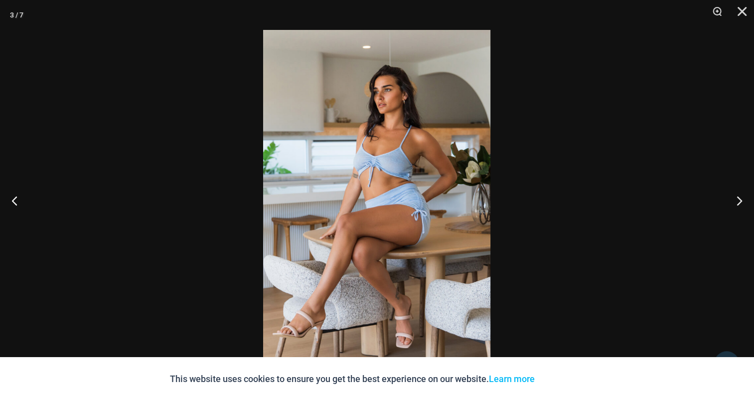
click at [395, 154] on img at bounding box center [376, 200] width 227 height 341
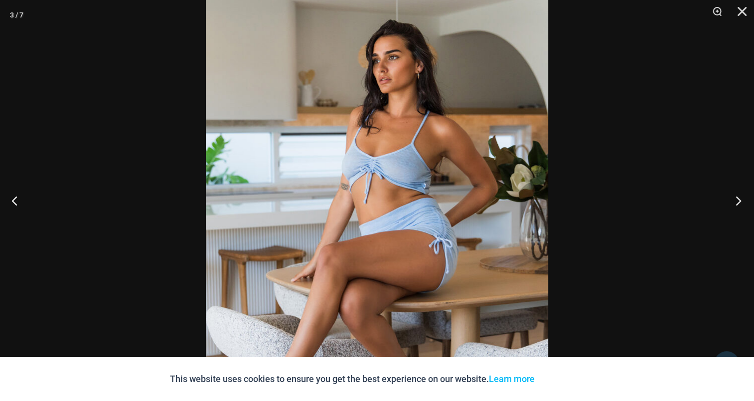
click at [737, 199] on button "Next" at bounding box center [735, 200] width 37 height 50
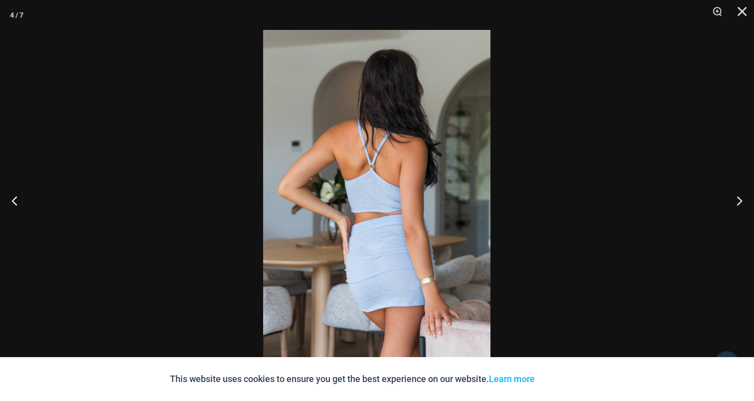
click at [362, 151] on img at bounding box center [376, 200] width 227 height 341
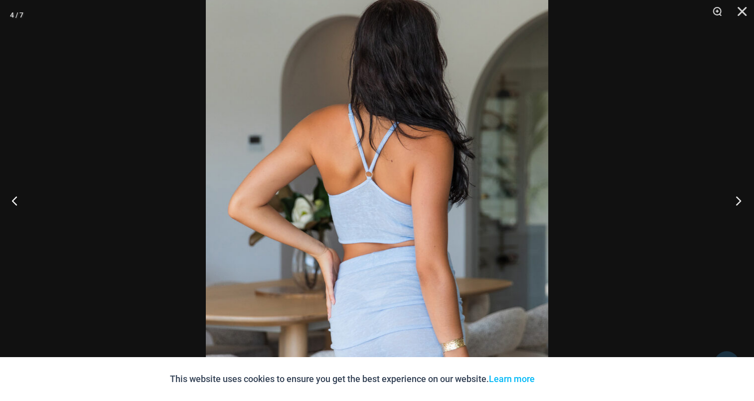
click at [737, 200] on button "Next" at bounding box center [735, 200] width 37 height 50
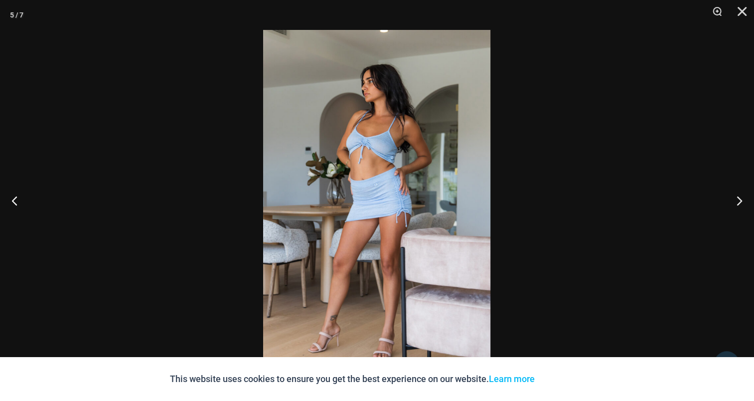
click at [401, 156] on img at bounding box center [376, 200] width 227 height 341
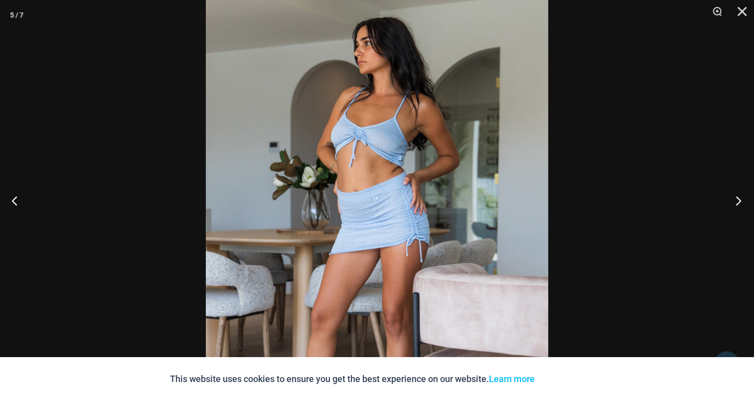
click at [737, 194] on button "Next" at bounding box center [735, 200] width 37 height 50
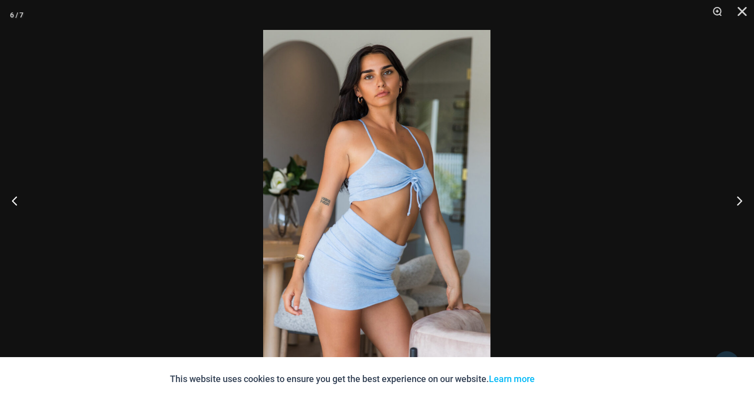
click at [372, 149] on img at bounding box center [376, 200] width 227 height 341
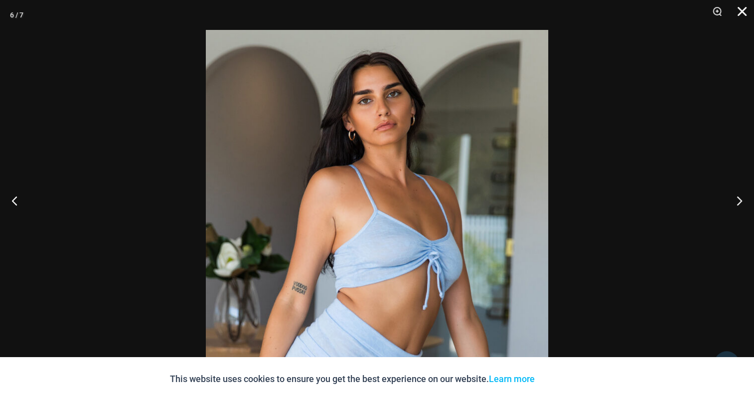
click at [738, 9] on button "Close" at bounding box center [738, 15] width 25 height 30
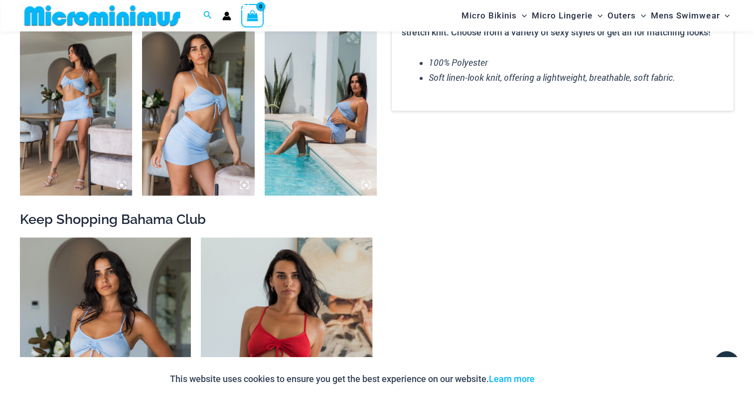
scroll to position [988, 0]
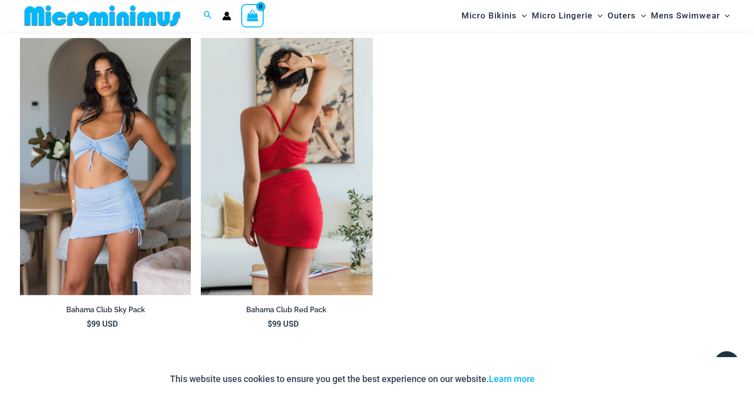
click at [290, 172] on img at bounding box center [286, 166] width 171 height 257
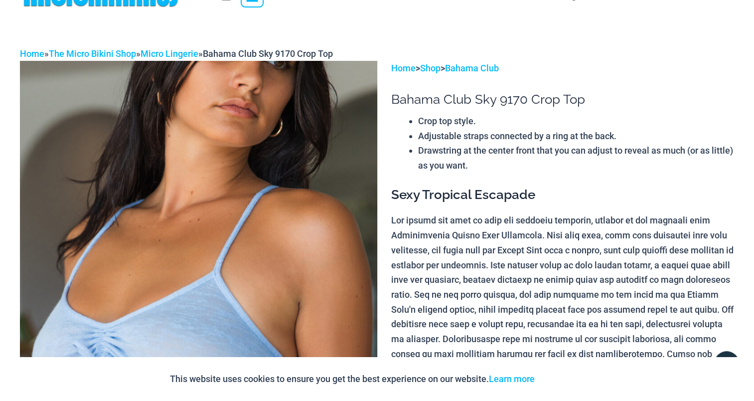
scroll to position [0, 0]
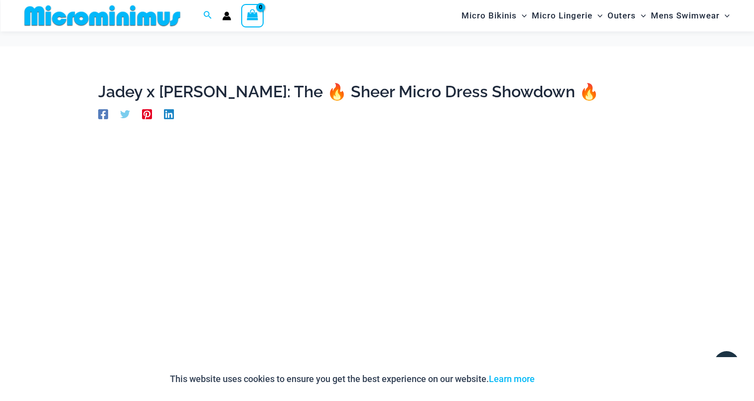
scroll to position [91, 0]
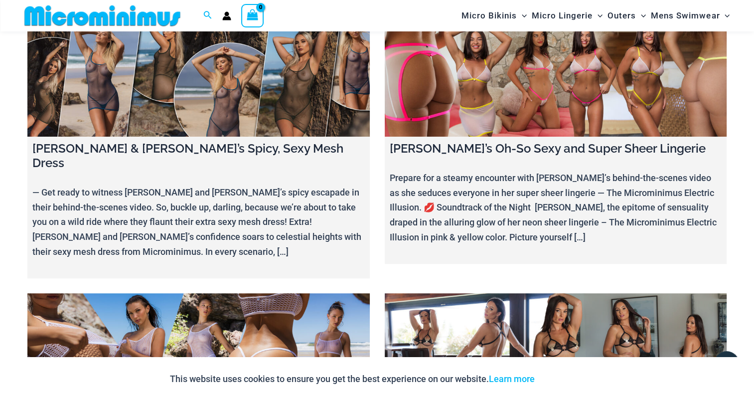
scroll to position [4477, 0]
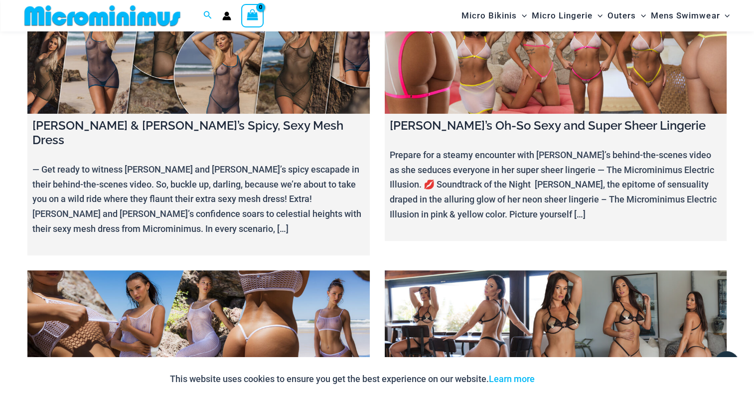
click at [205, 270] on link at bounding box center [198, 330] width 342 height 120
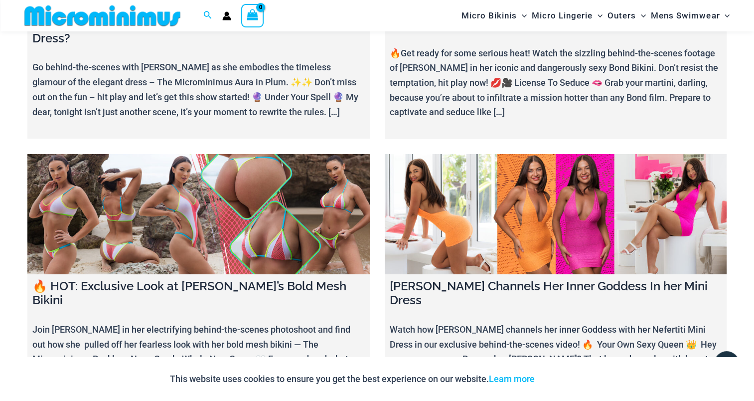
scroll to position [3480, 0]
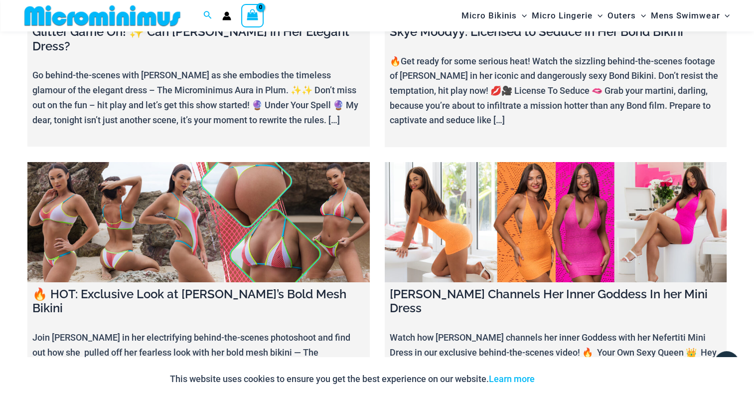
click at [476, 162] on link at bounding box center [556, 222] width 342 height 120
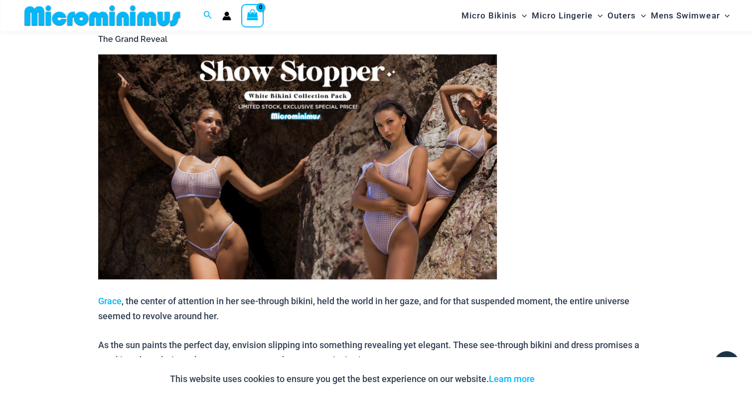
scroll to position [489, 0]
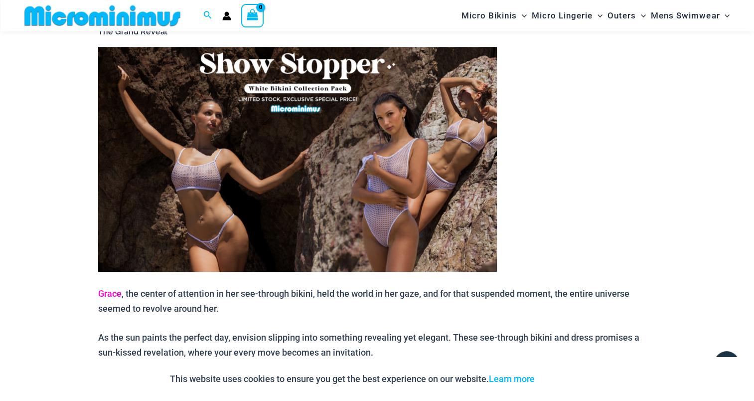
click at [112, 288] on link "Grace" at bounding box center [109, 293] width 23 height 10
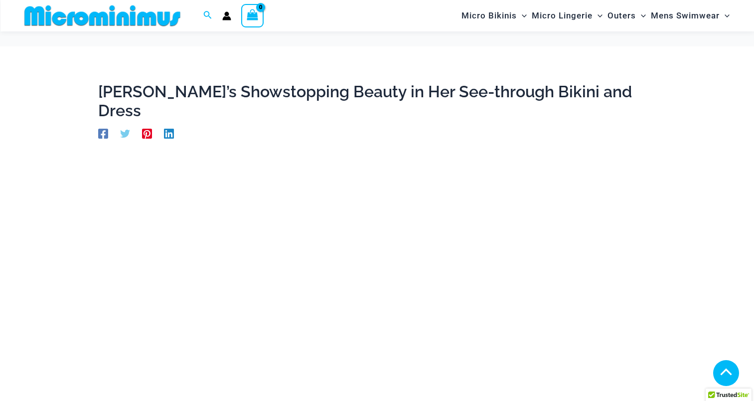
scroll to position [489, 0]
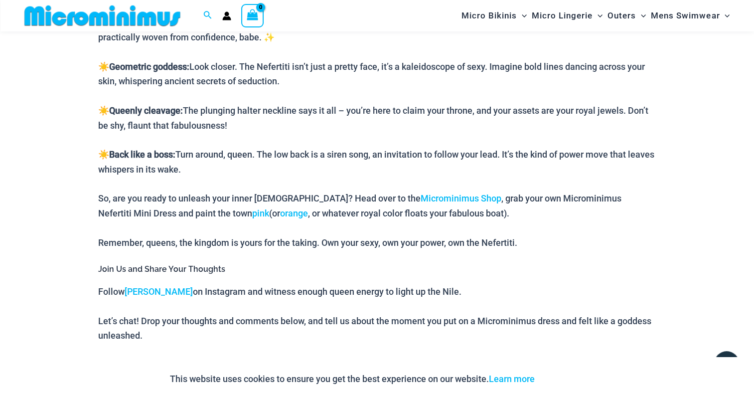
scroll to position [788, 0]
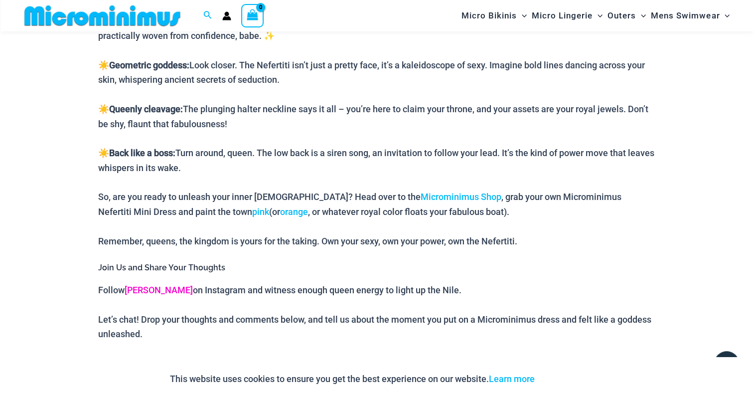
click at [142, 291] on link "Amy" at bounding box center [159, 290] width 68 height 10
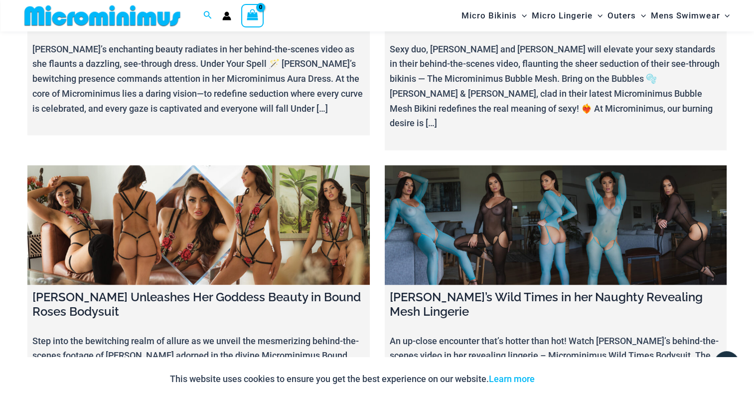
scroll to position [5365, 0]
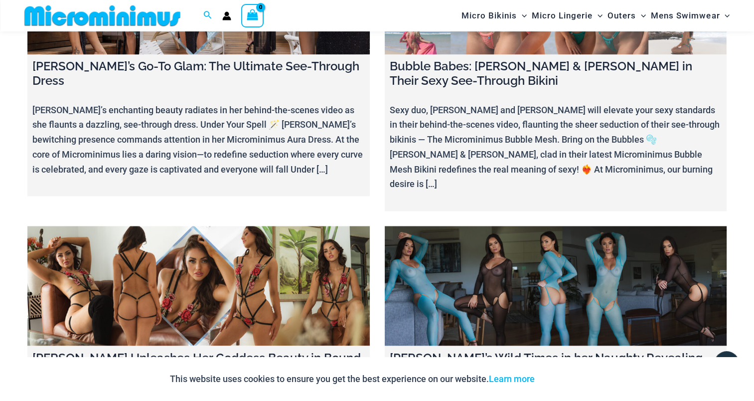
click at [186, 226] on link at bounding box center [198, 286] width 342 height 120
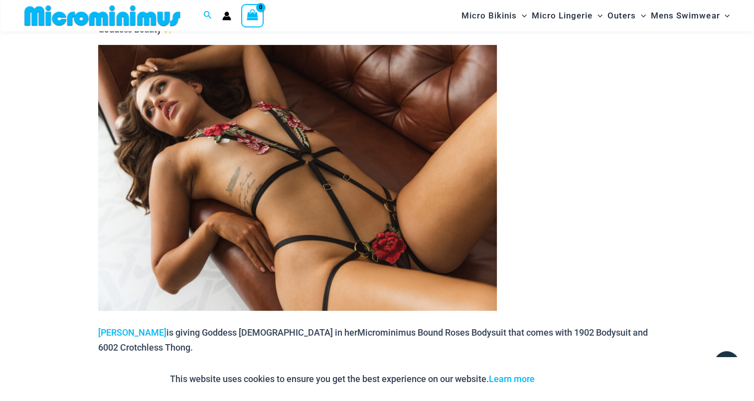
scroll to position [591, 0]
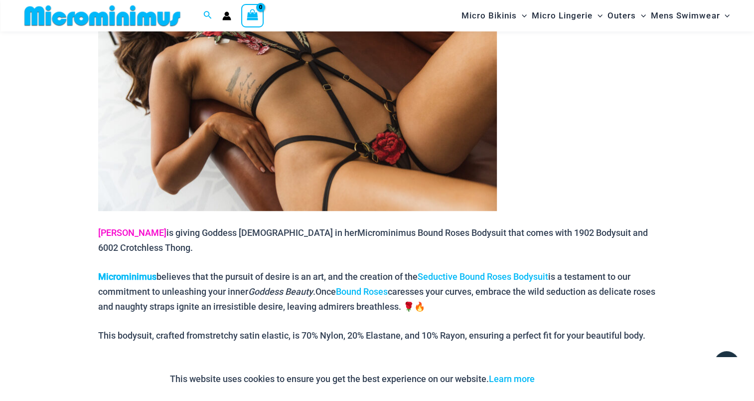
click at [109, 227] on link "[PERSON_NAME]" at bounding box center [132, 232] width 68 height 10
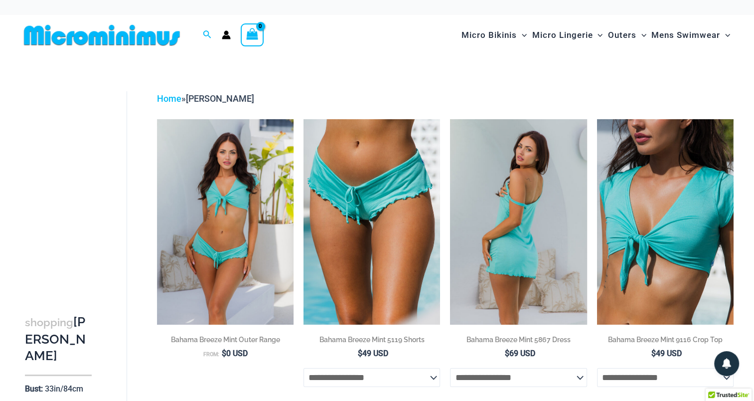
click at [517, 207] on img at bounding box center [518, 221] width 137 height 205
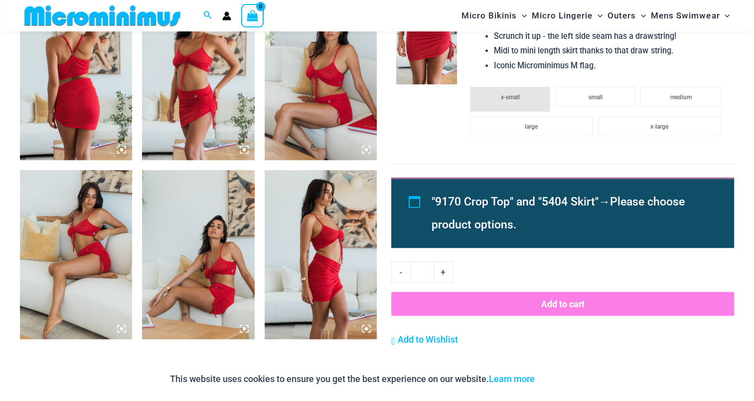
scroll to position [648, 0]
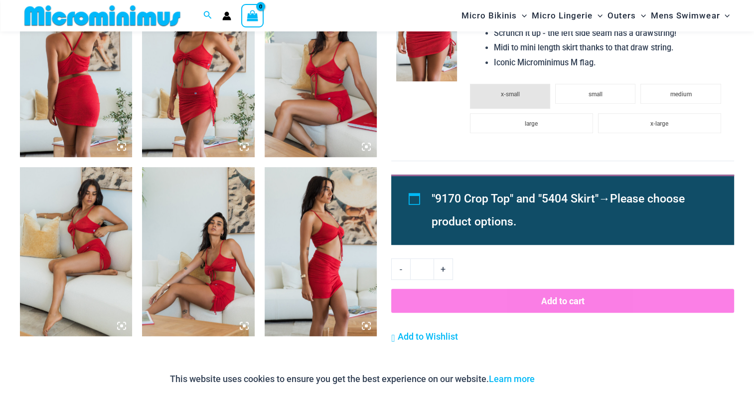
click at [42, 88] on img at bounding box center [76, 73] width 112 height 168
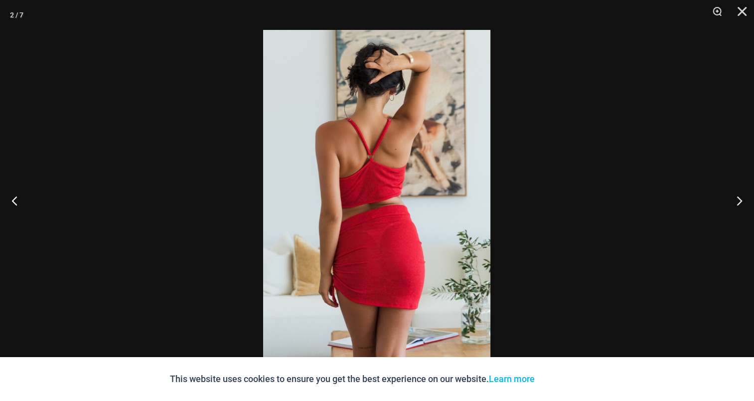
click at [378, 177] on img at bounding box center [376, 200] width 227 height 341
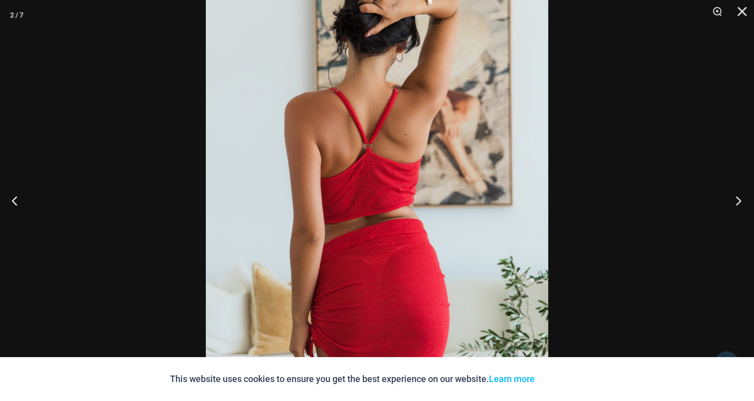
click at [742, 198] on button "Next" at bounding box center [735, 200] width 37 height 50
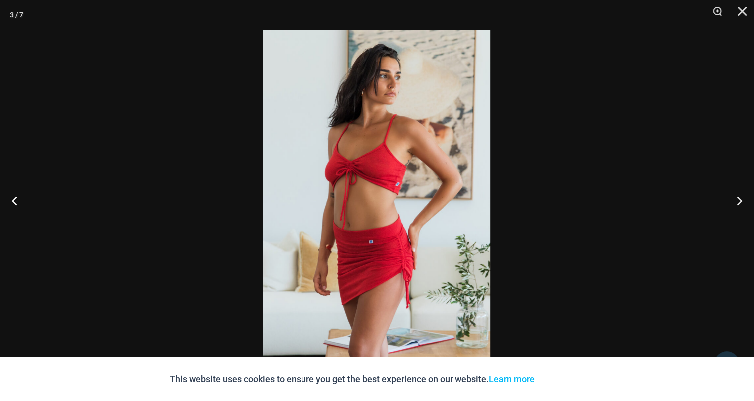
click at [405, 152] on img at bounding box center [376, 200] width 227 height 341
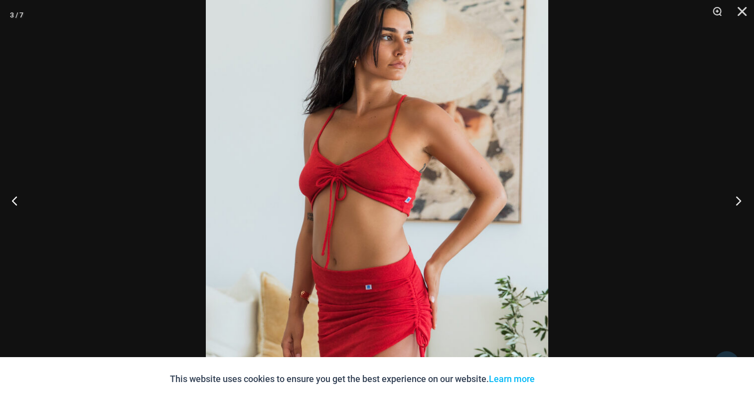
click at [745, 197] on button "Next" at bounding box center [735, 200] width 37 height 50
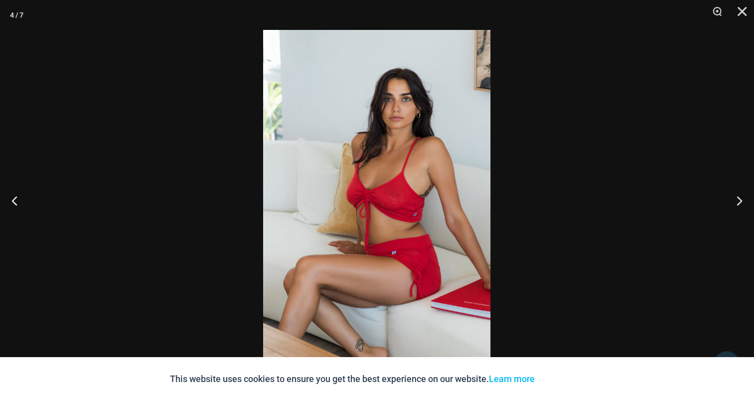
click at [355, 157] on img at bounding box center [376, 200] width 227 height 341
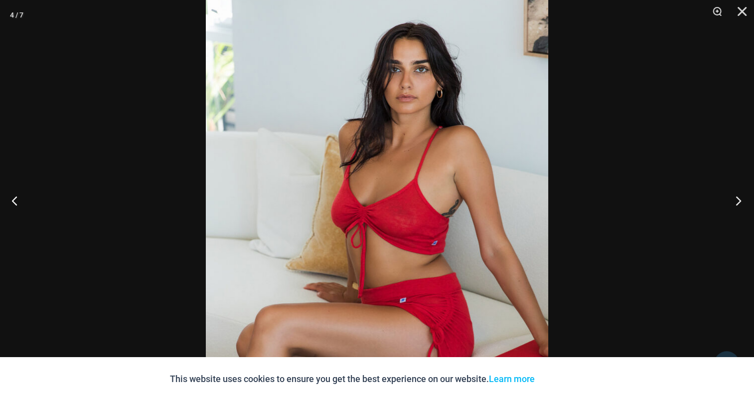
click at [741, 201] on button "Next" at bounding box center [735, 200] width 37 height 50
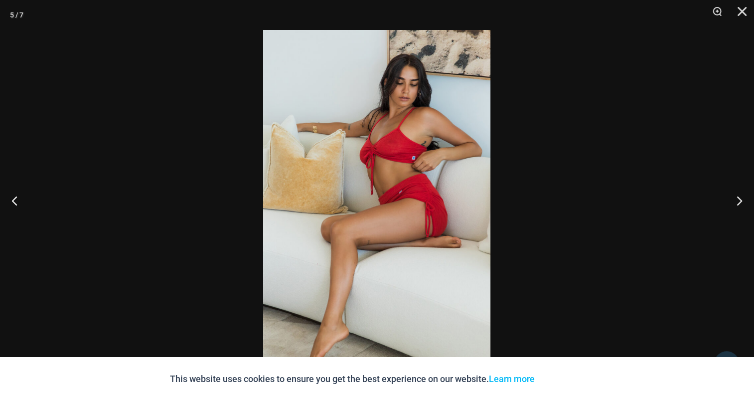
click at [371, 174] on img at bounding box center [376, 200] width 227 height 341
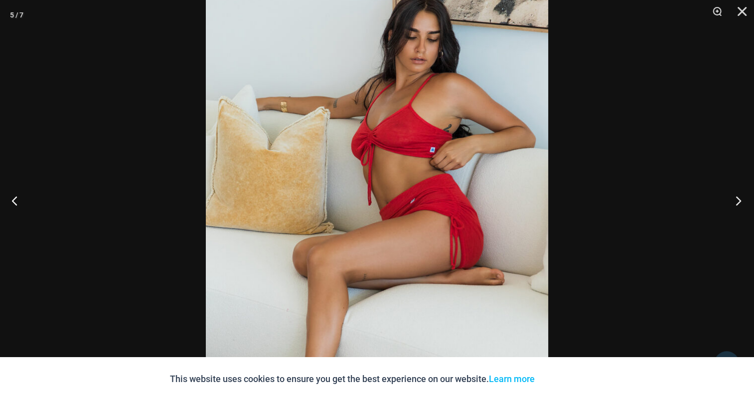
click at [739, 195] on button "Next" at bounding box center [735, 200] width 37 height 50
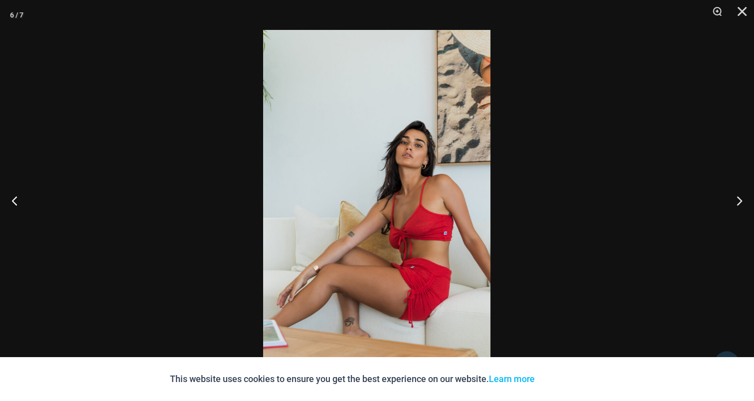
click at [364, 162] on img at bounding box center [376, 200] width 227 height 341
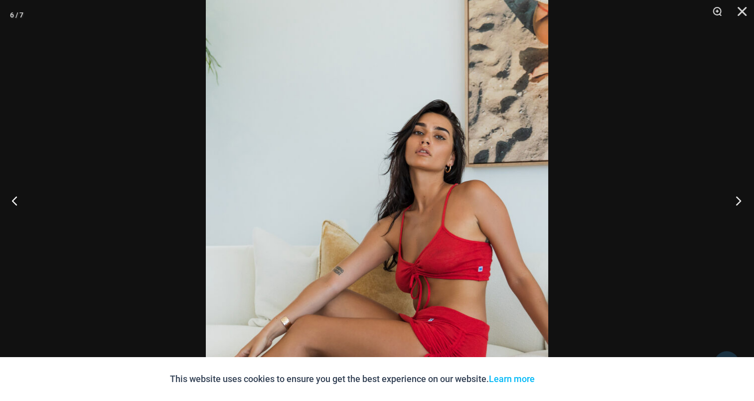
click at [738, 199] on button "Next" at bounding box center [735, 200] width 37 height 50
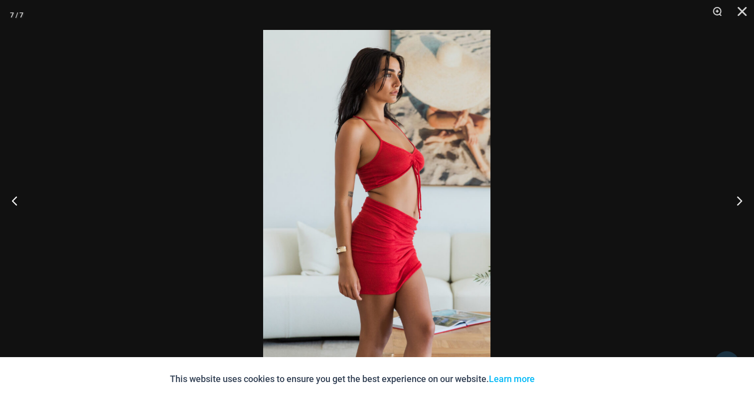
click at [371, 156] on img at bounding box center [376, 200] width 227 height 341
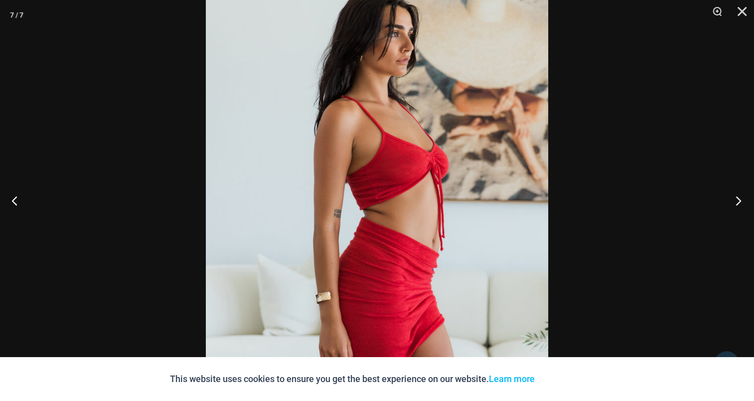
click at [737, 199] on button "Next" at bounding box center [735, 200] width 37 height 50
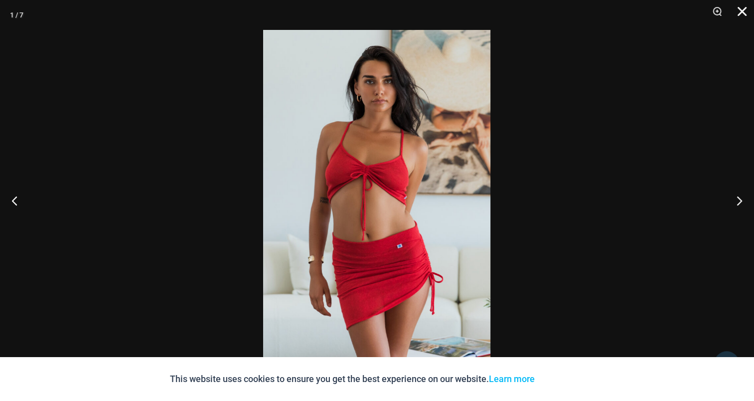
click at [738, 7] on button "Close" at bounding box center [738, 15] width 25 height 30
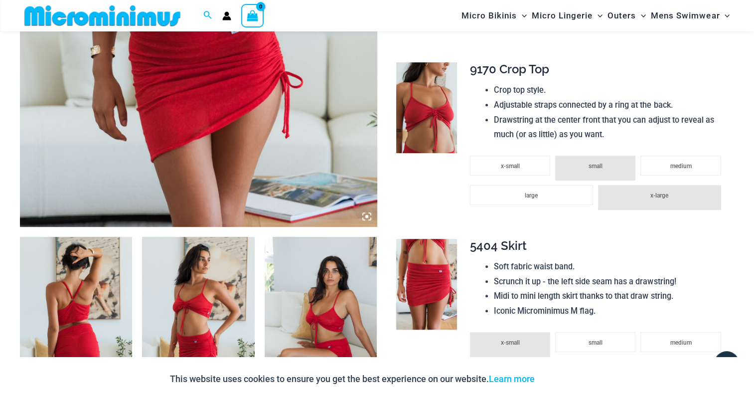
scroll to position [349, 0]
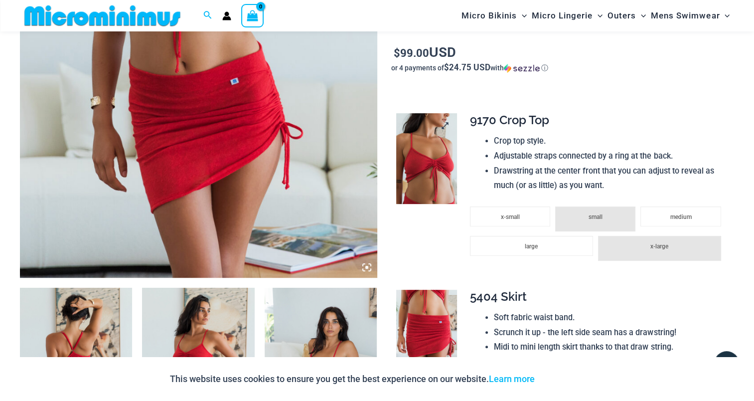
click at [427, 151] on img at bounding box center [426, 158] width 60 height 91
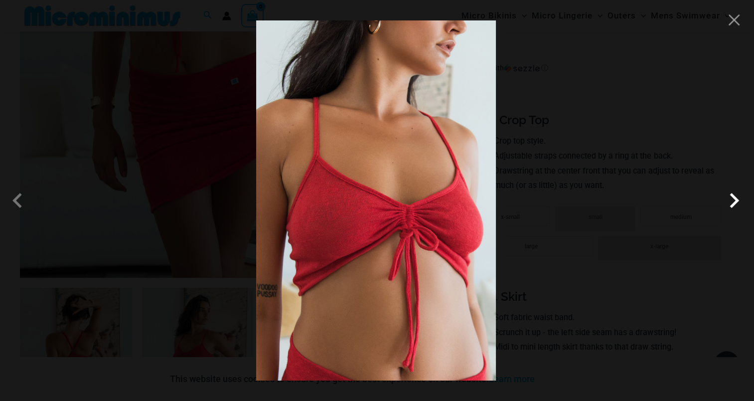
click at [738, 199] on span at bounding box center [734, 200] width 30 height 30
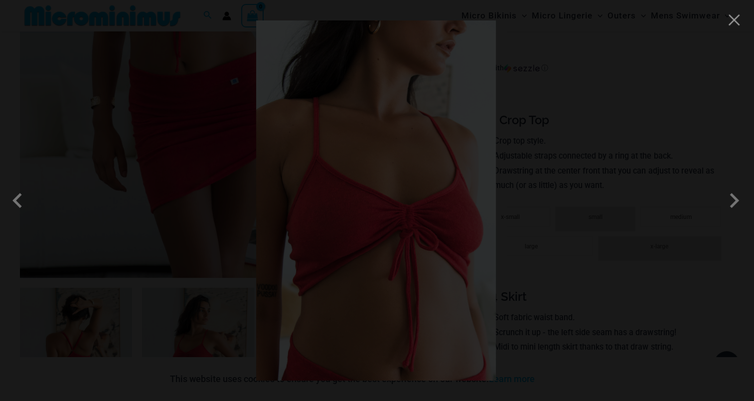
click at [319, 150] on img at bounding box center [376, 200] width 240 height 360
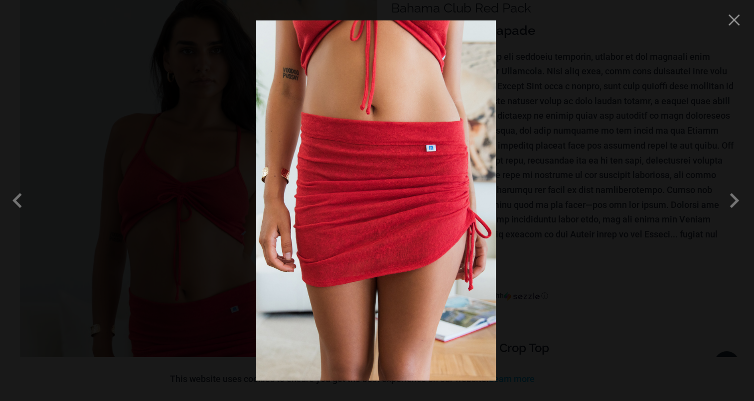
scroll to position [0, 0]
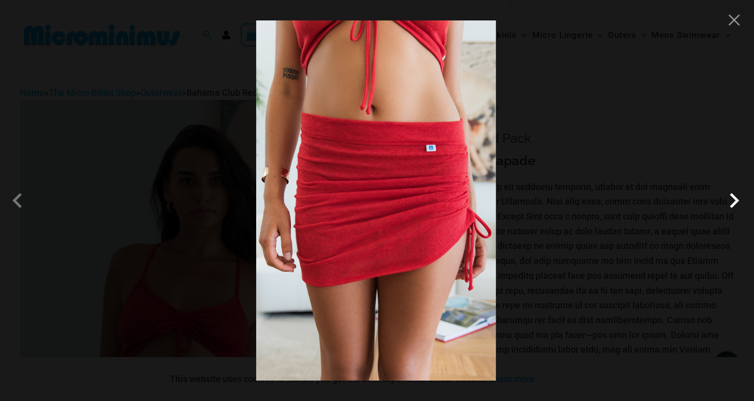
click at [733, 201] on span at bounding box center [734, 200] width 30 height 30
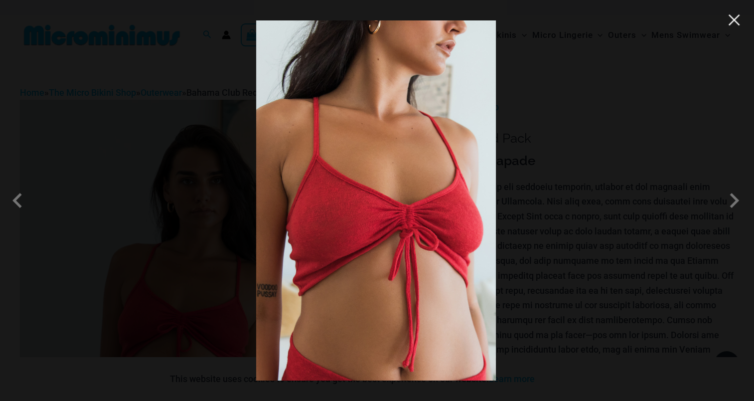
click at [729, 20] on button "Close" at bounding box center [734, 19] width 15 height 15
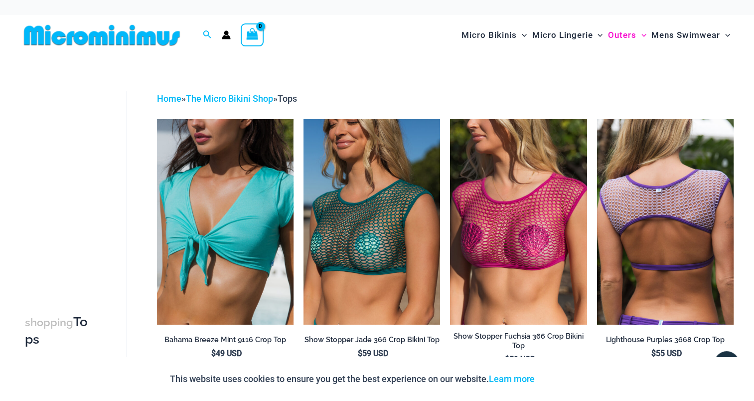
click at [652, 223] on img at bounding box center [665, 221] width 137 height 205
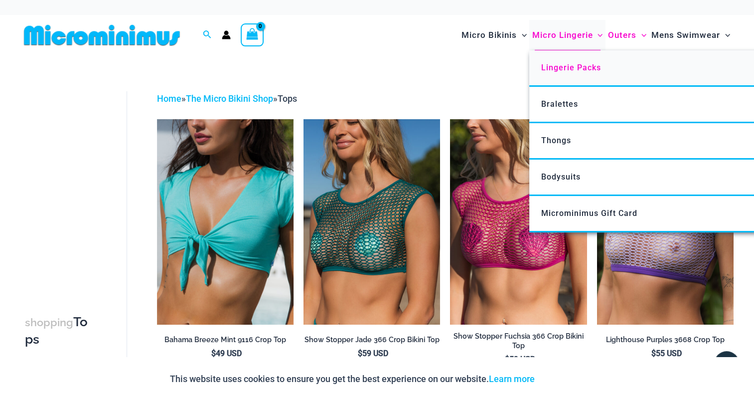
click at [555, 62] on link "Lingerie Packs" at bounding box center [677, 68] width 297 height 36
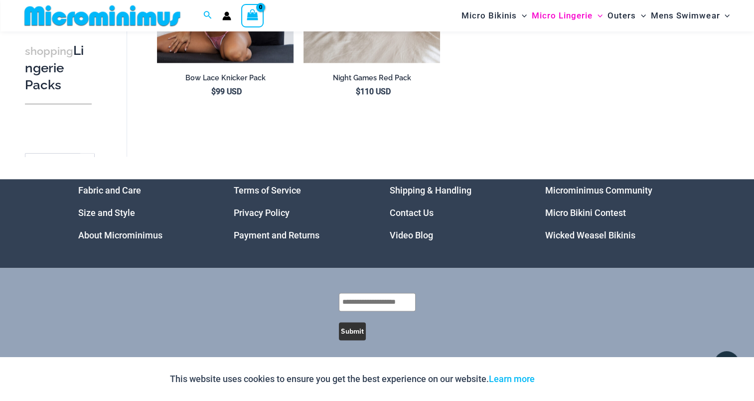
scroll to position [1362, 0]
